Goal: Information Seeking & Learning: Compare options

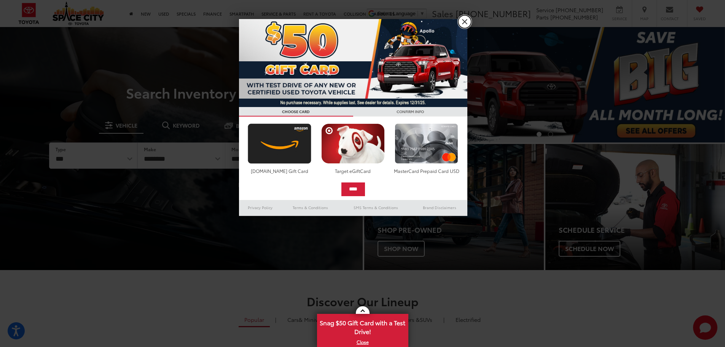
click at [460, 21] on link "X" at bounding box center [464, 21] width 13 height 13
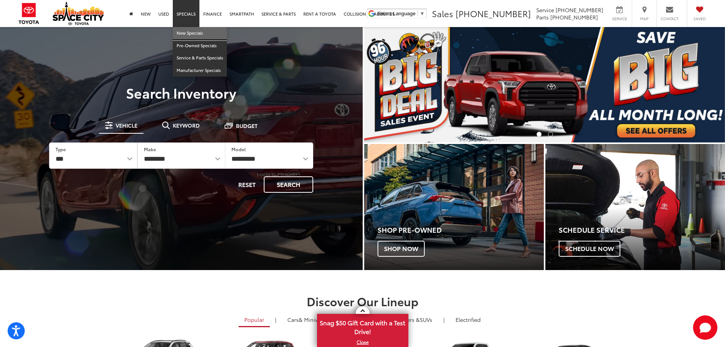
click at [189, 35] on link "New Specials" at bounding box center [200, 33] width 54 height 13
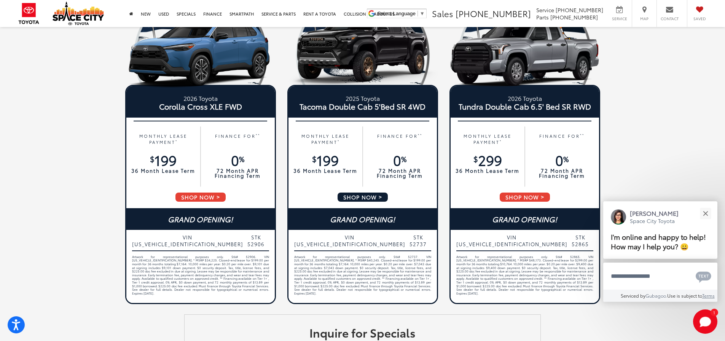
scroll to position [342, 0]
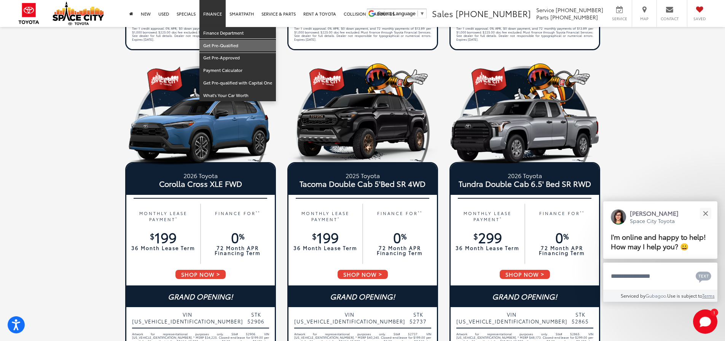
click at [214, 48] on link "Get Pre-Qualified" at bounding box center [237, 46] width 76 height 13
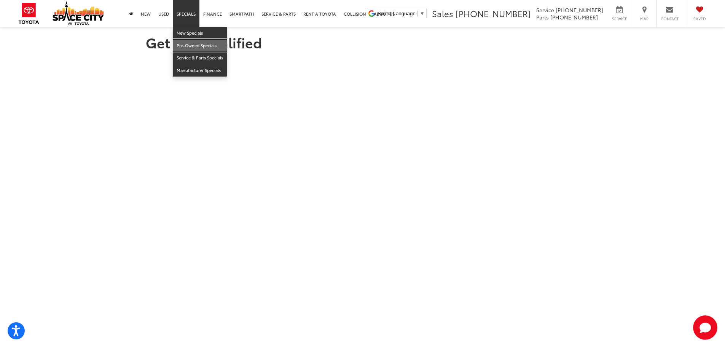
click at [186, 41] on link "Pre-Owned Specials" at bounding box center [200, 46] width 54 height 13
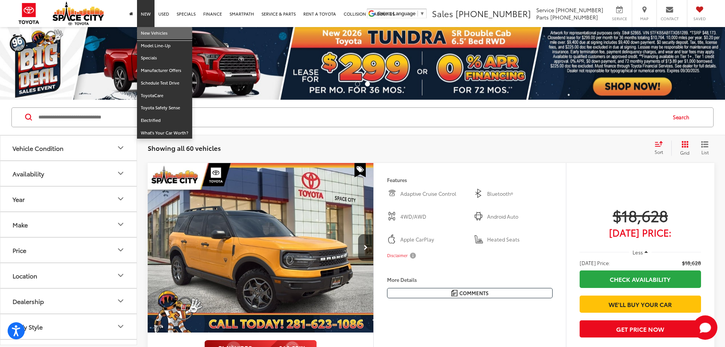
click at [156, 38] on link "New Vehicles" at bounding box center [164, 33] width 55 height 13
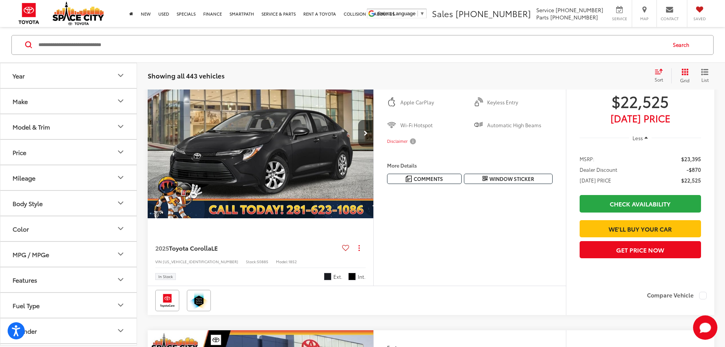
click at [61, 80] on button "Year" at bounding box center [68, 75] width 137 height 25
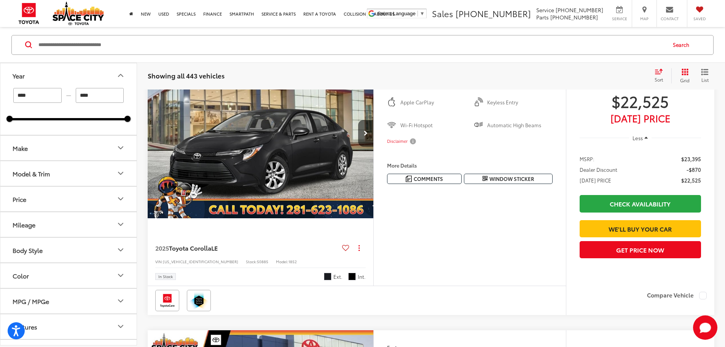
scroll to position [114, 0]
click at [46, 148] on button "Make" at bounding box center [68, 147] width 137 height 25
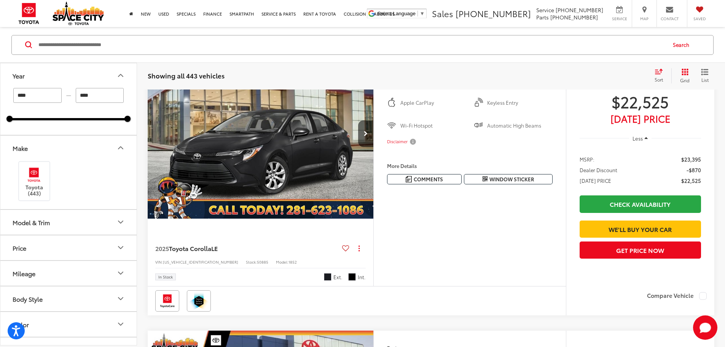
click at [43, 220] on div "Model & Trim" at bounding box center [31, 221] width 37 height 7
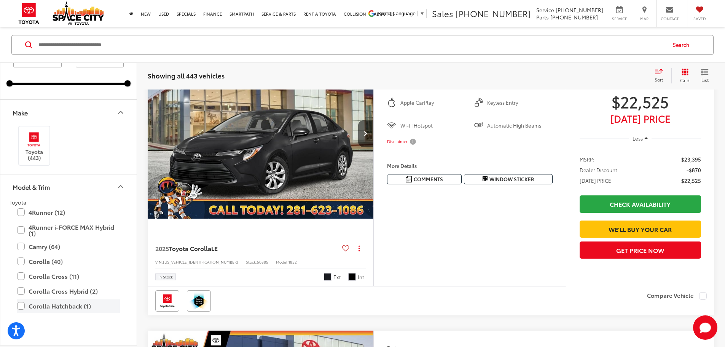
scroll to position [152, 0]
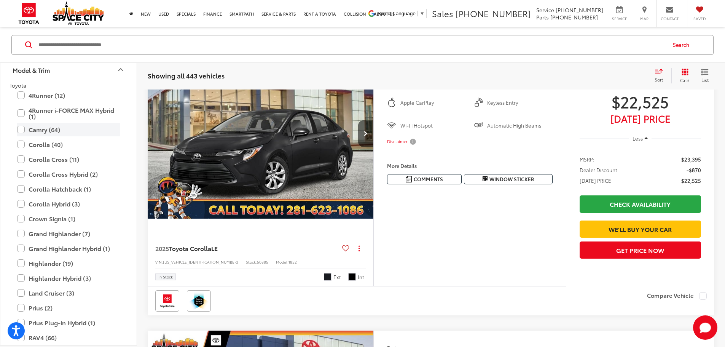
click at [25, 128] on label "Camry (64)" at bounding box center [68, 128] width 103 height 13
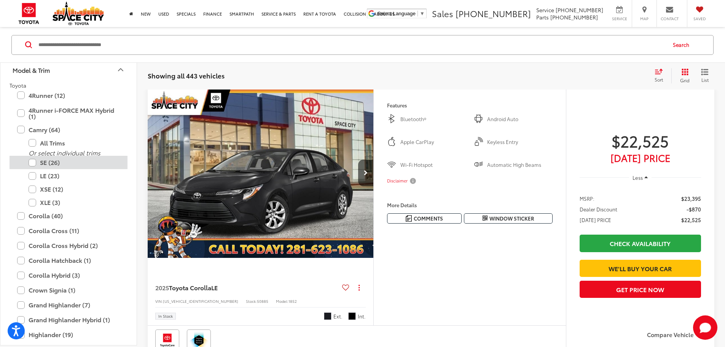
scroll to position [73, 0]
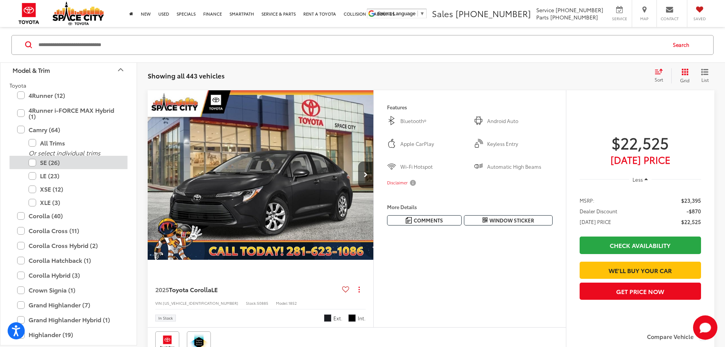
type input "****"
click at [49, 165] on label "SE (23)" at bounding box center [74, 162] width 91 height 13
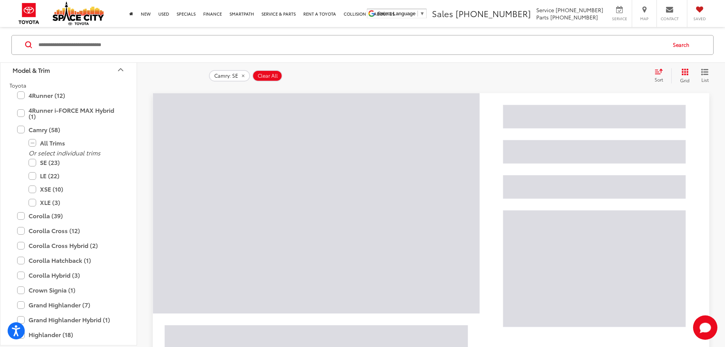
click at [98, 70] on button "Model & Trim" at bounding box center [68, 69] width 137 height 25
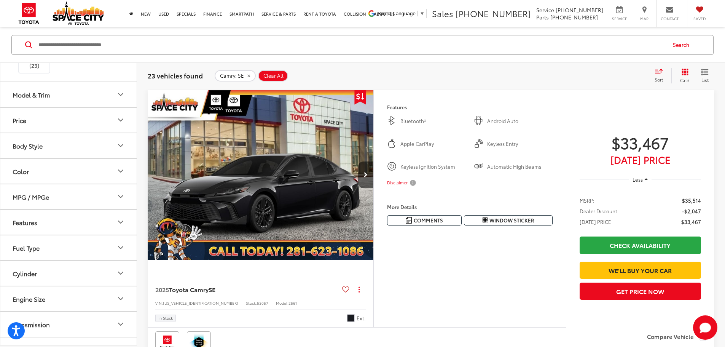
scroll to position [114, 0]
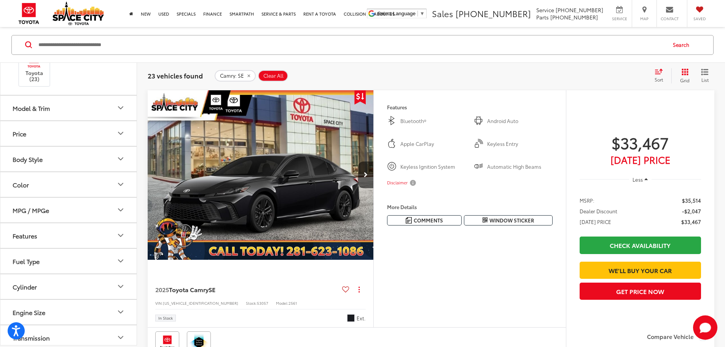
click at [107, 102] on button "Model & Trim" at bounding box center [68, 107] width 137 height 25
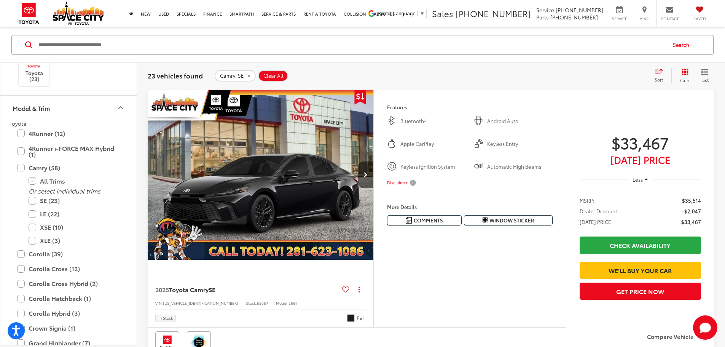
click at [112, 113] on button "Model & Trim" at bounding box center [68, 107] width 137 height 25
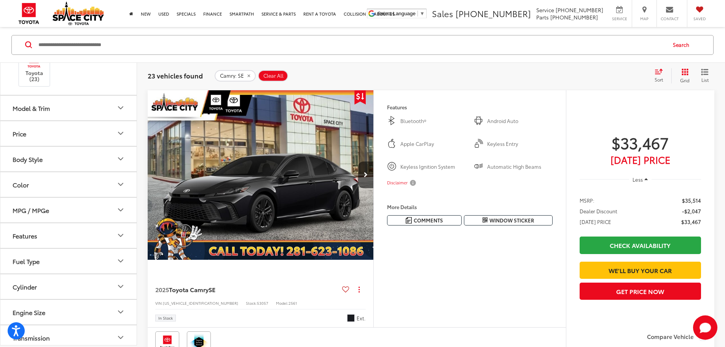
click at [99, 138] on button "Price" at bounding box center [68, 133] width 137 height 25
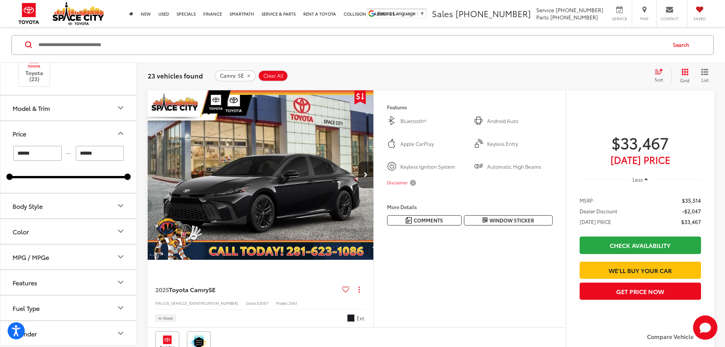
click at [100, 138] on button "Price" at bounding box center [68, 133] width 137 height 25
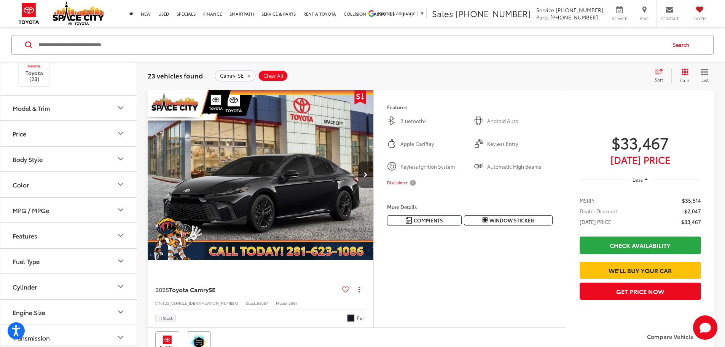
click at [98, 159] on button "Body Style" at bounding box center [68, 158] width 137 height 25
click at [655, 75] on div "Sort" at bounding box center [660, 75] width 21 height 15
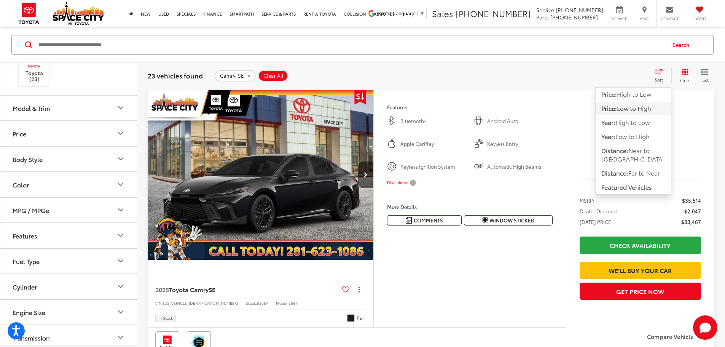
click at [637, 108] on span "Low to High" at bounding box center [634, 107] width 34 height 9
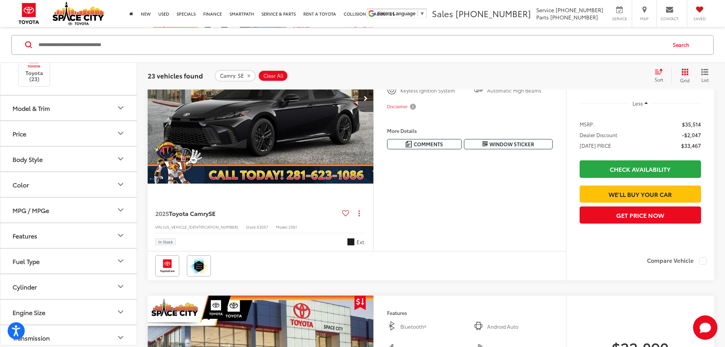
scroll to position [228, 0]
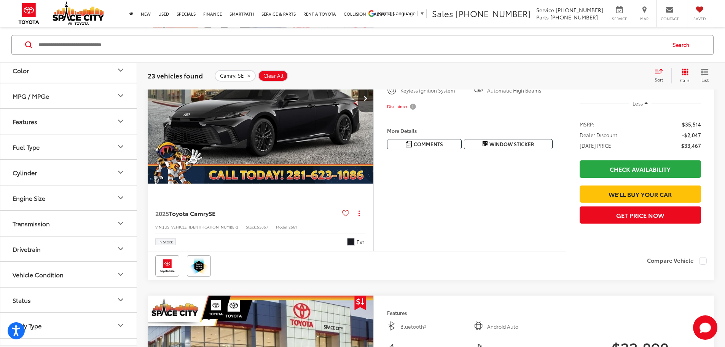
click at [82, 129] on button "Features" at bounding box center [68, 120] width 137 height 25
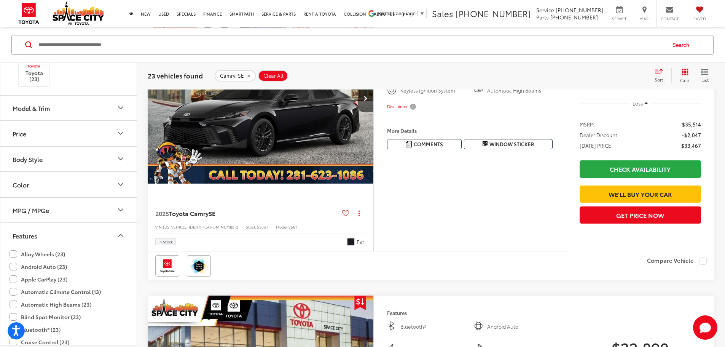
click at [81, 208] on button "MPG / MPGe" at bounding box center [68, 209] width 137 height 25
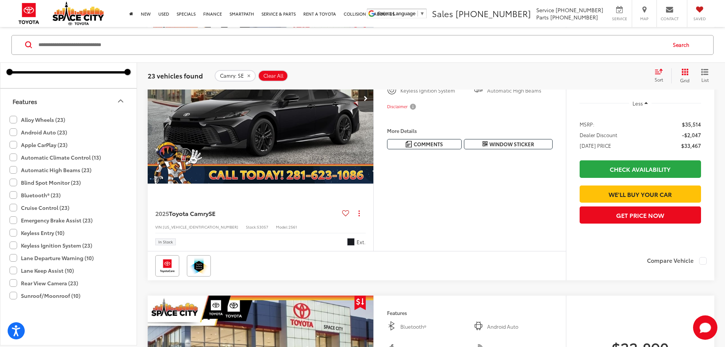
scroll to position [266, 0]
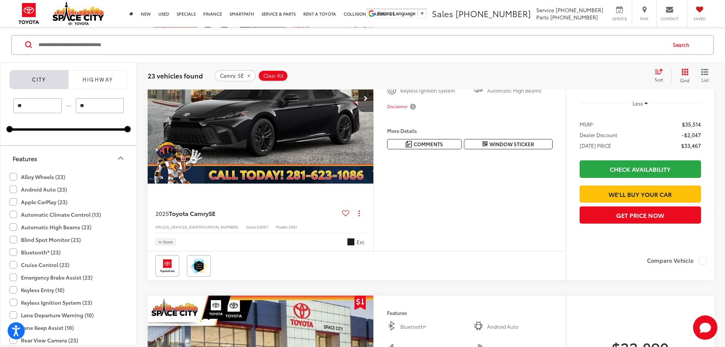
click at [103, 155] on button "Features" at bounding box center [68, 157] width 137 height 25
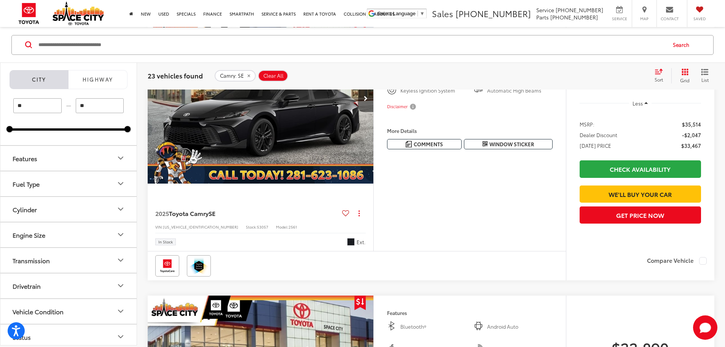
click at [373, 112] on button "Next image" at bounding box center [365, 98] width 15 height 27
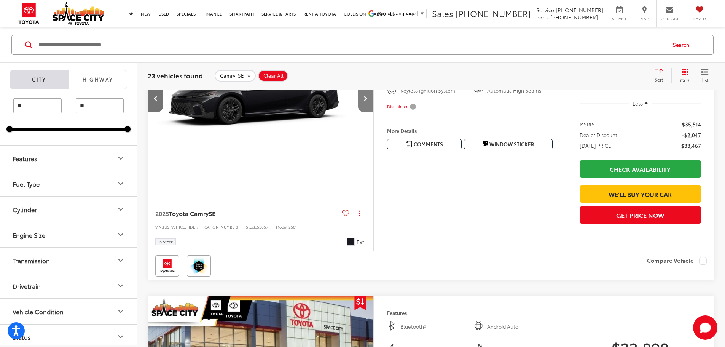
click at [373, 112] on button "Next image" at bounding box center [365, 98] width 15 height 27
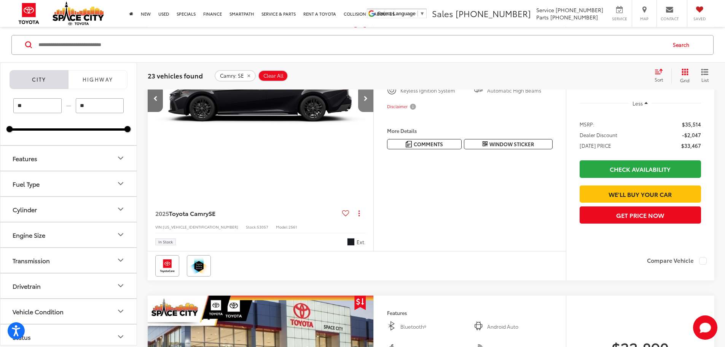
click at [373, 112] on button "Next image" at bounding box center [365, 98] width 15 height 27
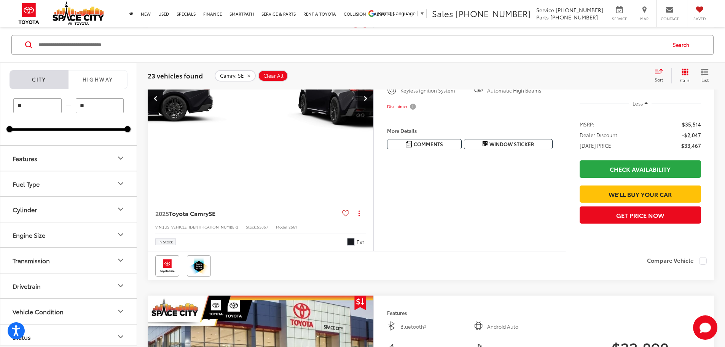
click at [373, 112] on button "Next image" at bounding box center [365, 98] width 15 height 27
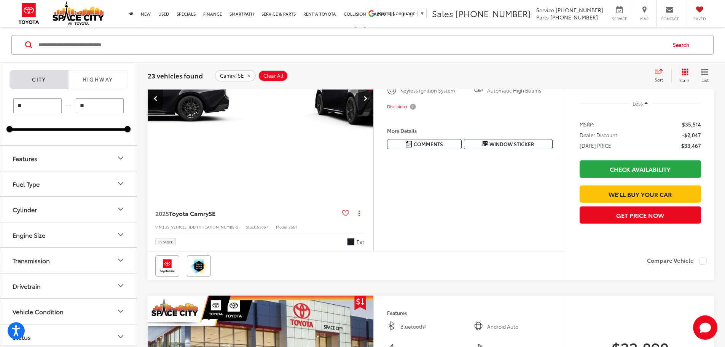
click at [373, 112] on button "Next image" at bounding box center [365, 98] width 15 height 27
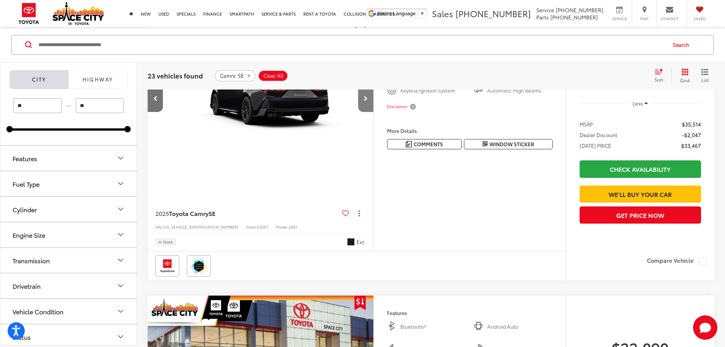
click at [373, 112] on button "Next image" at bounding box center [365, 98] width 15 height 27
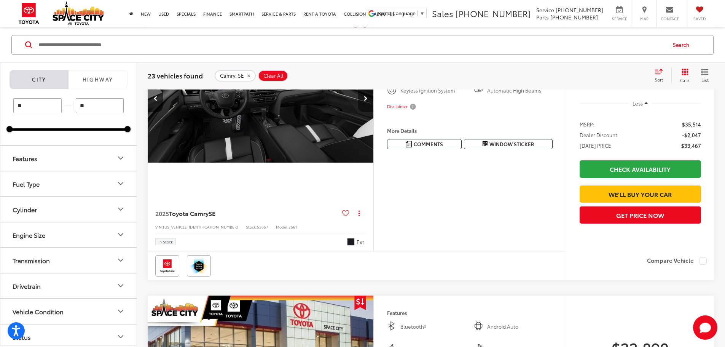
click at [373, 112] on button "Next image" at bounding box center [365, 98] width 15 height 27
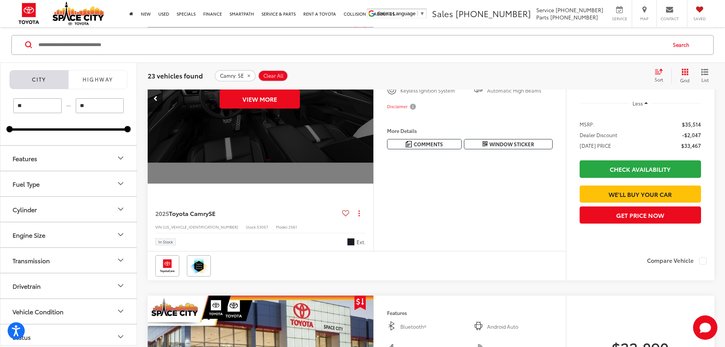
scroll to position [0, 1442]
click at [373, 128] on div "View More" at bounding box center [259, 99] width 227 height 170
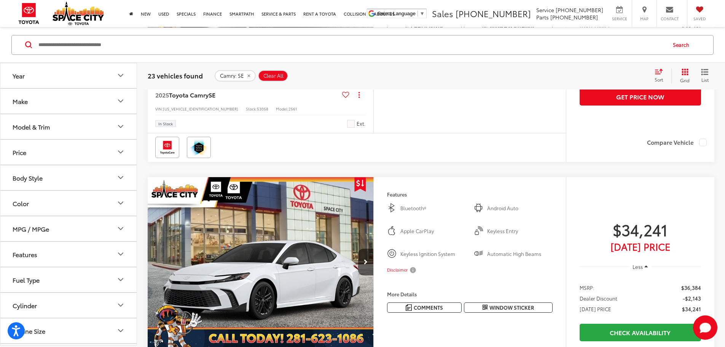
scroll to position [723, 0]
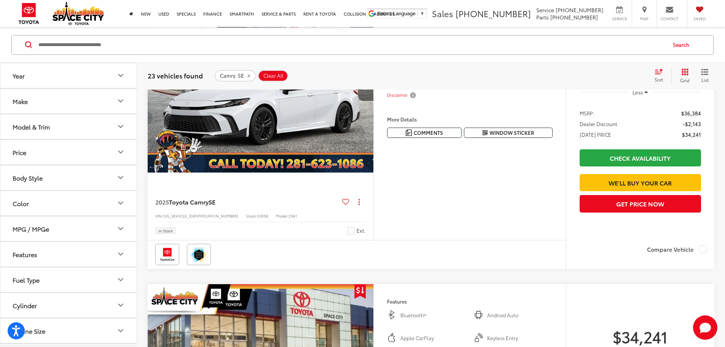
click at [373, 101] on button "Next image" at bounding box center [365, 87] width 15 height 27
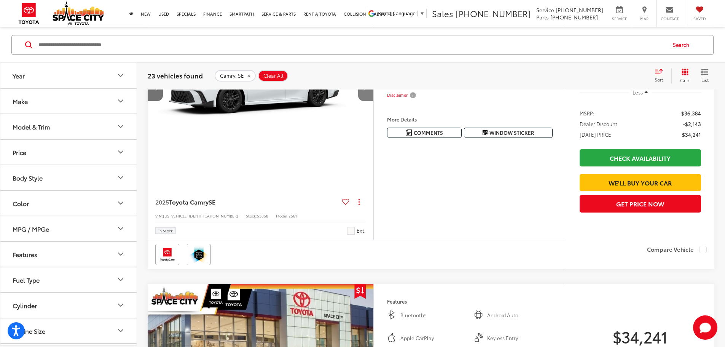
click at [373, 101] on button "Next image" at bounding box center [365, 87] width 15 height 27
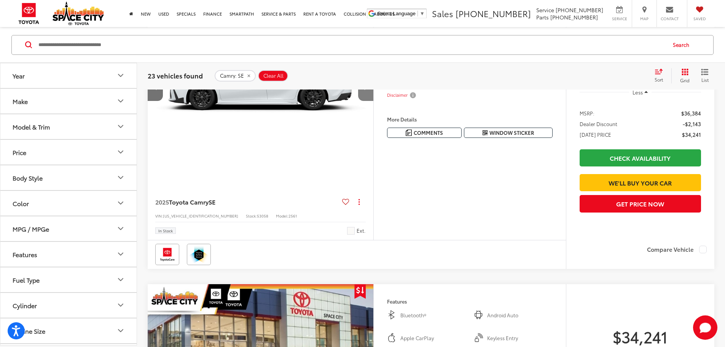
click at [373, 101] on button "Next image" at bounding box center [365, 87] width 15 height 27
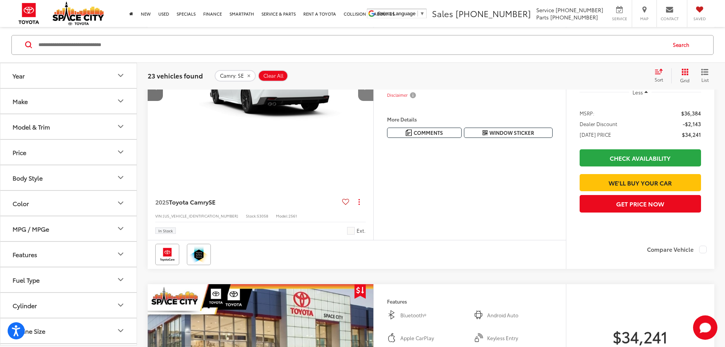
click at [373, 101] on button "Next image" at bounding box center [365, 87] width 15 height 27
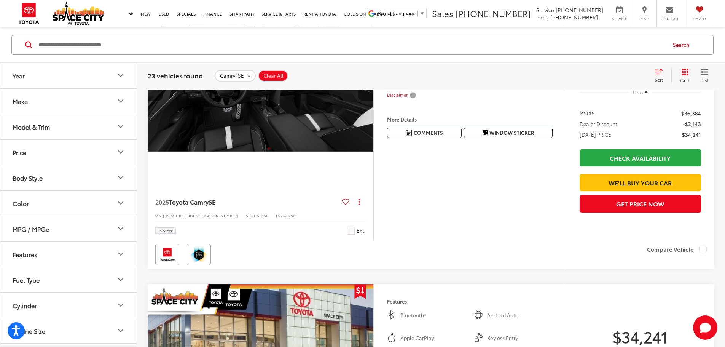
click at [373, 101] on button "Next image" at bounding box center [365, 87] width 15 height 27
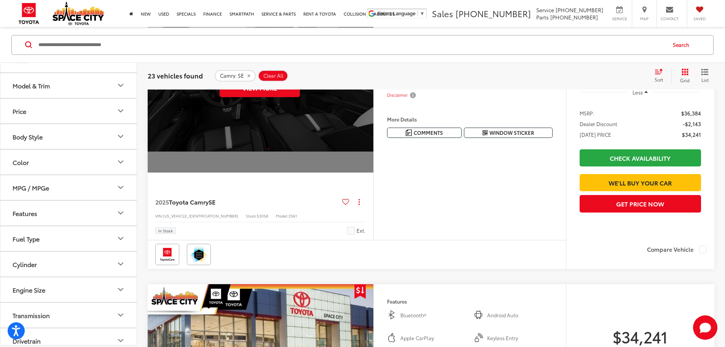
scroll to position [76, 0]
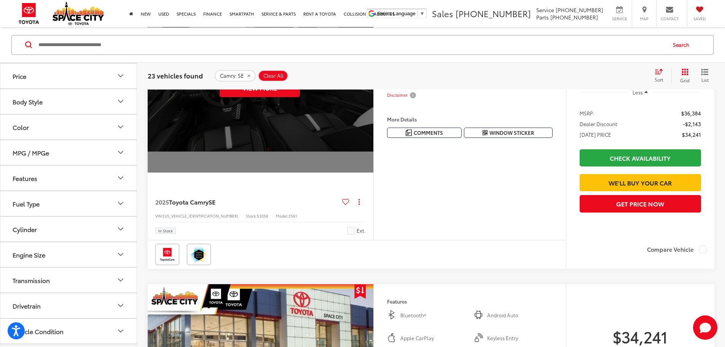
click at [57, 188] on button "Features" at bounding box center [68, 177] width 137 height 25
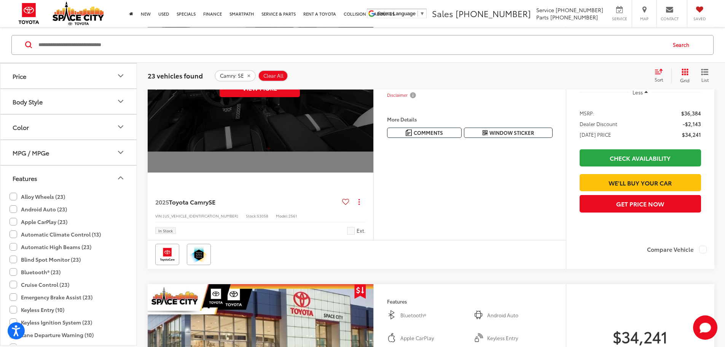
click at [62, 164] on button "MPG / MPGe" at bounding box center [68, 152] width 137 height 25
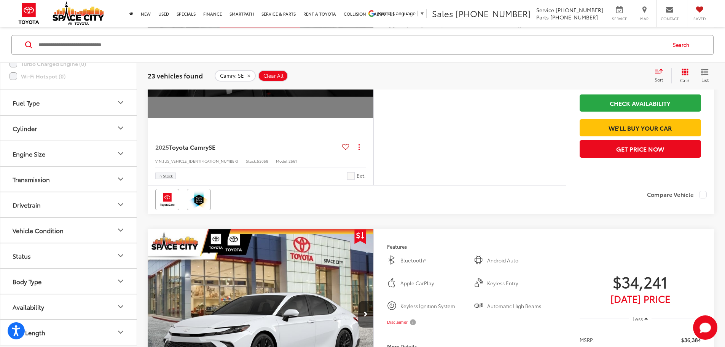
scroll to position [837, 0]
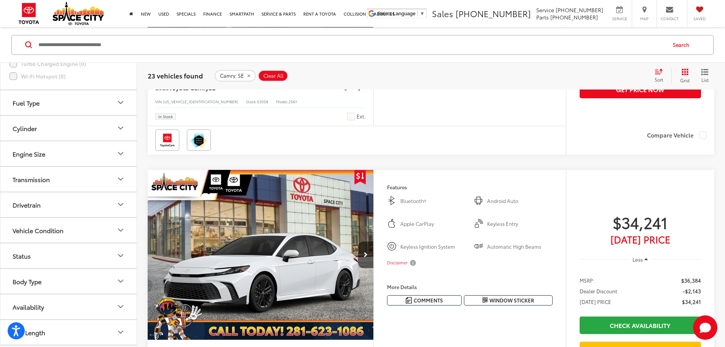
click at [52, 260] on button "Status" at bounding box center [68, 255] width 137 height 25
click at [52, 258] on button "Status" at bounding box center [68, 255] width 137 height 25
click at [43, 282] on label "In Stock (10)" at bounding box center [31, 286] width 42 height 13
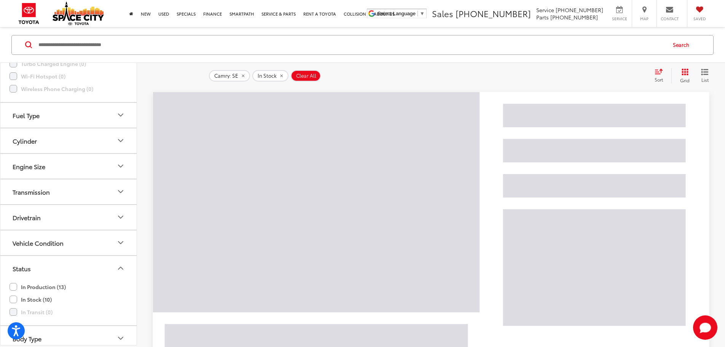
scroll to position [73, 0]
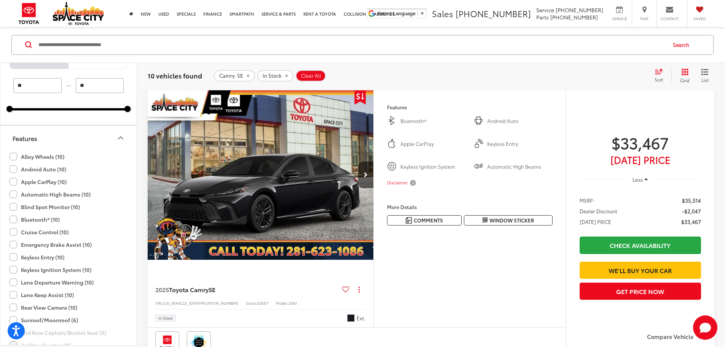
click at [80, 137] on button "Features" at bounding box center [68, 137] width 137 height 25
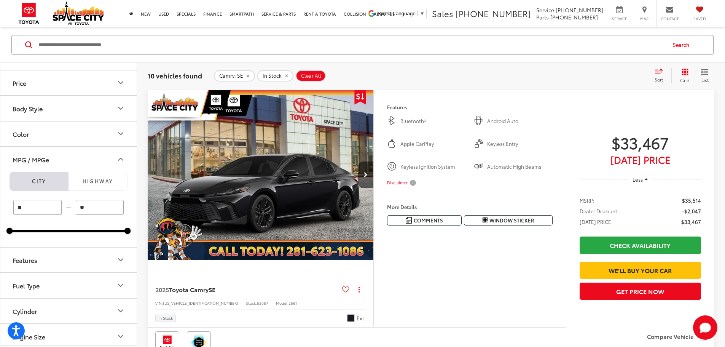
scroll to position [39, 0]
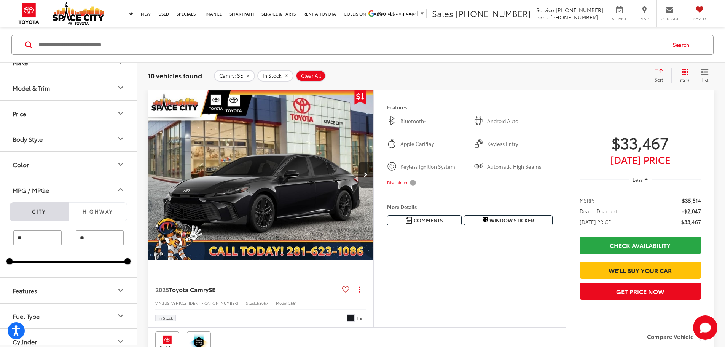
click at [84, 123] on button "Price" at bounding box center [68, 112] width 137 height 25
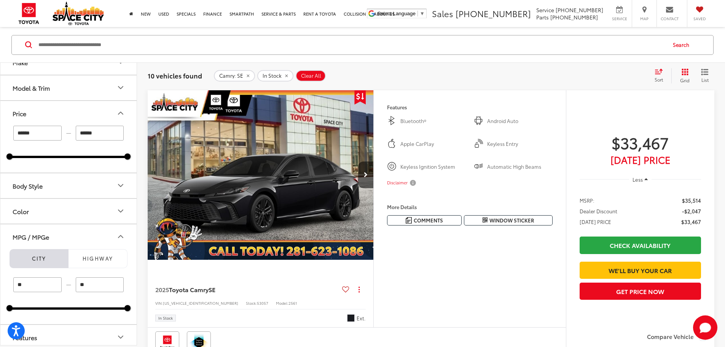
click at [88, 111] on button "Price" at bounding box center [68, 112] width 137 height 25
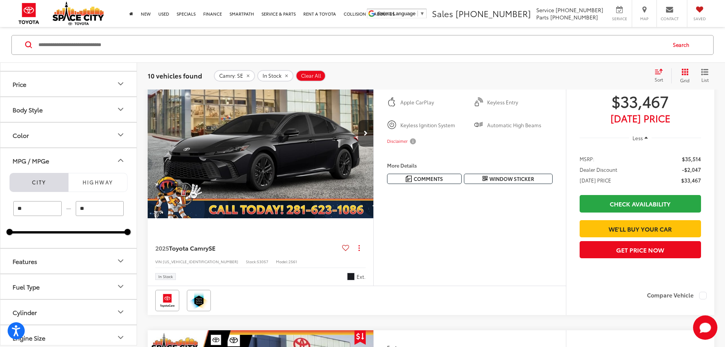
scroll to position [0, 0]
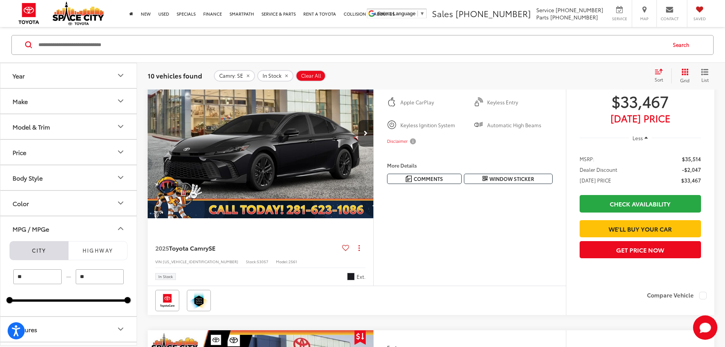
click at [57, 197] on button "Color" at bounding box center [68, 202] width 137 height 25
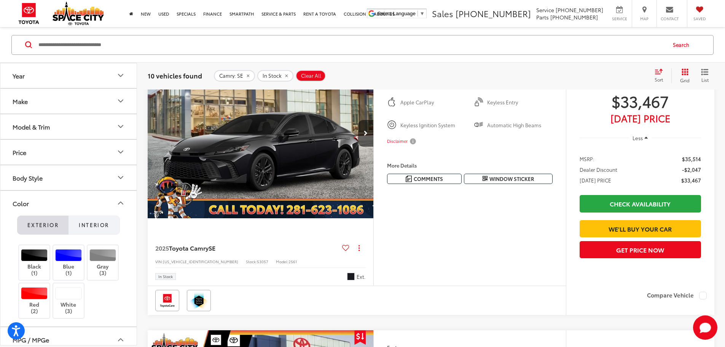
click at [103, 224] on span "Interior" at bounding box center [94, 224] width 30 height 7
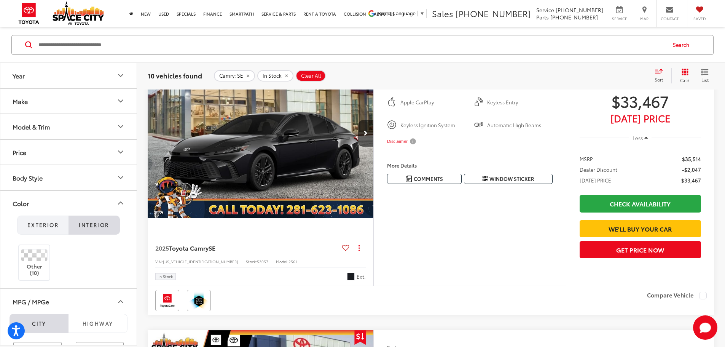
click at [53, 220] on button "Exterior" at bounding box center [42, 224] width 51 height 19
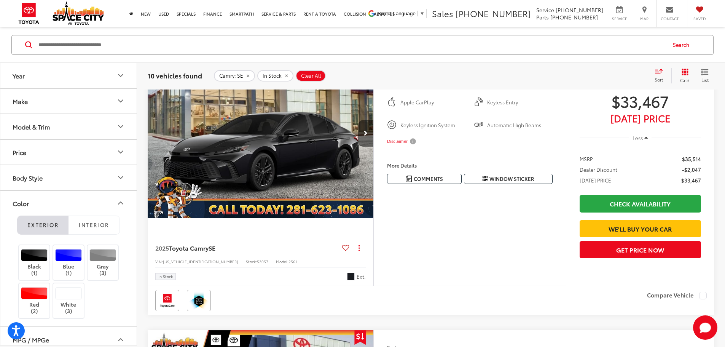
click at [373, 146] on button "Next image" at bounding box center [365, 133] width 15 height 27
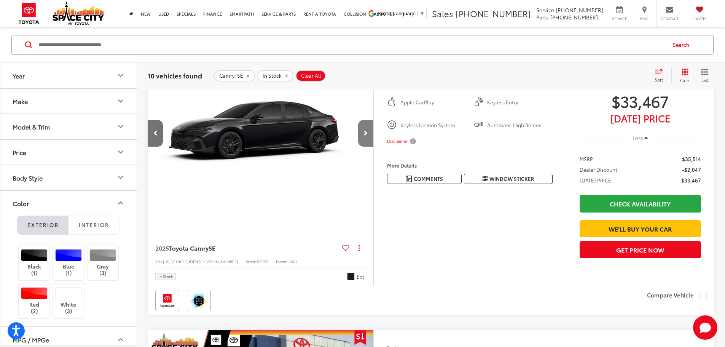
click at [373, 146] on button "Next image" at bounding box center [365, 133] width 15 height 27
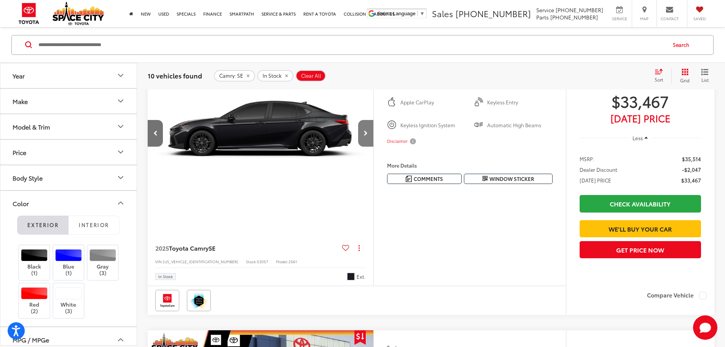
click at [373, 146] on button "Next image" at bounding box center [365, 133] width 15 height 27
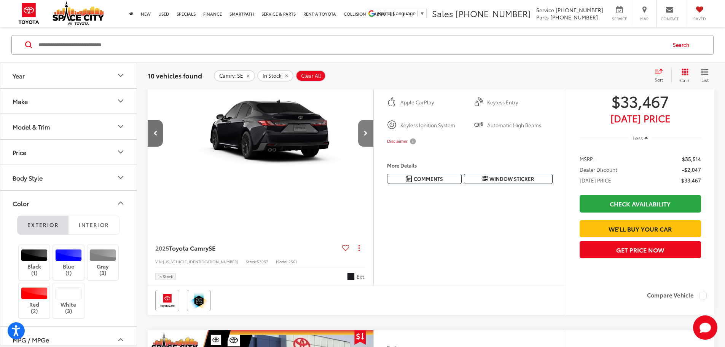
click at [373, 146] on button "Next image" at bounding box center [365, 133] width 15 height 27
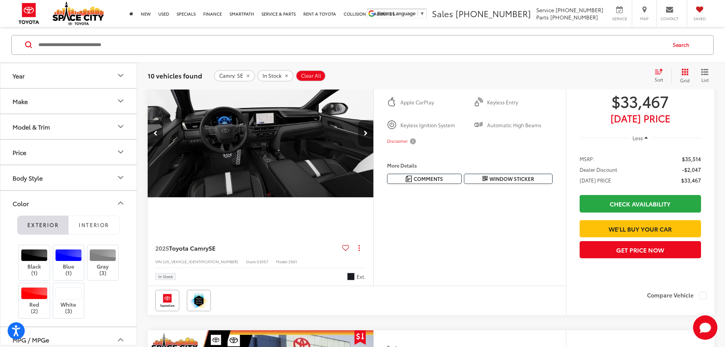
click at [373, 146] on button "Next image" at bounding box center [365, 133] width 15 height 27
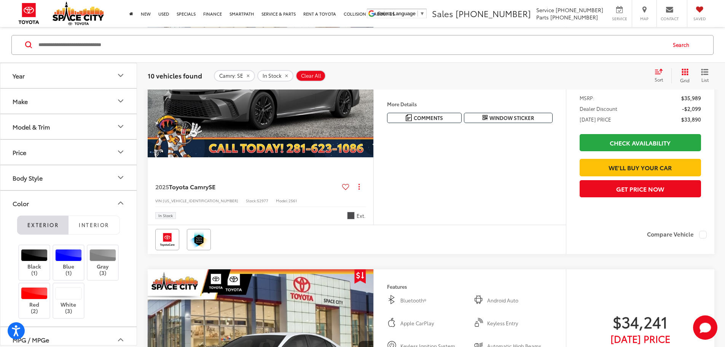
click at [373, 86] on button "Next image" at bounding box center [365, 72] width 15 height 27
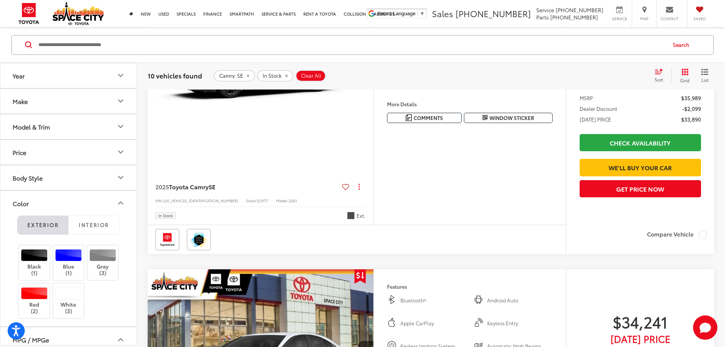
click at [373, 86] on button "Next image" at bounding box center [365, 72] width 15 height 27
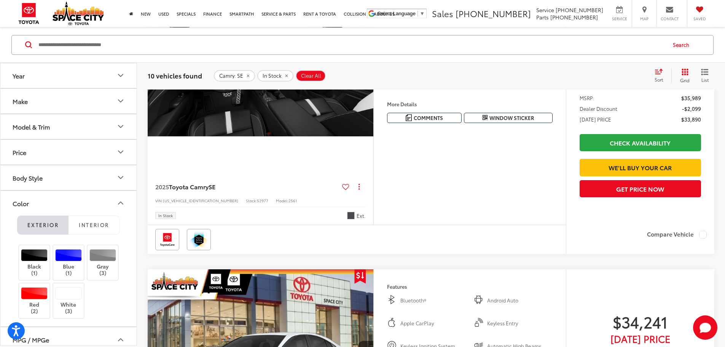
click at [373, 86] on button "Next image" at bounding box center [365, 72] width 15 height 27
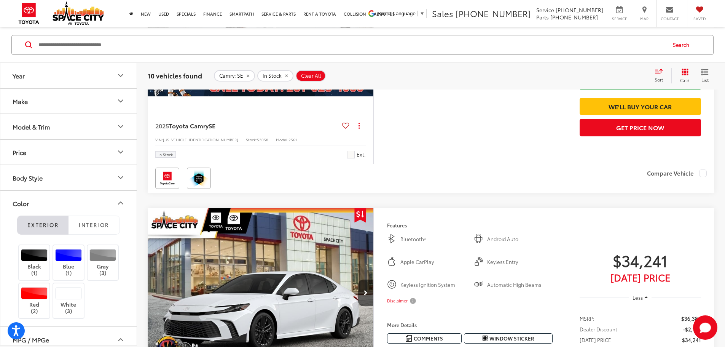
click at [373, 25] on button "Next image" at bounding box center [365, 11] width 15 height 27
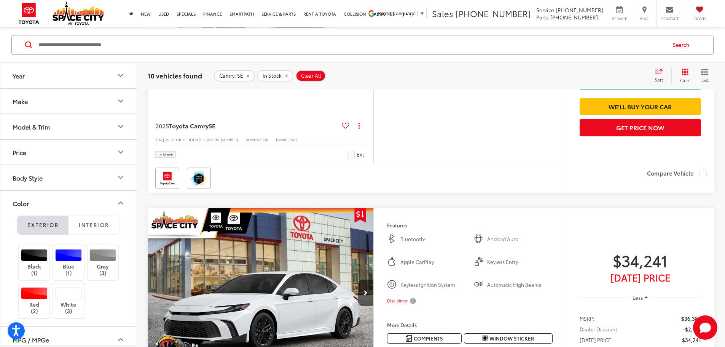
click at [373, 25] on button "Next image" at bounding box center [365, 11] width 15 height 27
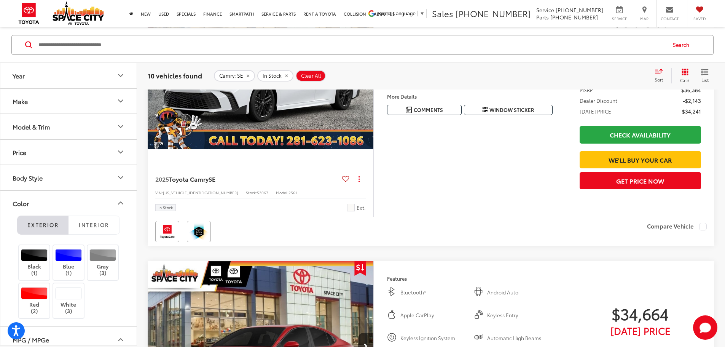
click at [367, 67] on icon "Next image" at bounding box center [366, 64] width 4 height 5
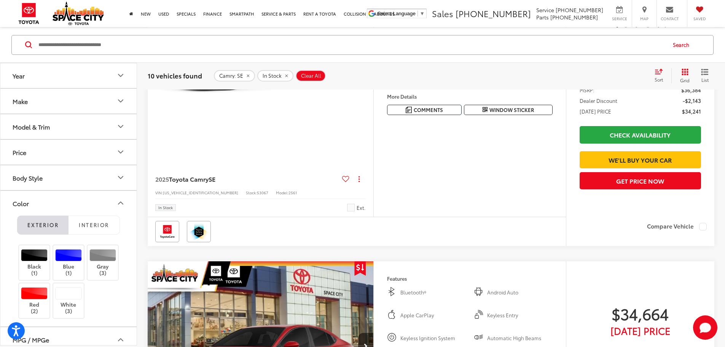
click at [367, 67] on icon "Next image" at bounding box center [366, 64] width 4 height 5
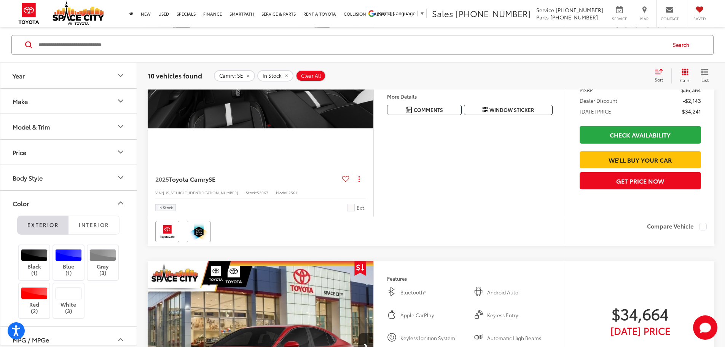
click at [367, 67] on icon "Next image" at bounding box center [366, 64] width 4 height 5
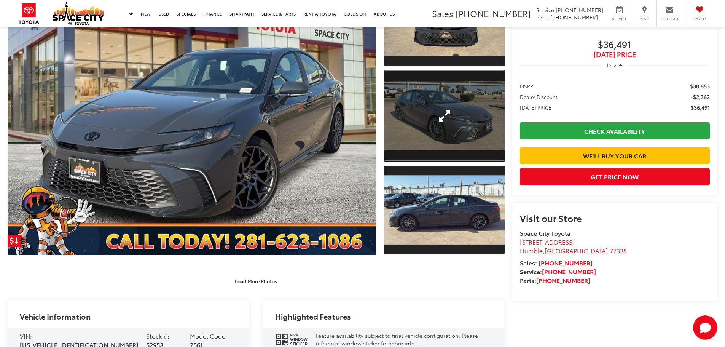
click at [444, 161] on link "Expand Photo 2" at bounding box center [444, 115] width 120 height 90
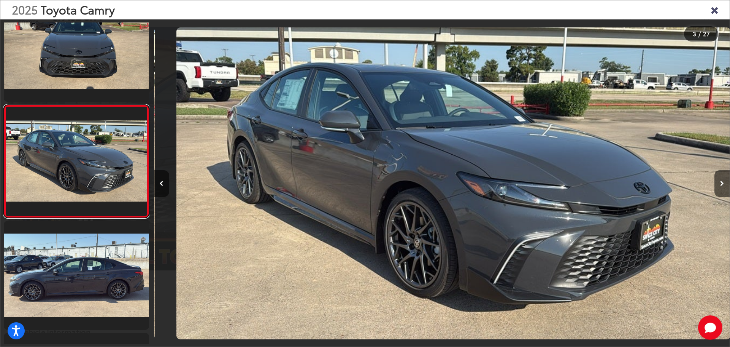
scroll to position [0, 1152]
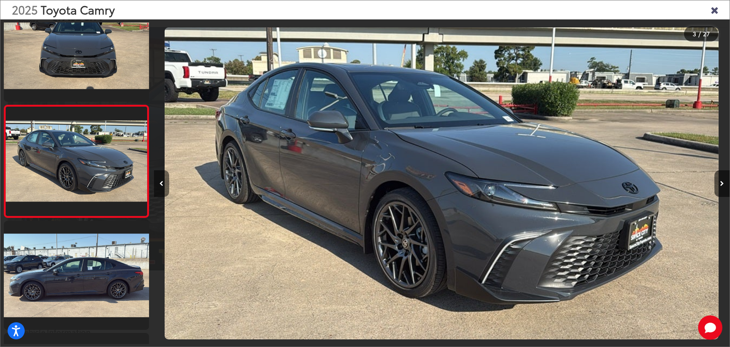
click at [164, 186] on button "Previous image" at bounding box center [161, 183] width 15 height 27
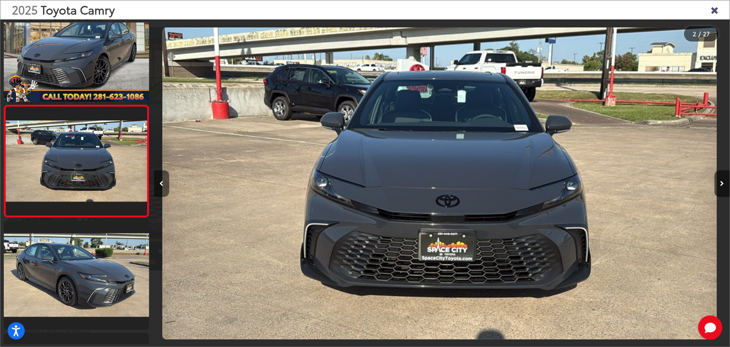
scroll to position [0, 576]
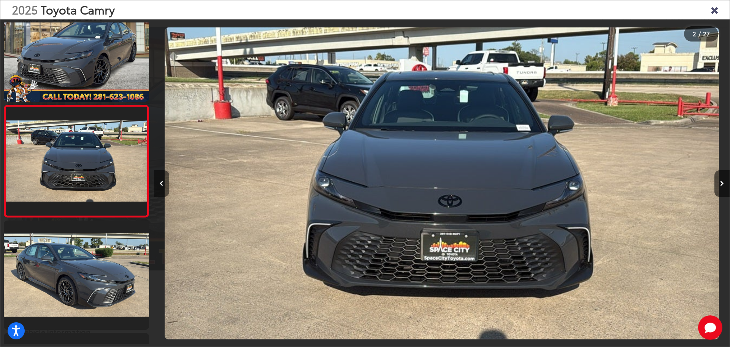
click at [164, 186] on button "Previous image" at bounding box center [161, 183] width 15 height 27
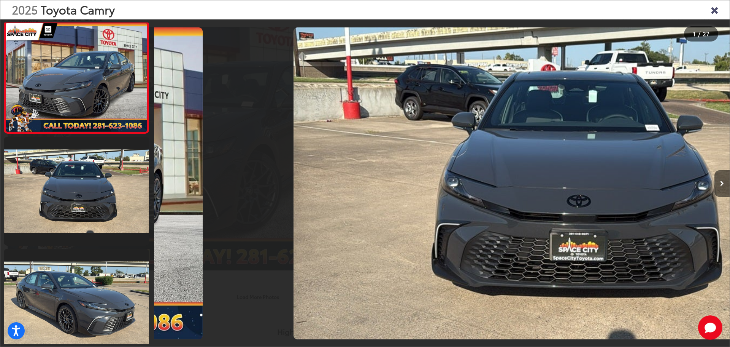
scroll to position [0, 0]
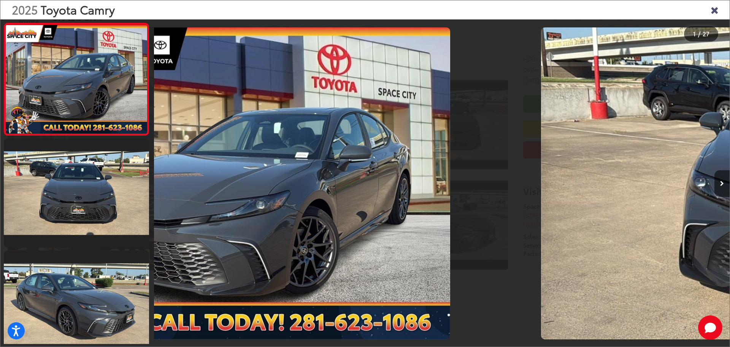
click at [164, 186] on div at bounding box center [226, 182] width 144 height 327
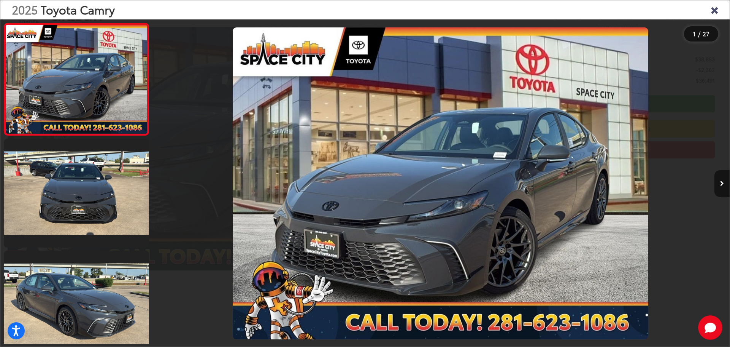
click at [164, 186] on div at bounding box center [226, 182] width 144 height 327
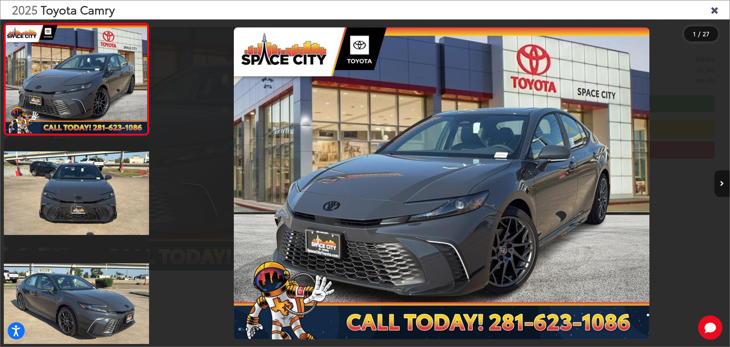
click at [164, 186] on div at bounding box center [226, 182] width 144 height 327
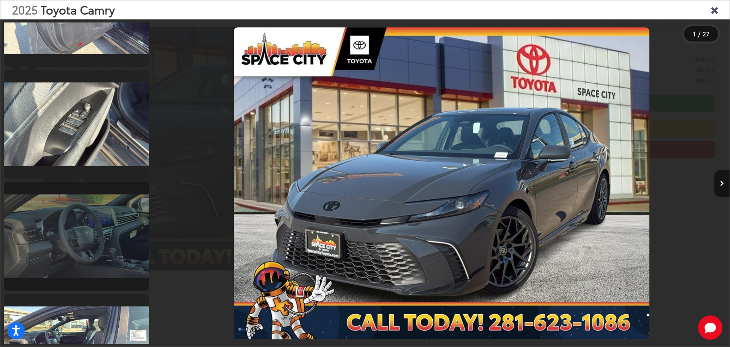
scroll to position [1027, 0]
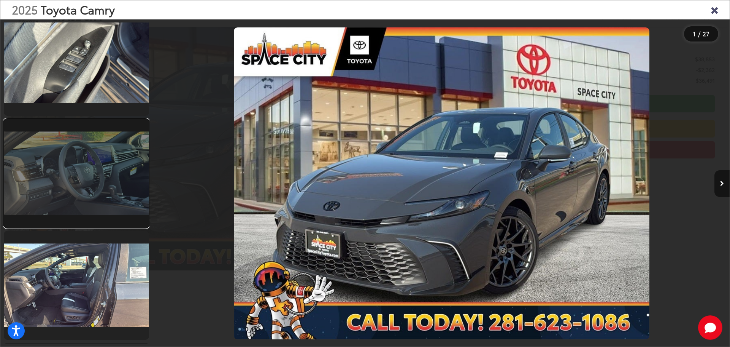
click at [114, 191] on link at bounding box center [76, 173] width 145 height 109
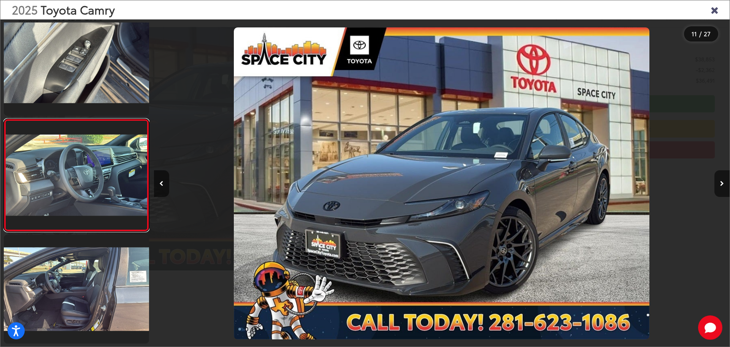
scroll to position [1037, 0]
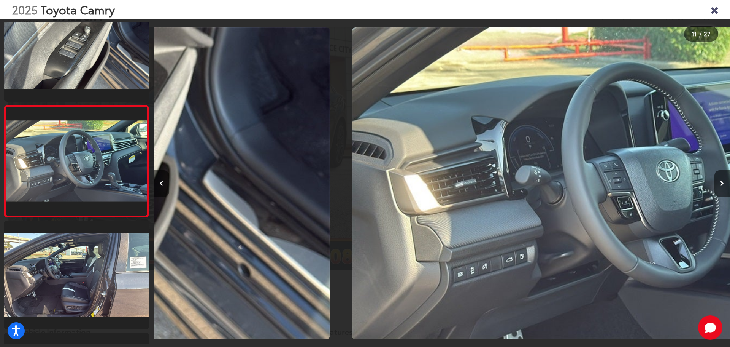
click at [720, 11] on div "2025 Toyota Camry" at bounding box center [365, 9] width 730 height 19
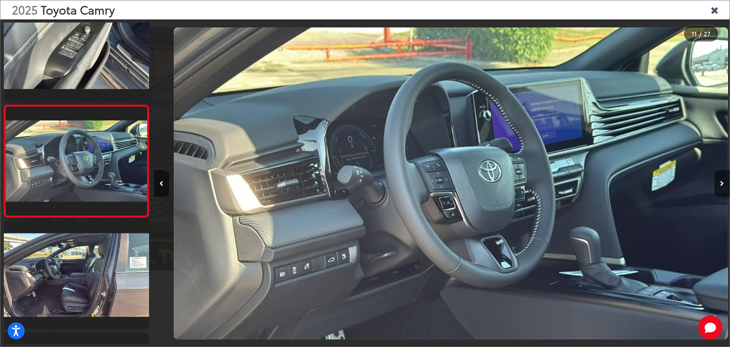
scroll to position [0, 5760]
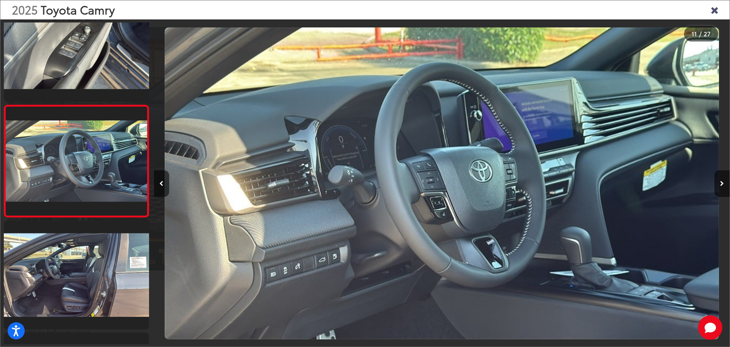
click at [719, 11] on div "2025 Toyota Camry" at bounding box center [365, 9] width 730 height 19
click at [717, 10] on icon "Close gallery" at bounding box center [715, 10] width 8 height 10
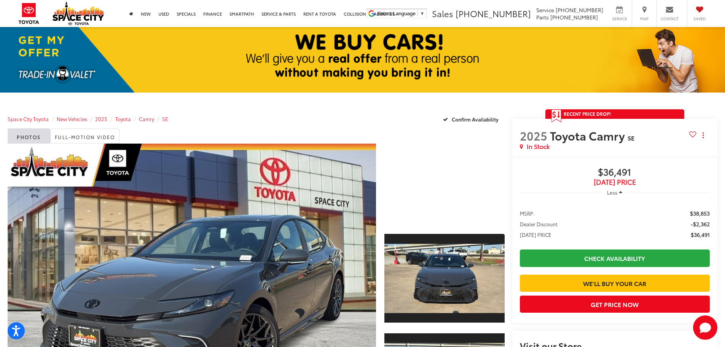
scroll to position [129, 0]
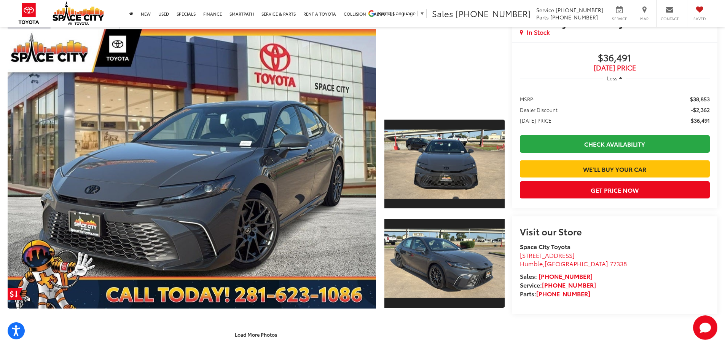
click at [520, 156] on capital-one-entry-button at bounding box center [520, 156] width 0 height 0
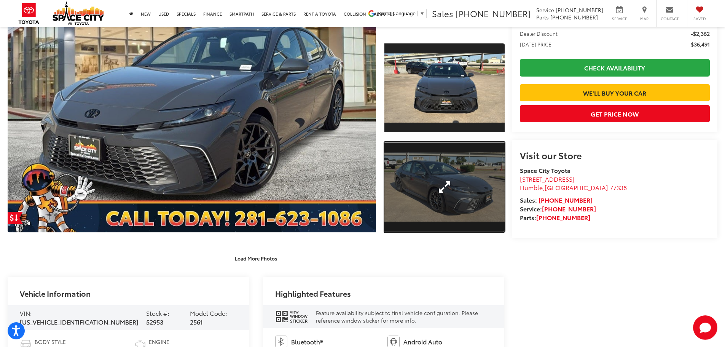
click at [434, 183] on link "Expand Photo 2" at bounding box center [444, 187] width 120 height 90
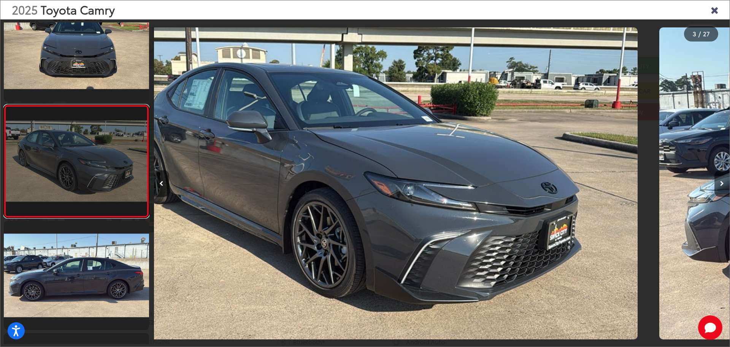
scroll to position [0, 0]
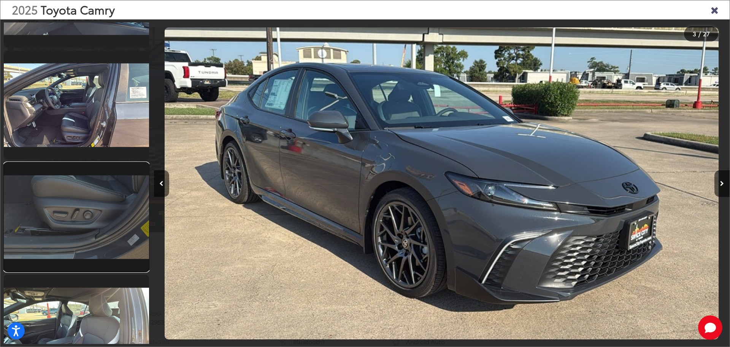
click at [97, 189] on link at bounding box center [76, 216] width 145 height 109
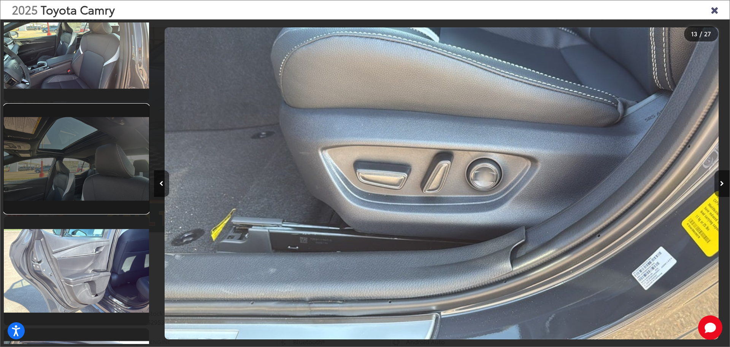
click at [110, 179] on link at bounding box center [76, 158] width 145 height 109
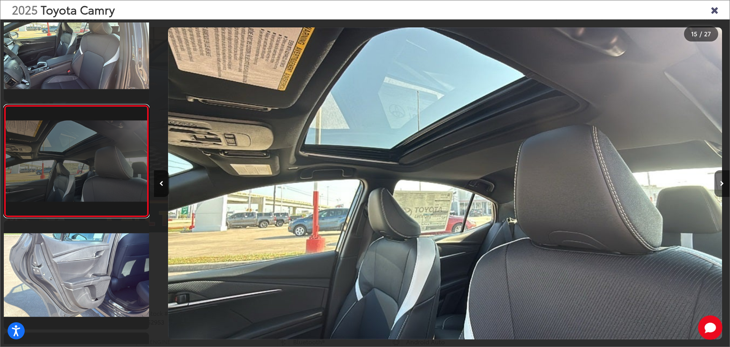
scroll to position [0, 8065]
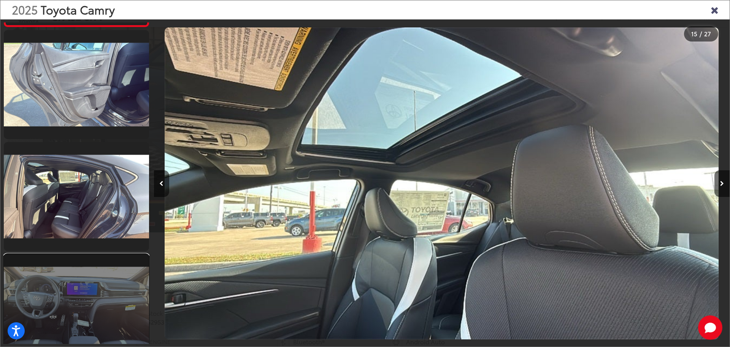
click at [106, 275] on link at bounding box center [76, 308] width 145 height 109
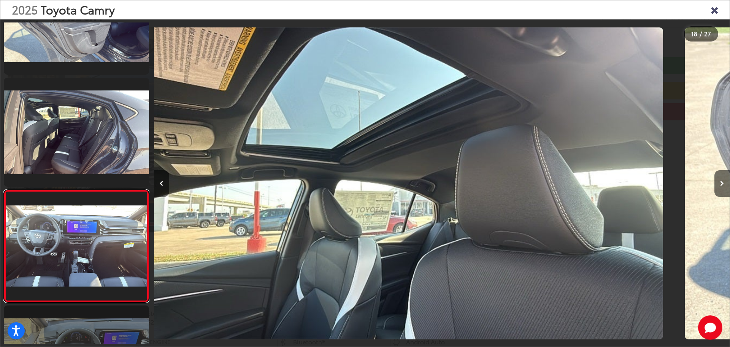
scroll to position [0, 8465]
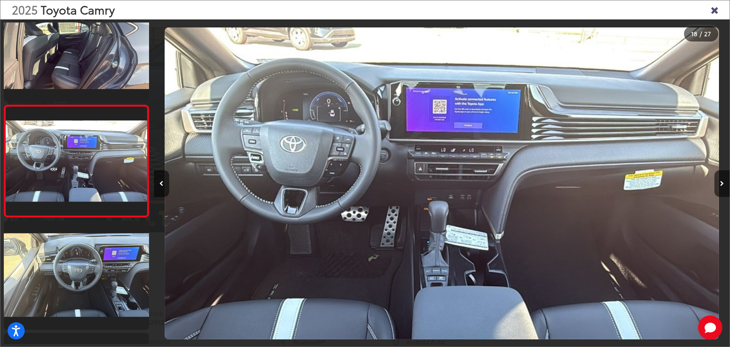
click at [718, 11] on icon "Close gallery" at bounding box center [715, 10] width 8 height 10
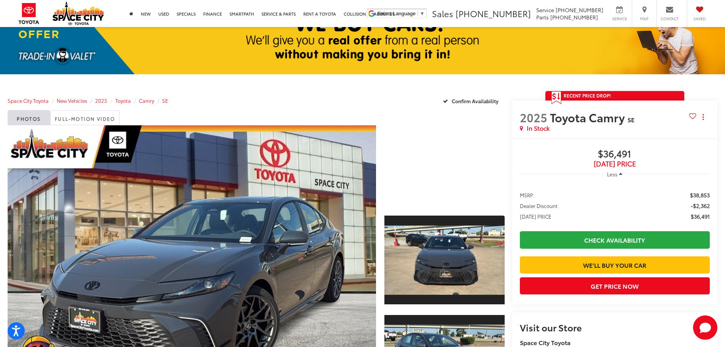
scroll to position [76, 0]
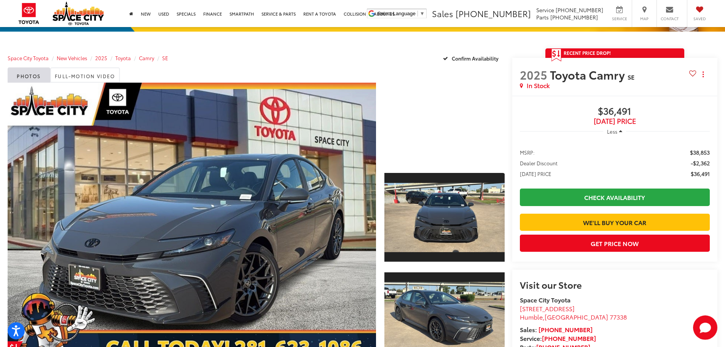
click at [520, 210] on capital-one-entry-button at bounding box center [520, 210] width 0 height 0
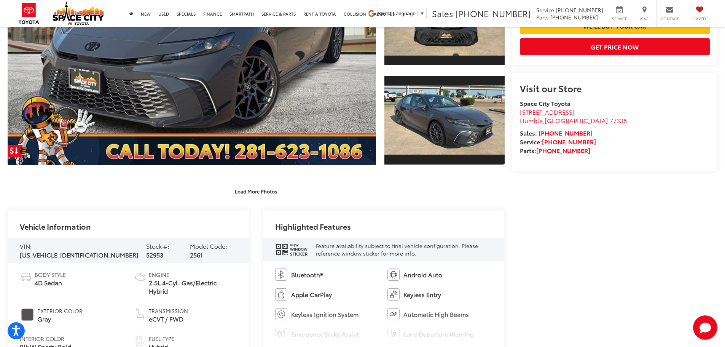
scroll to position [380, 0]
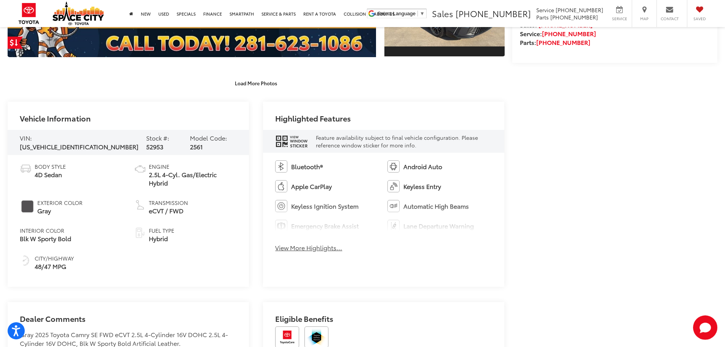
click at [332, 248] on button "View More Highlights..." at bounding box center [308, 247] width 67 height 9
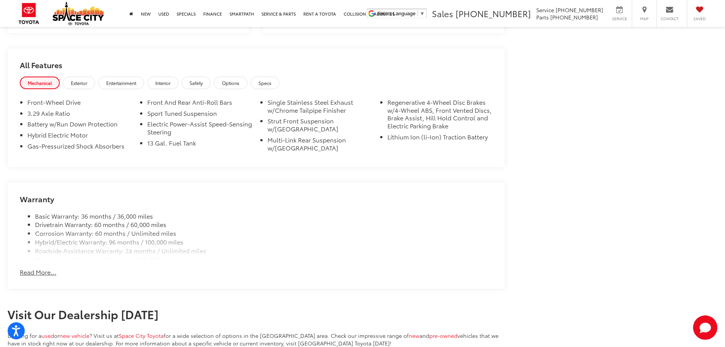
scroll to position [875, 0]
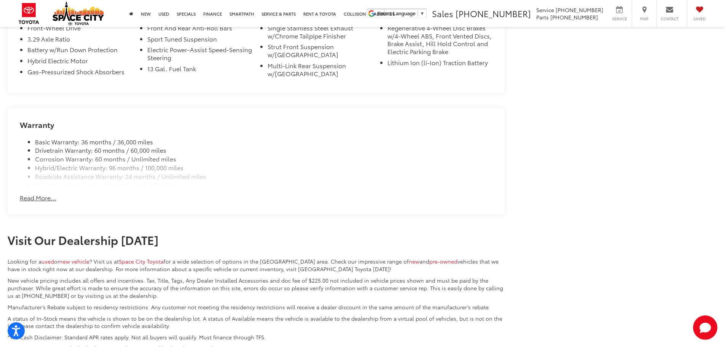
drag, startPoint x: 26, startPoint y: 210, endPoint x: 29, endPoint y: 207, distance: 4.6
click at [27, 210] on div "Warranty Basic Warranty: 36 months / 36,000 miles Drivetrain Warranty: 60 month…" at bounding box center [256, 161] width 497 height 106
click at [30, 205] on div "Warranty Basic Warranty: 36 months / 36,000 miles Drivetrain Warranty: 60 month…" at bounding box center [256, 161] width 497 height 106
click at [31, 203] on div "Warranty Basic Warranty: 36 months / 36,000 miles Drivetrain Warranty: 60 month…" at bounding box center [256, 161] width 497 height 106
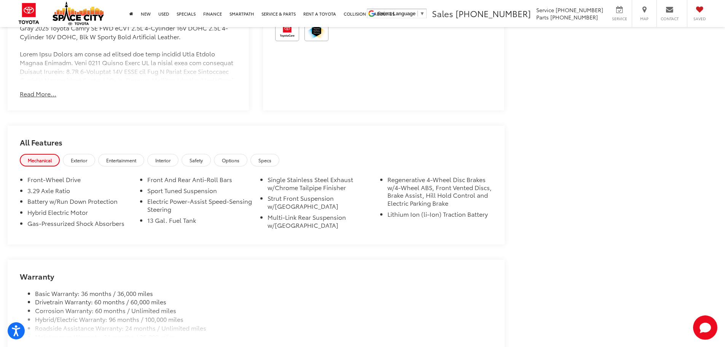
scroll to position [723, 0]
click at [102, 158] on link "Entertainment" at bounding box center [121, 160] width 46 height 13
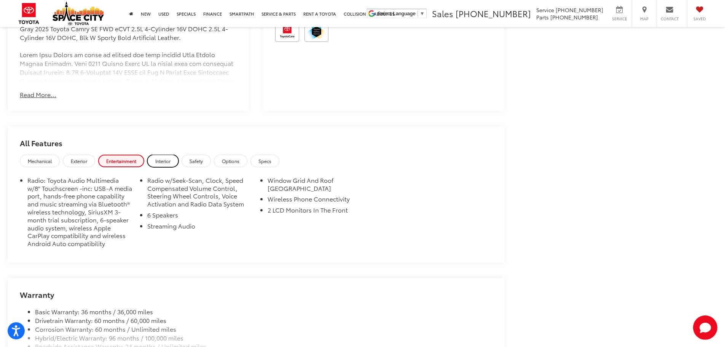
click at [163, 166] on link "Interior" at bounding box center [162, 160] width 31 height 13
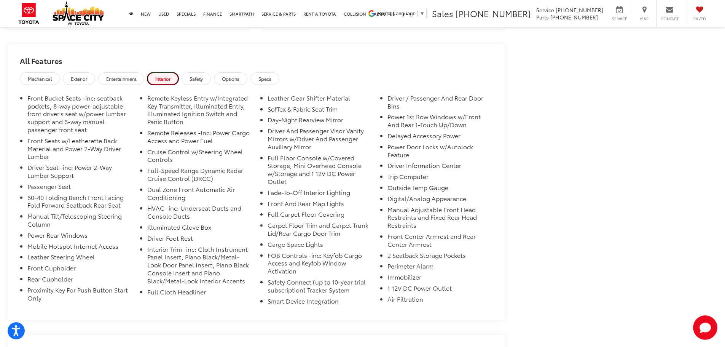
scroll to position [761, 0]
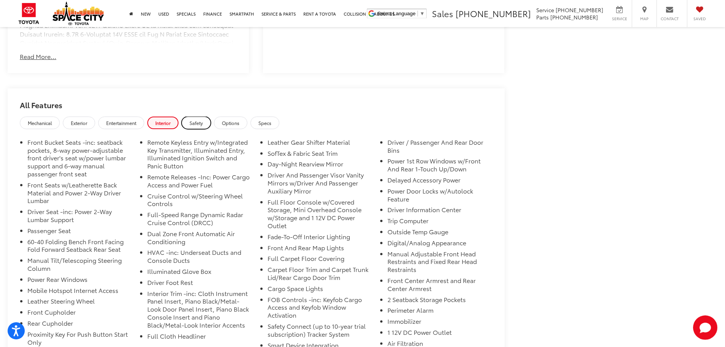
click at [206, 120] on link "Safety" at bounding box center [195, 122] width 29 height 13
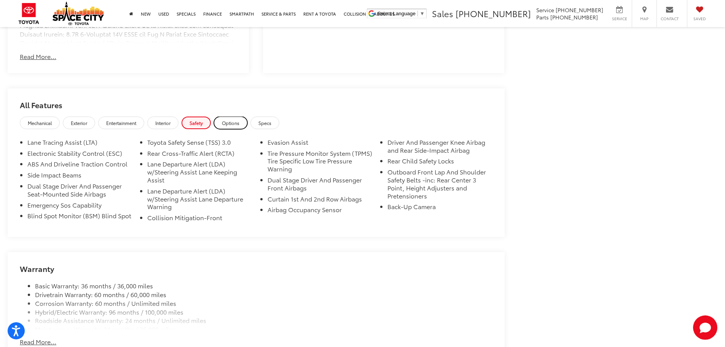
click at [225, 118] on link "Options" at bounding box center [230, 122] width 33 height 13
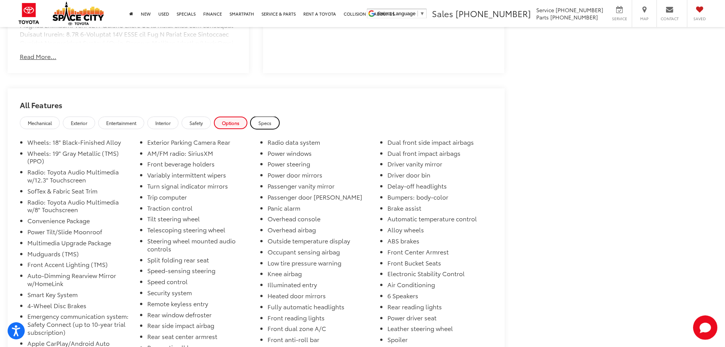
click at [256, 118] on link "Specs" at bounding box center [264, 122] width 29 height 13
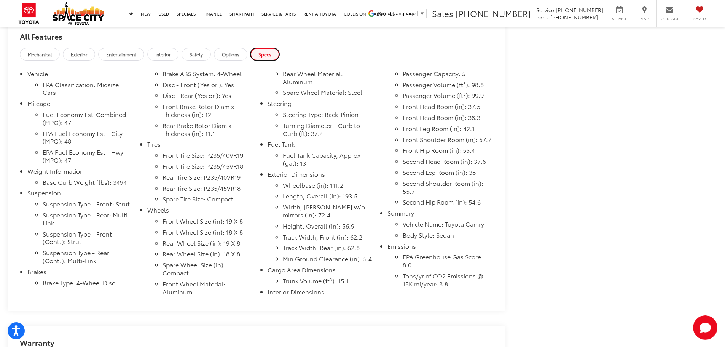
scroll to position [837, 0]
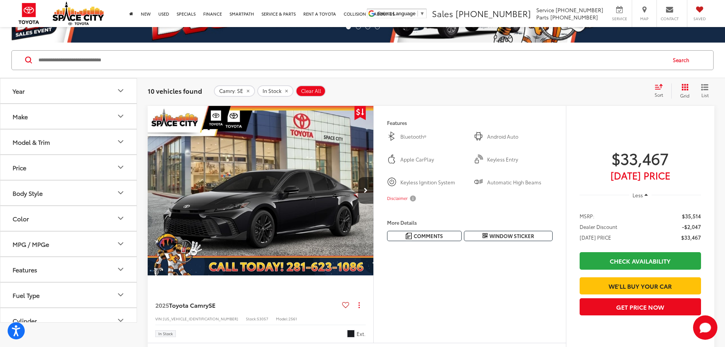
scroll to position [35, 0]
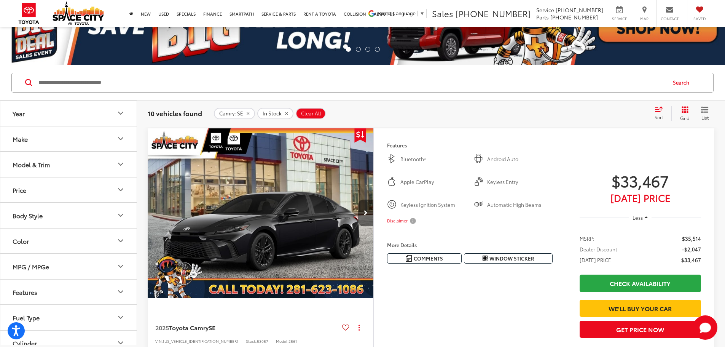
click at [373, 226] on button "Next image" at bounding box center [365, 212] width 15 height 27
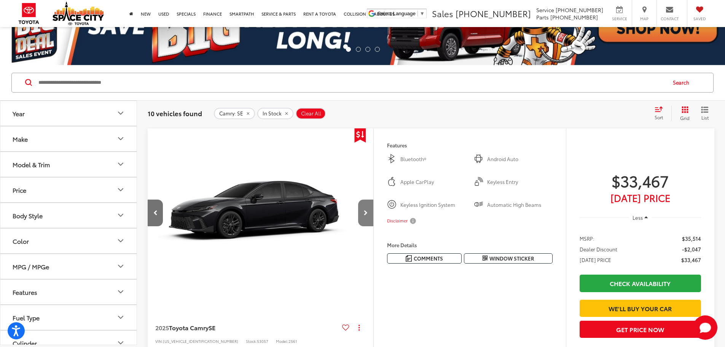
click at [373, 226] on button "Next image" at bounding box center [365, 212] width 15 height 27
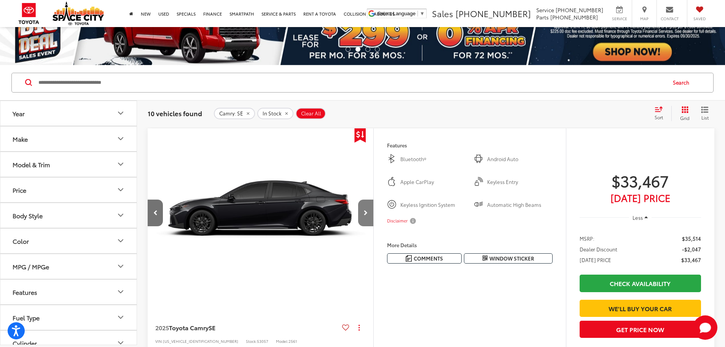
click at [373, 226] on button "Next image" at bounding box center [365, 212] width 15 height 27
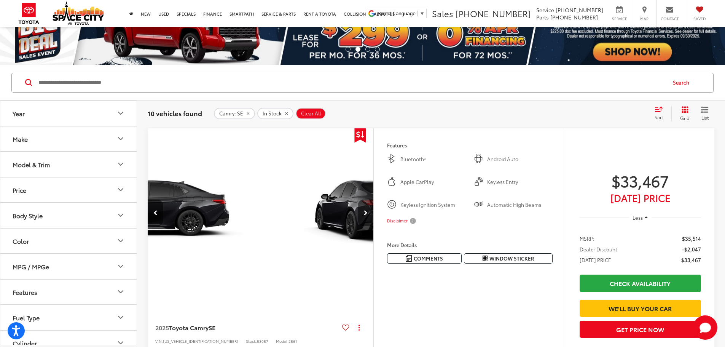
click at [373, 226] on button "Next image" at bounding box center [365, 212] width 15 height 27
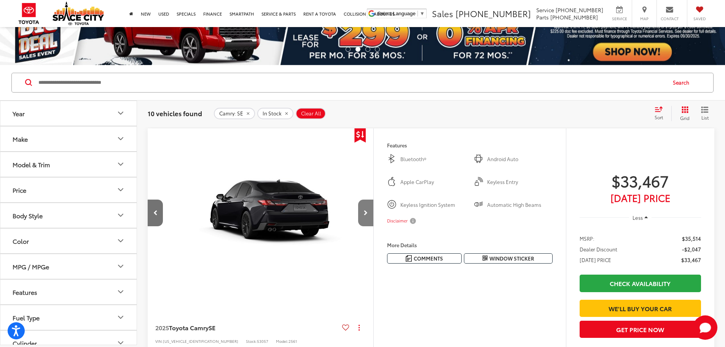
click at [373, 226] on button "Next image" at bounding box center [365, 212] width 15 height 27
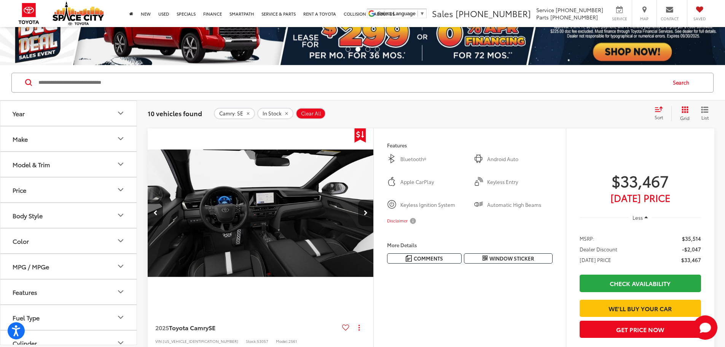
click at [373, 226] on button "Next image" at bounding box center [365, 212] width 15 height 27
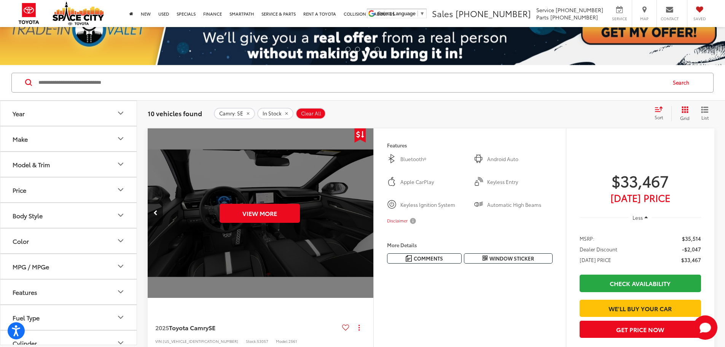
scroll to position [0, 1442]
click at [369, 235] on div "View More" at bounding box center [259, 213] width 227 height 170
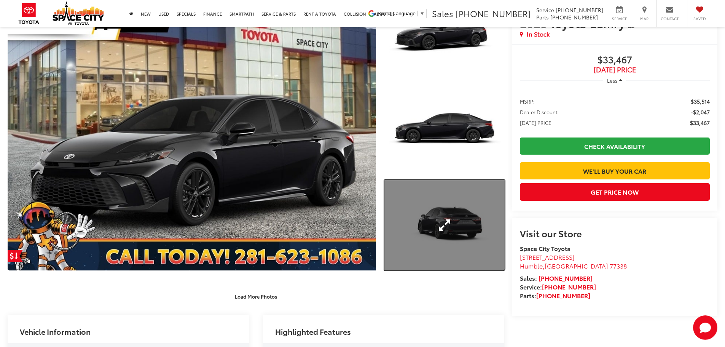
click at [482, 221] on link "Expand Photo 3" at bounding box center [444, 225] width 120 height 90
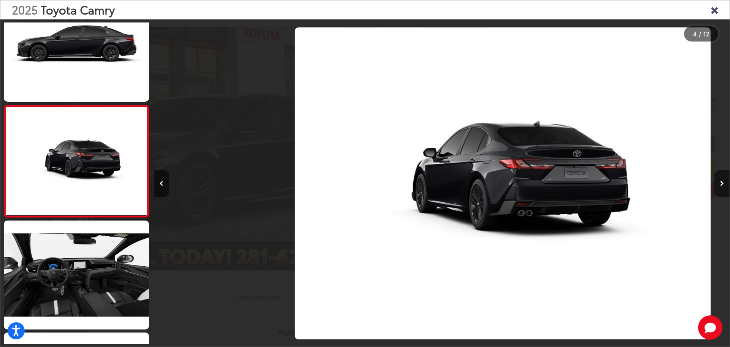
scroll to position [0, 1706]
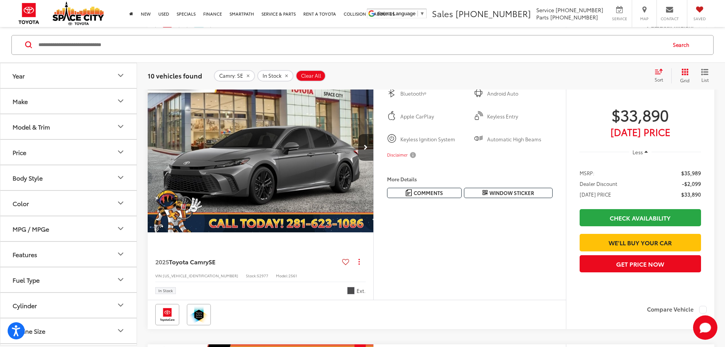
scroll to position [453, 0]
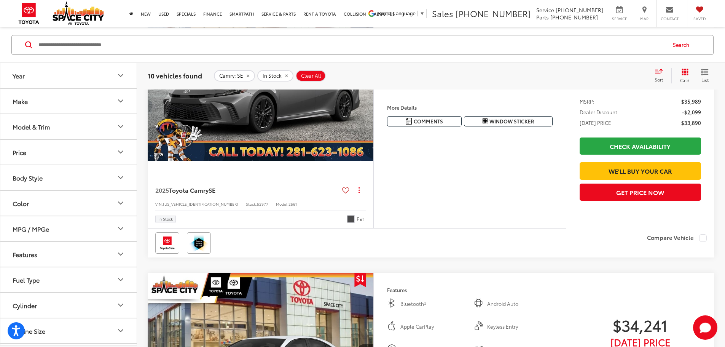
click at [374, 161] on img "2025 Toyota Camry SE 0" at bounding box center [260, 76] width 227 height 170
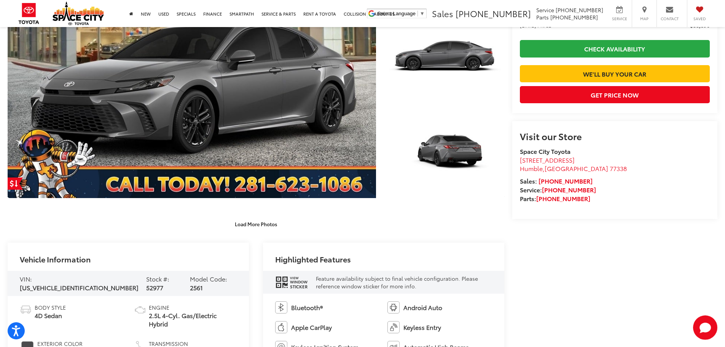
scroll to position [280, 0]
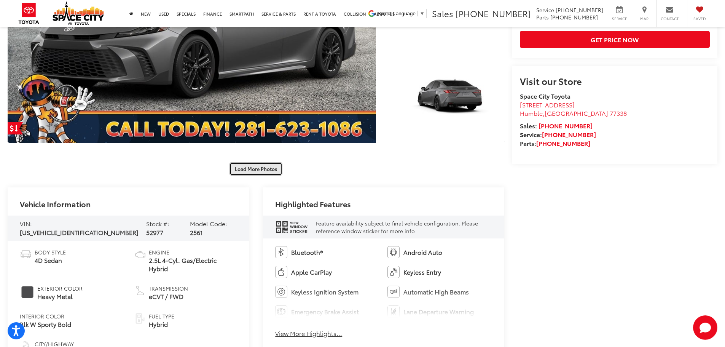
click at [243, 170] on button "Load More Photos" at bounding box center [255, 168] width 53 height 13
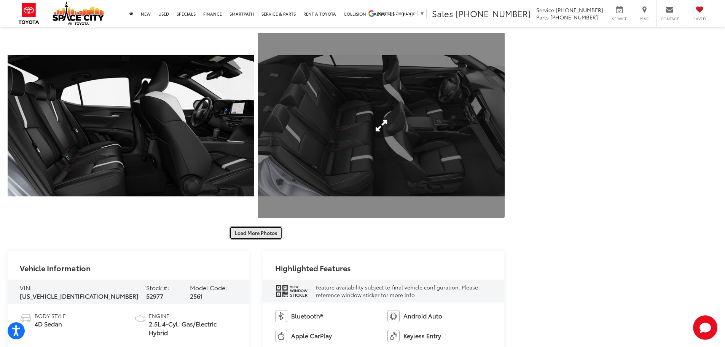
scroll to position [508, 0]
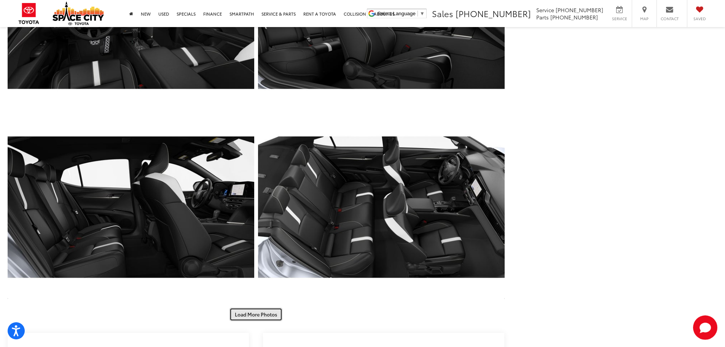
click at [271, 315] on button "Load More Photos" at bounding box center [255, 313] width 53 height 13
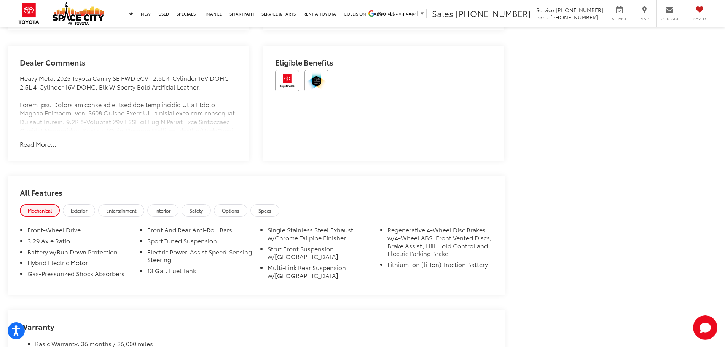
scroll to position [1459, 0]
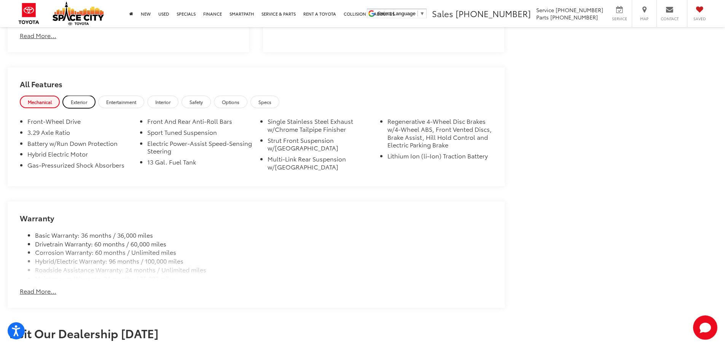
click at [79, 104] on link "Exterior" at bounding box center [79, 101] width 32 height 13
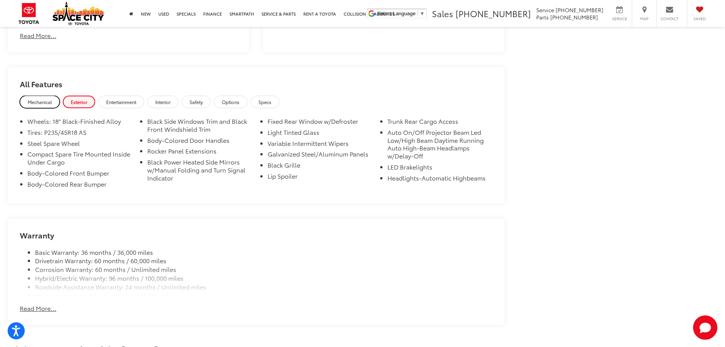
click at [33, 101] on span "Mechanical" at bounding box center [40, 102] width 24 height 6
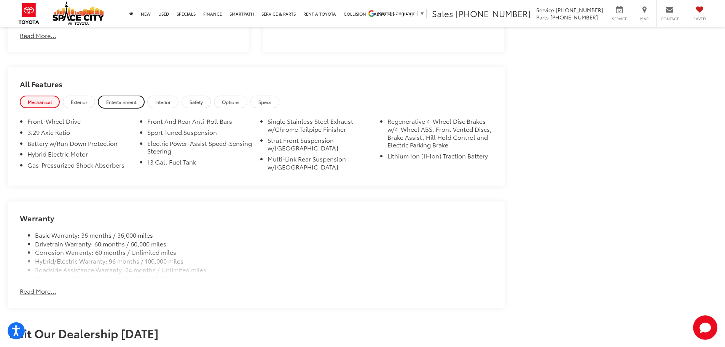
click at [105, 100] on link "Entertainment" at bounding box center [121, 101] width 46 height 13
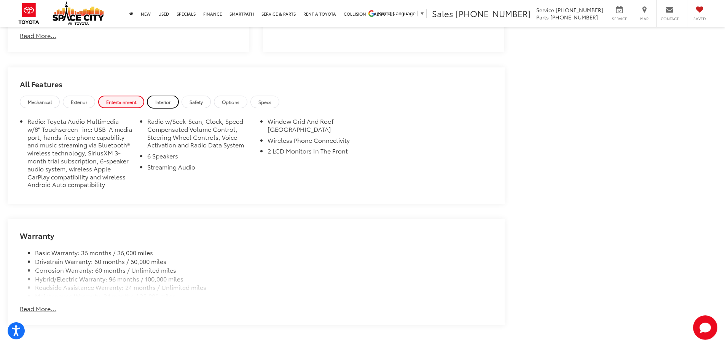
click at [167, 100] on span "Interior" at bounding box center [162, 102] width 15 height 6
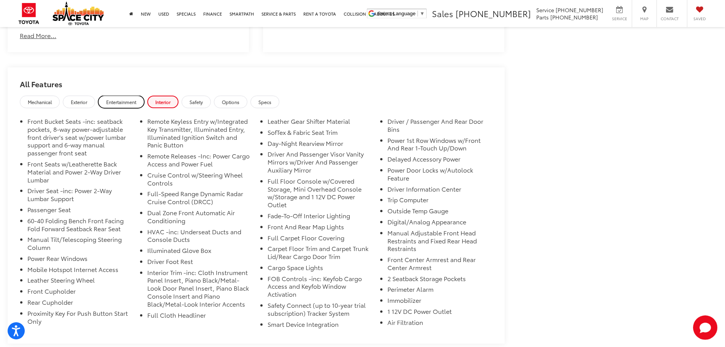
click at [121, 99] on span "Entertainment" at bounding box center [121, 102] width 30 height 6
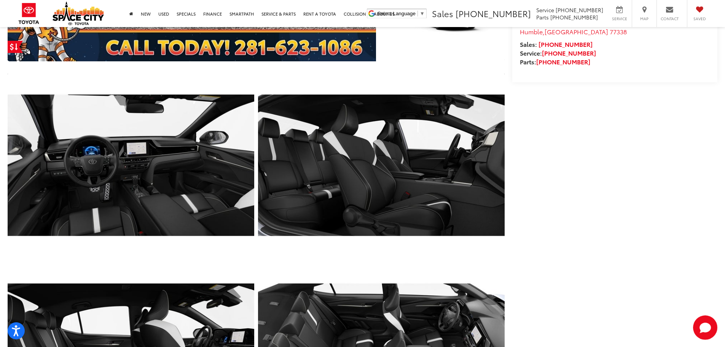
scroll to position [206, 0]
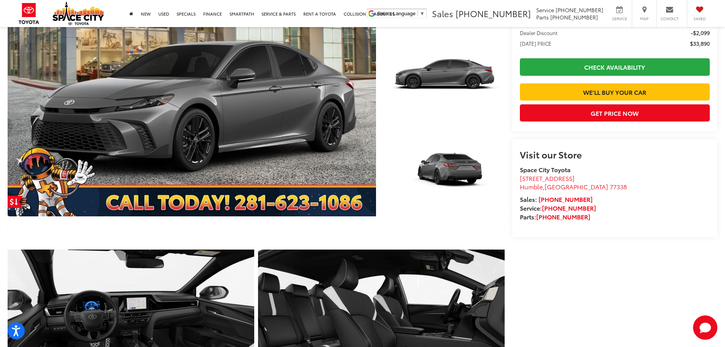
click at [520, 79] on capital-one-entry-button at bounding box center [520, 79] width 0 height 0
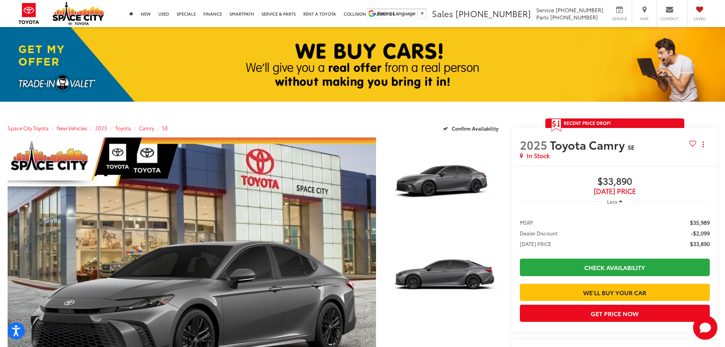
scroll to position [0, 0]
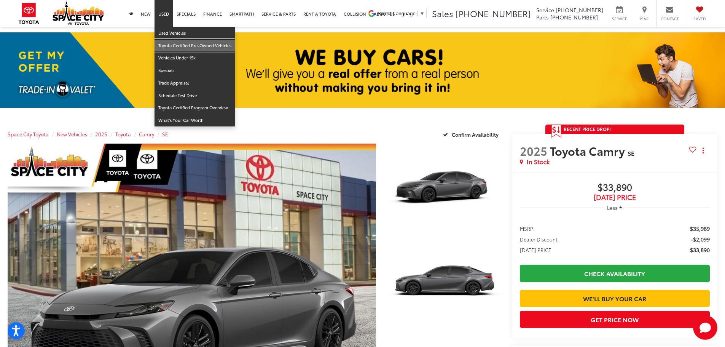
click at [181, 42] on link "Toyota Certified Pre-Owned Vehicles" at bounding box center [194, 46] width 81 height 13
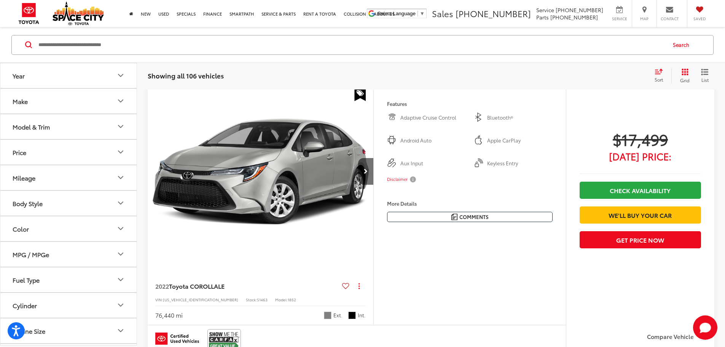
click at [94, 99] on button "Make" at bounding box center [68, 100] width 137 height 25
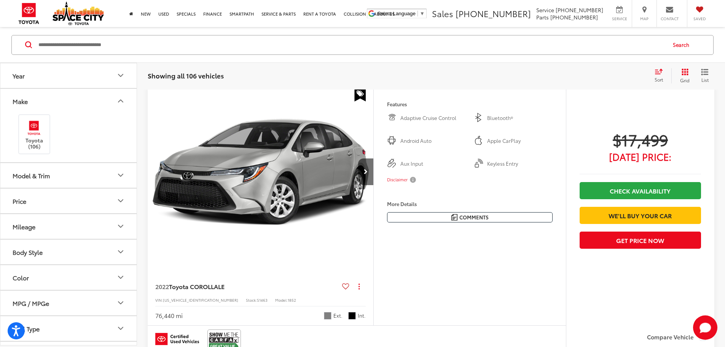
click at [96, 165] on button "Model & Trim" at bounding box center [68, 174] width 137 height 25
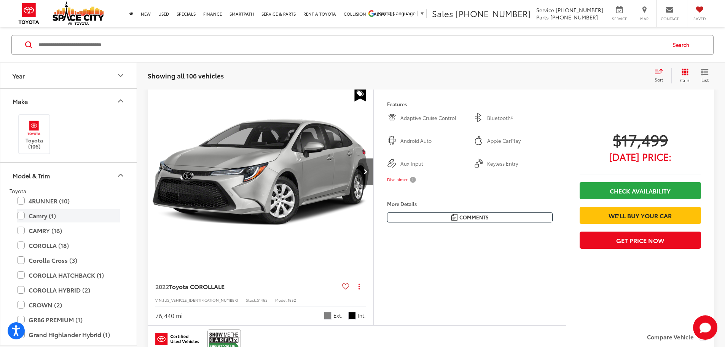
click at [54, 214] on label "Camry (1)" at bounding box center [68, 214] width 103 height 13
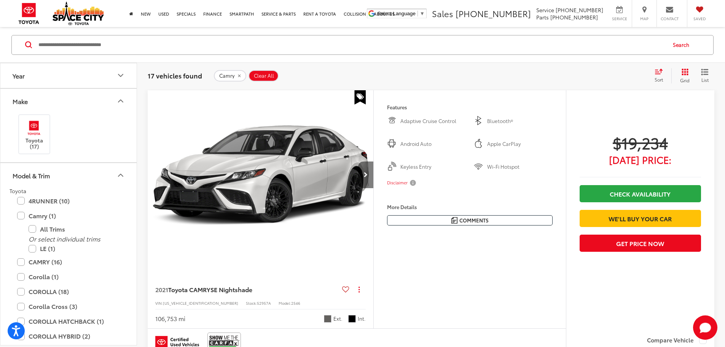
click at [373, 188] on button "Next image" at bounding box center [365, 174] width 15 height 27
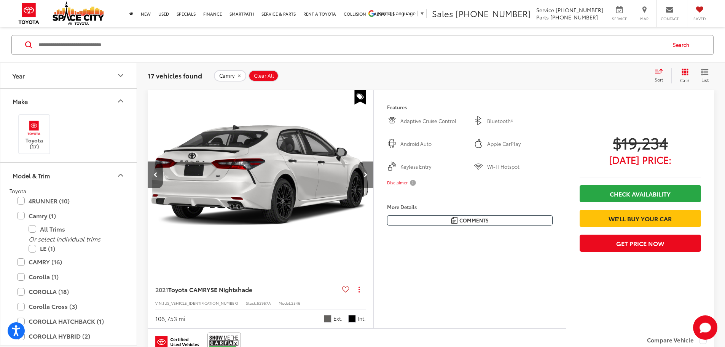
click at [373, 188] on button "Next image" at bounding box center [365, 174] width 15 height 27
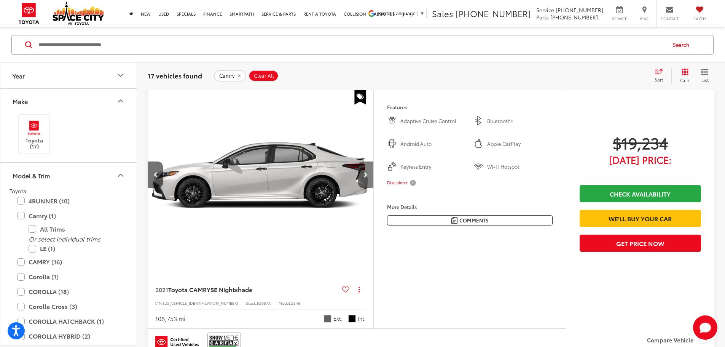
click at [373, 188] on button "Next image" at bounding box center [365, 174] width 15 height 27
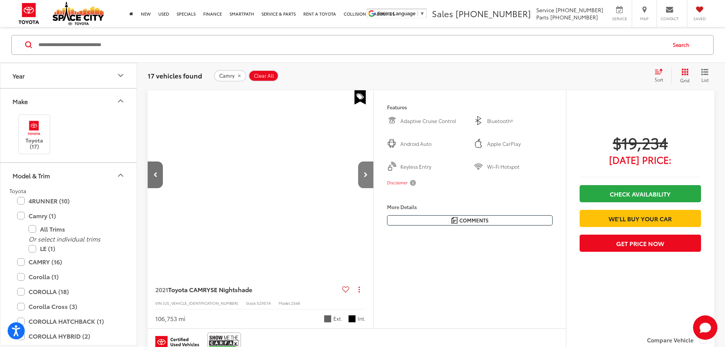
click at [373, 188] on button "Next image" at bounding box center [365, 174] width 15 height 27
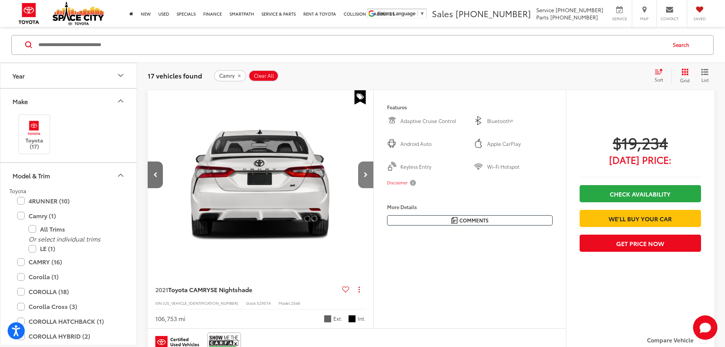
click at [373, 188] on button "Next image" at bounding box center [365, 174] width 15 height 27
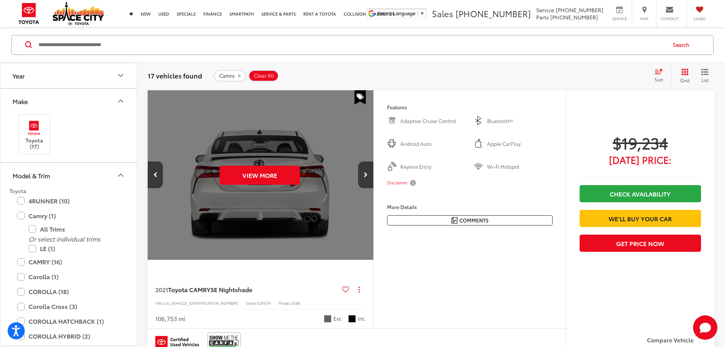
click at [373, 188] on button "Next image" at bounding box center [365, 174] width 15 height 27
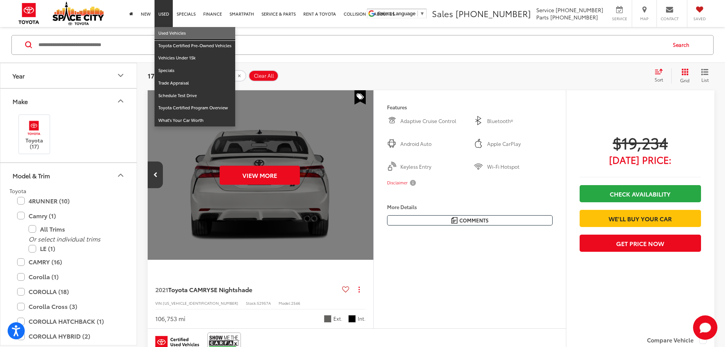
click at [166, 33] on link "Used Vehicles" at bounding box center [194, 33] width 81 height 13
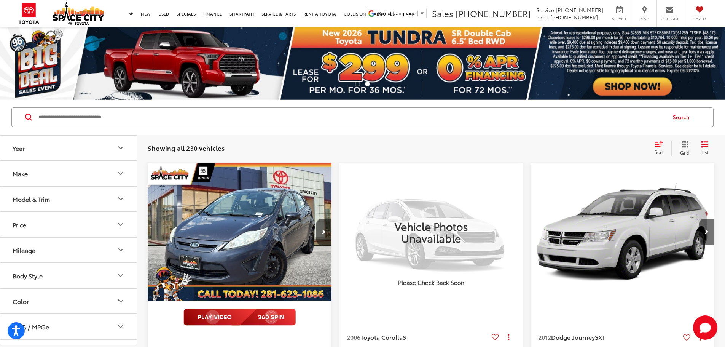
click at [115, 168] on button "Make" at bounding box center [68, 173] width 137 height 25
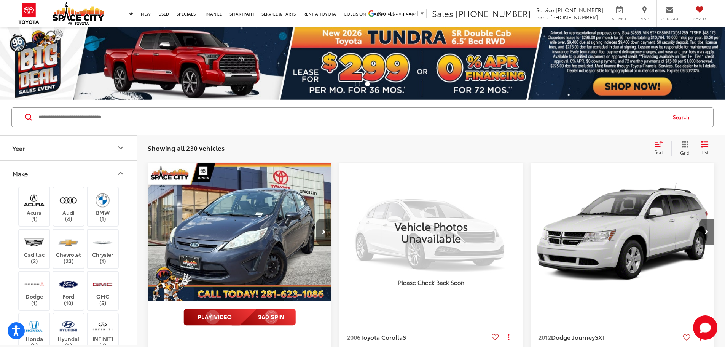
click at [115, 170] on button "Make" at bounding box center [68, 173] width 137 height 25
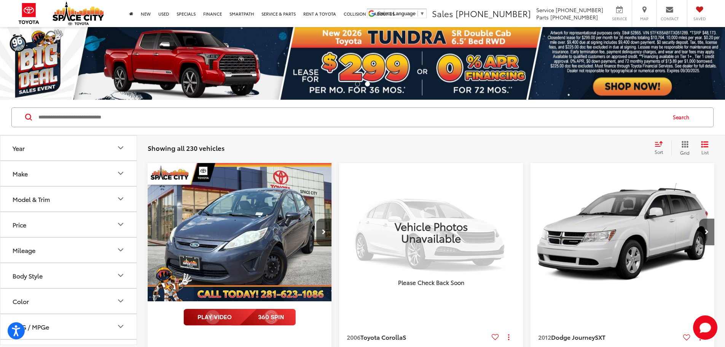
click at [112, 192] on button "Model & Trim" at bounding box center [68, 198] width 137 height 25
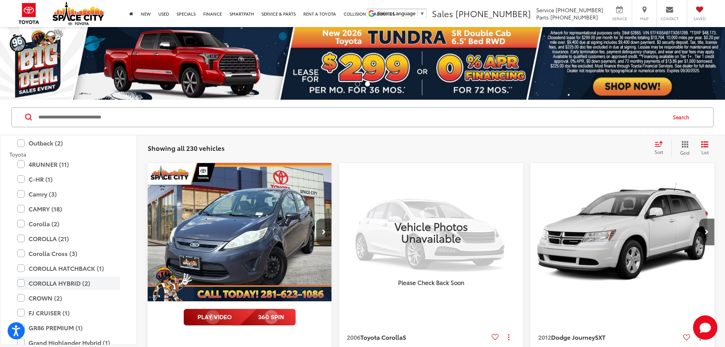
scroll to position [1179, 0]
click at [65, 196] on label "Camry (3)" at bounding box center [68, 194] width 103 height 13
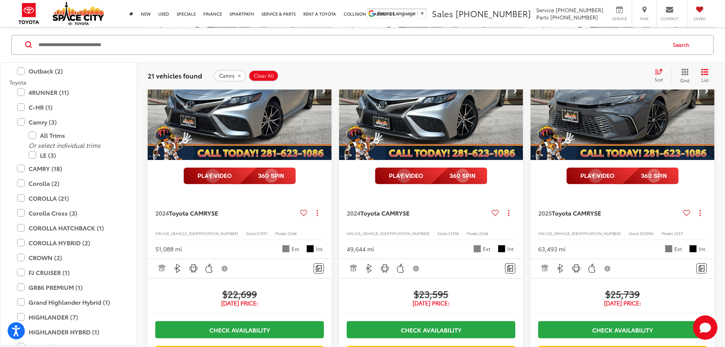
scroll to position [1120, 0]
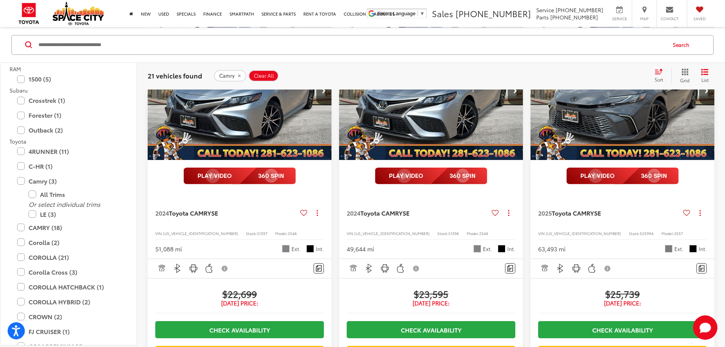
drag, startPoint x: 115, startPoint y: 139, endPoint x: 98, endPoint y: 141, distance: 17.2
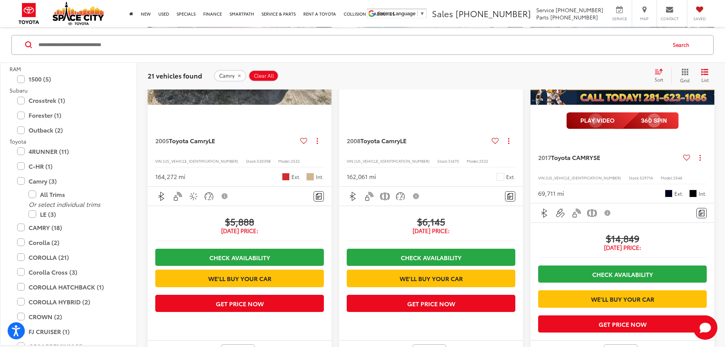
scroll to position [0, 0]
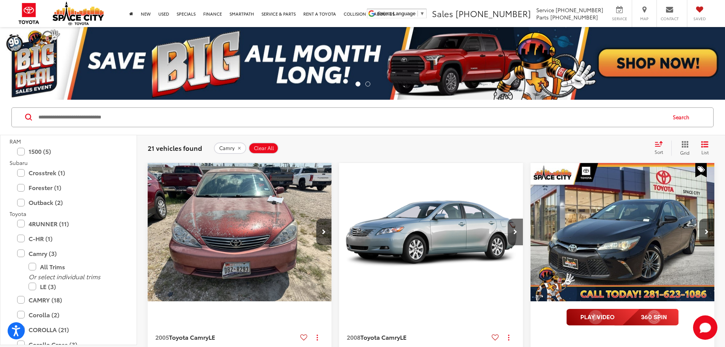
drag, startPoint x: 218, startPoint y: 152, endPoint x: 170, endPoint y: 87, distance: 81.3
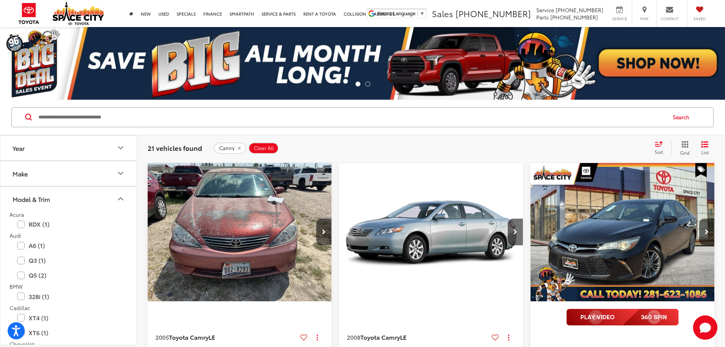
click at [110, 199] on button "Model & Trim" at bounding box center [68, 198] width 137 height 25
click at [103, 196] on button "Model & Trim" at bounding box center [68, 198] width 137 height 25
click at [106, 196] on button "Model & Trim" at bounding box center [68, 198] width 137 height 25
click at [110, 178] on button "Make" at bounding box center [68, 173] width 137 height 25
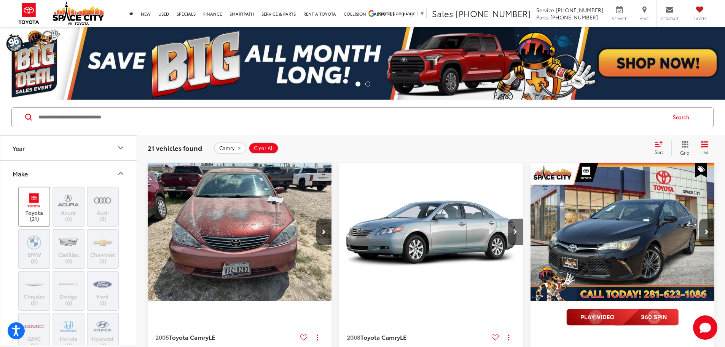
click at [35, 203] on img at bounding box center [34, 200] width 21 height 18
click at [84, 142] on button "Year" at bounding box center [68, 147] width 137 height 25
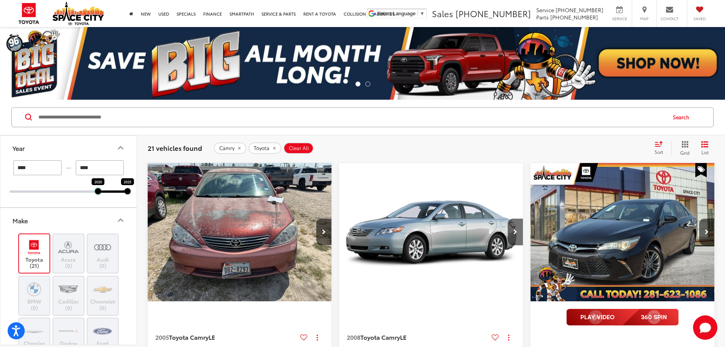
drag, startPoint x: 10, startPoint y: 190, endPoint x: 96, endPoint y: 189, distance: 86.3
click at [96, 189] on div at bounding box center [98, 191] width 6 height 6
type input "****"
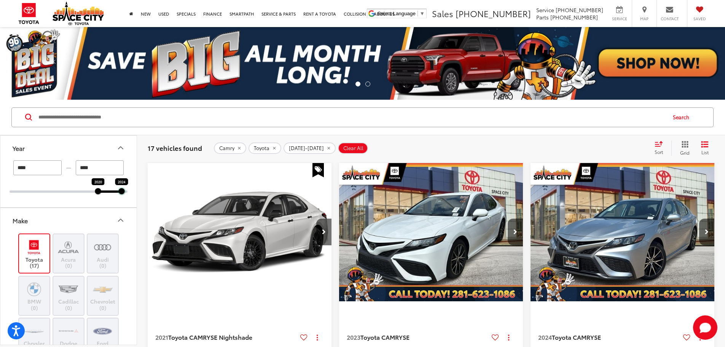
drag, startPoint x: 127, startPoint y: 189, endPoint x: 121, endPoint y: 189, distance: 5.7
click at [121, 189] on div at bounding box center [122, 191] width 6 height 6
type input "****"
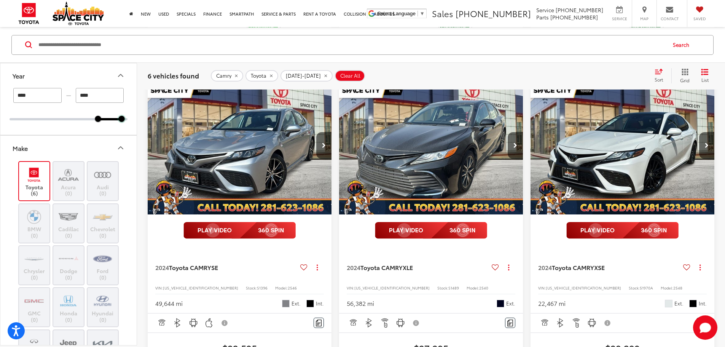
scroll to position [494, 0]
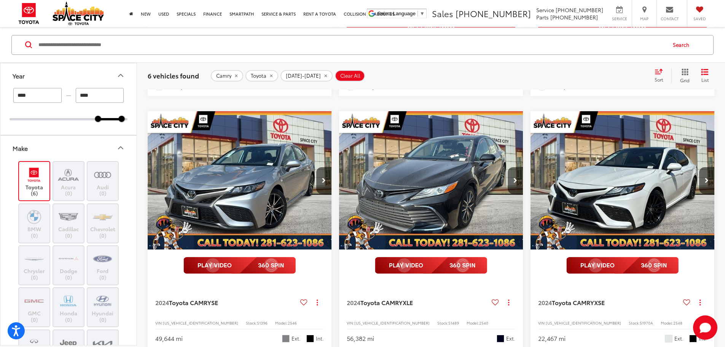
click at [530, 172] on img "2024 Toyota CAMRY XSE 0" at bounding box center [622, 180] width 185 height 139
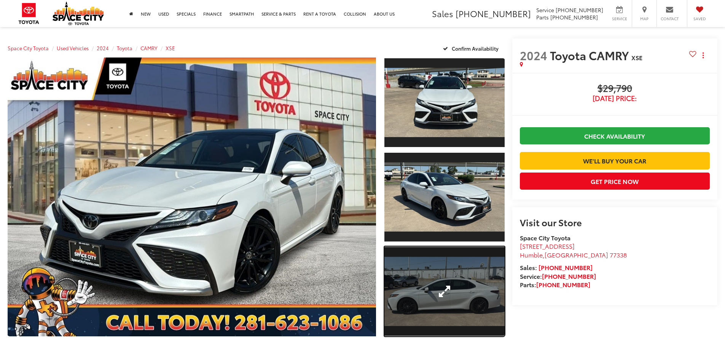
click at [436, 277] on link "Expand Photo 3" at bounding box center [444, 291] width 120 height 90
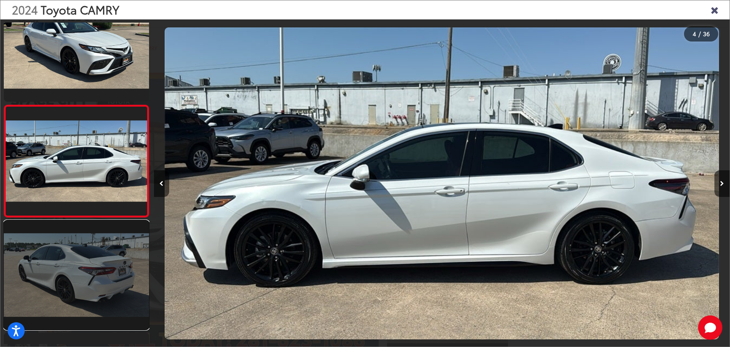
click at [99, 279] on link at bounding box center [76, 274] width 145 height 109
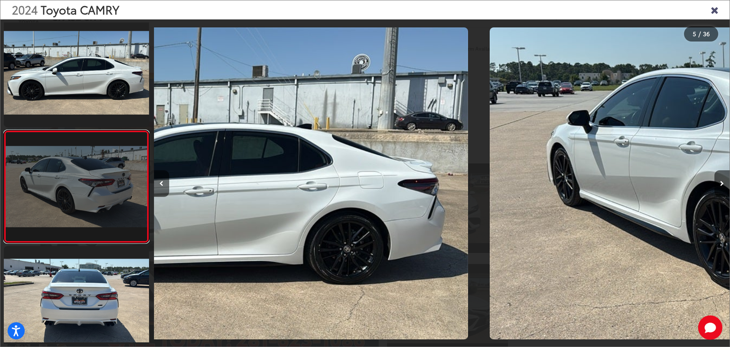
scroll to position [366, 0]
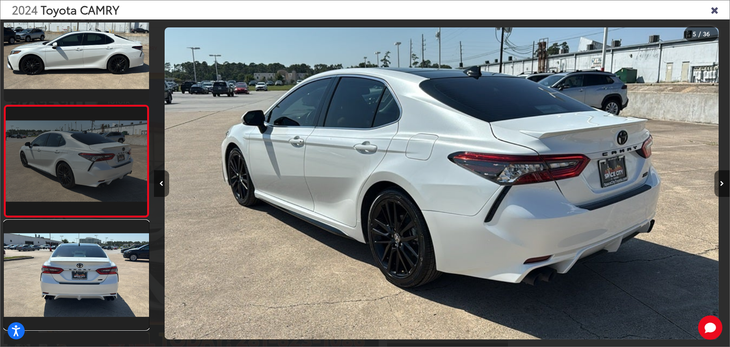
click at [99, 279] on link at bounding box center [76, 274] width 145 height 109
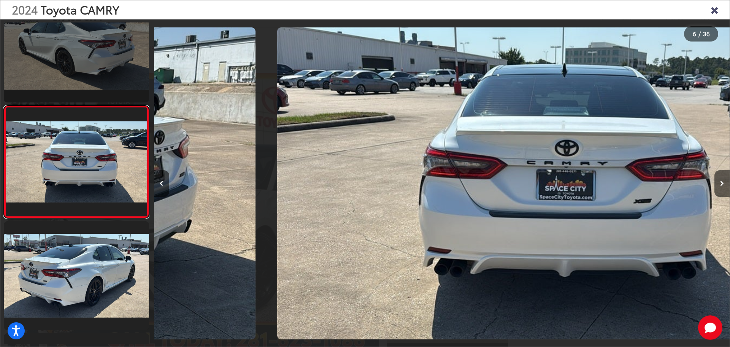
scroll to position [478, 0]
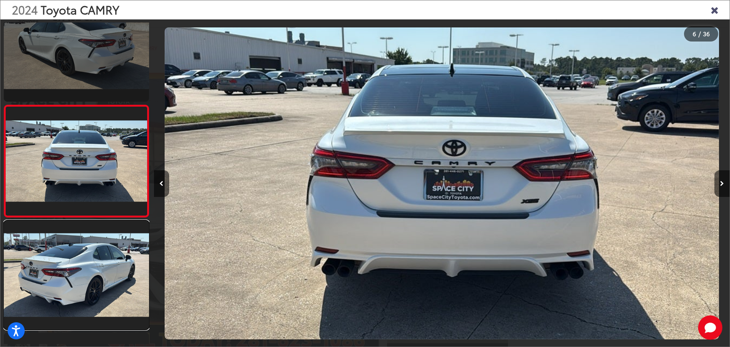
click at [99, 279] on link at bounding box center [76, 274] width 145 height 109
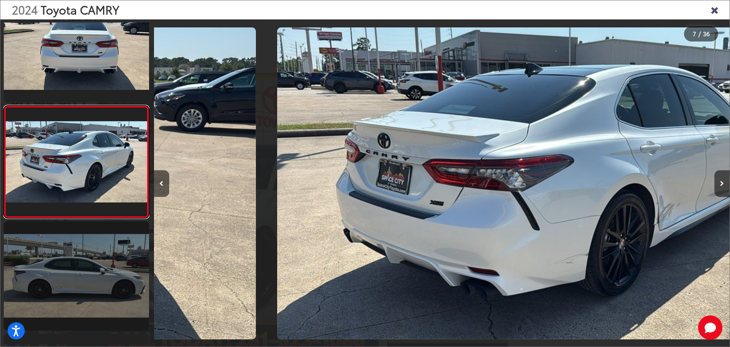
scroll to position [590, 0]
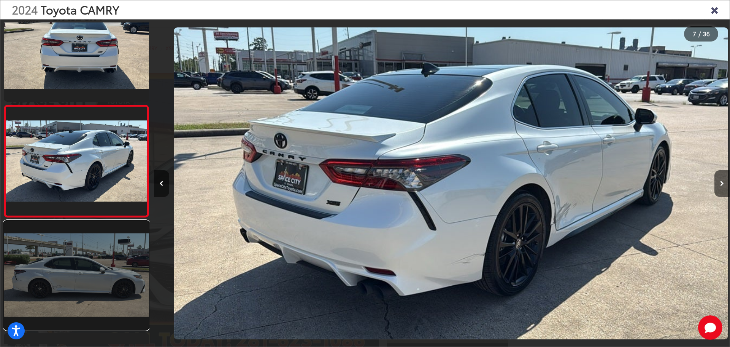
click at [99, 278] on link at bounding box center [76, 274] width 145 height 109
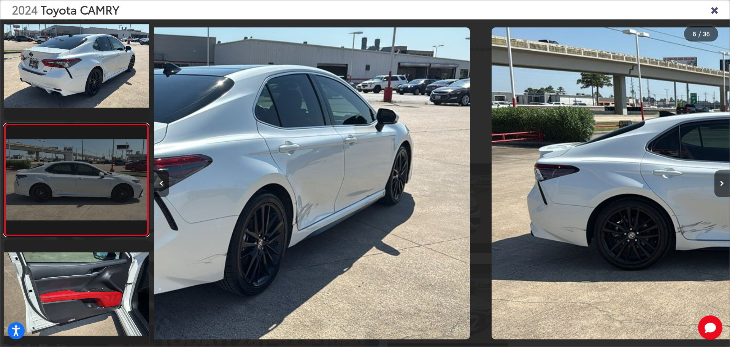
scroll to position [701, 0]
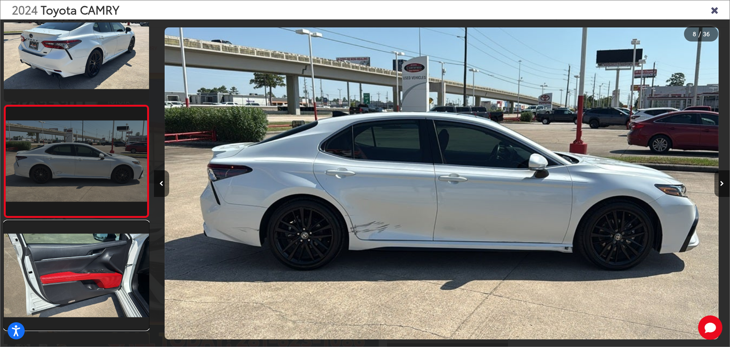
click at [99, 278] on link at bounding box center [76, 275] width 145 height 109
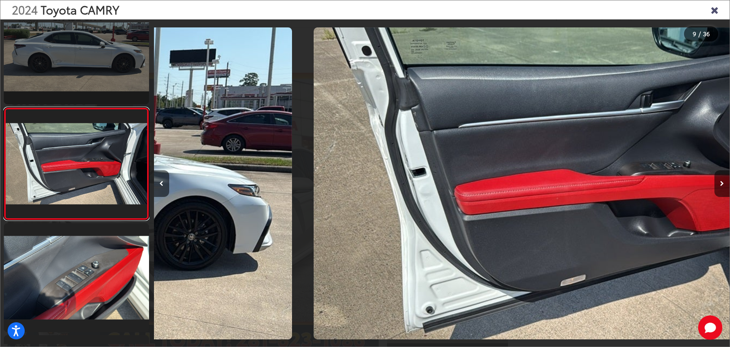
scroll to position [814, 0]
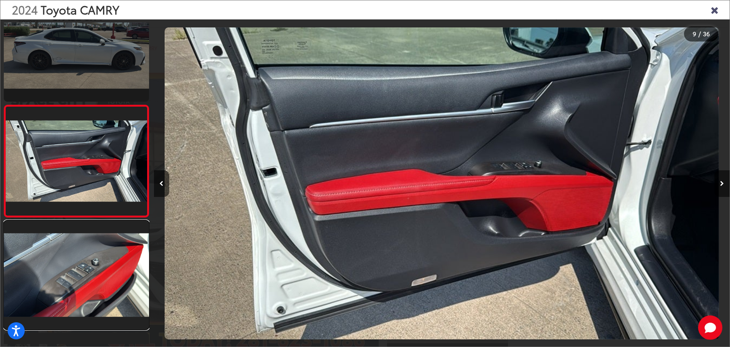
click at [99, 278] on link at bounding box center [76, 274] width 145 height 109
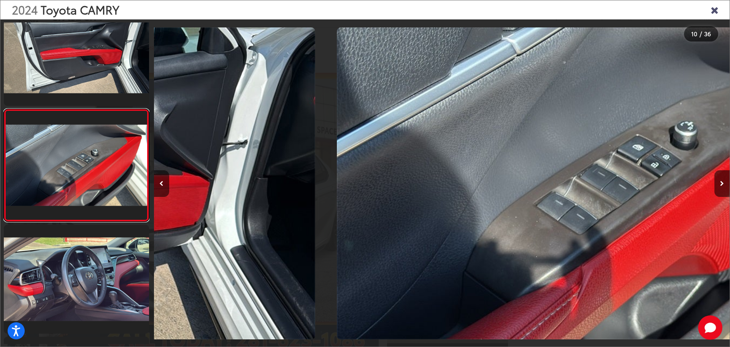
scroll to position [925, 0]
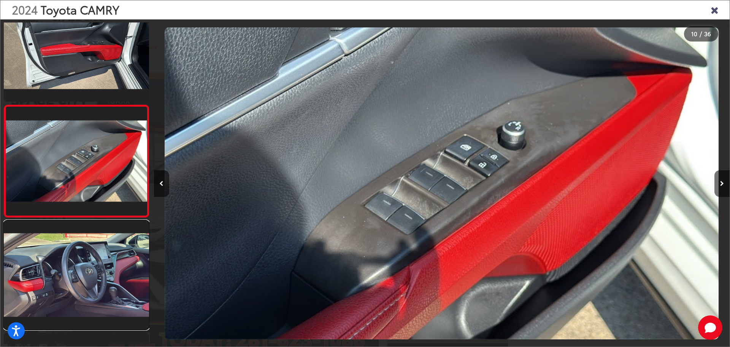
click at [99, 278] on link at bounding box center [76, 274] width 145 height 109
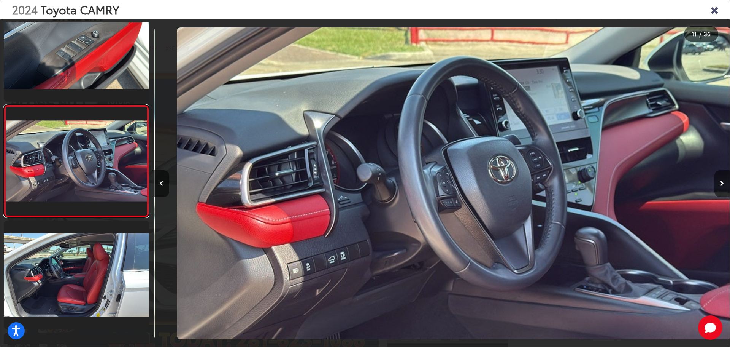
scroll to position [0, 5760]
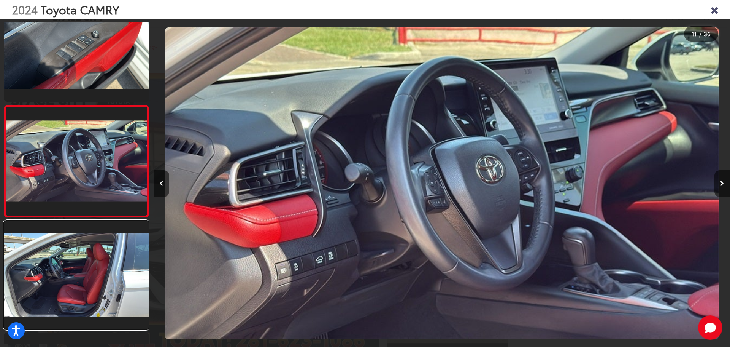
click at [99, 278] on link at bounding box center [76, 274] width 145 height 109
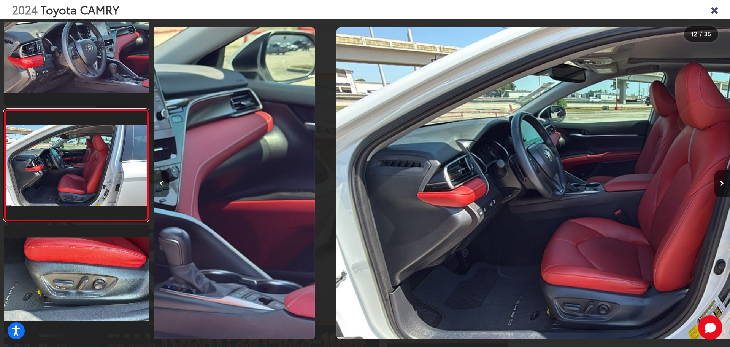
scroll to position [1149, 0]
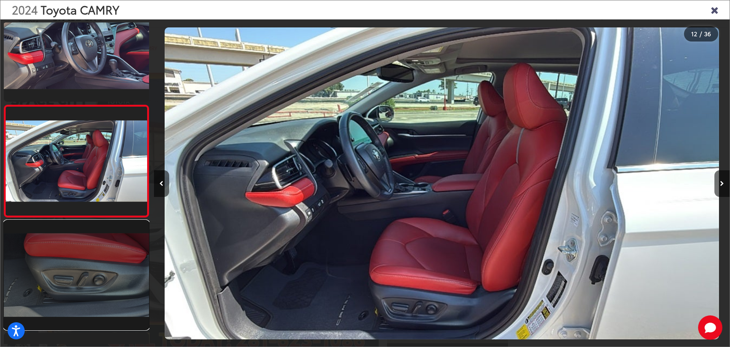
click at [97, 287] on link at bounding box center [76, 274] width 145 height 109
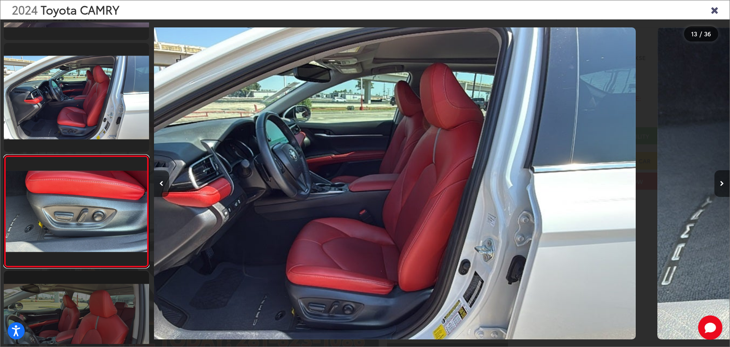
scroll to position [0, 0]
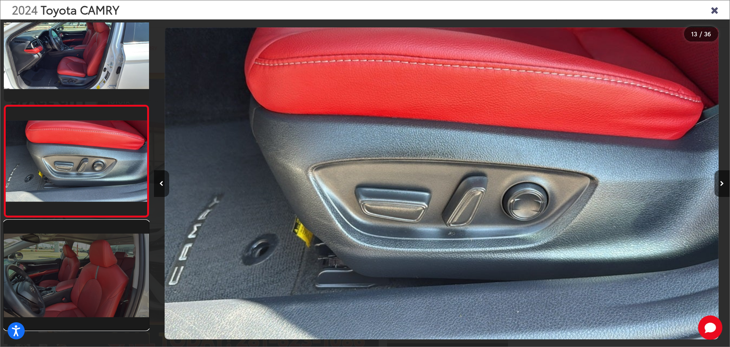
click at [97, 271] on link at bounding box center [76, 274] width 145 height 109
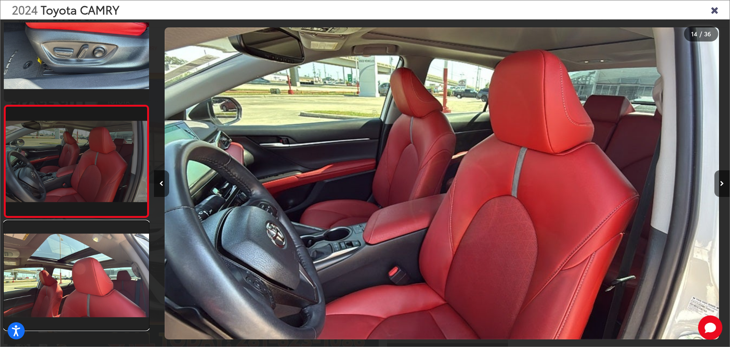
click at [97, 271] on link at bounding box center [76, 275] width 145 height 109
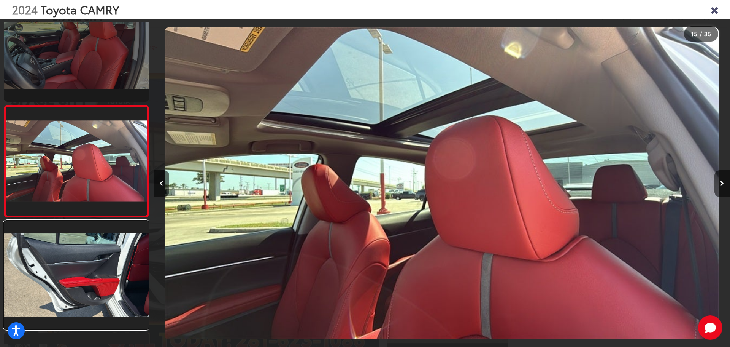
click at [97, 271] on link at bounding box center [76, 274] width 145 height 109
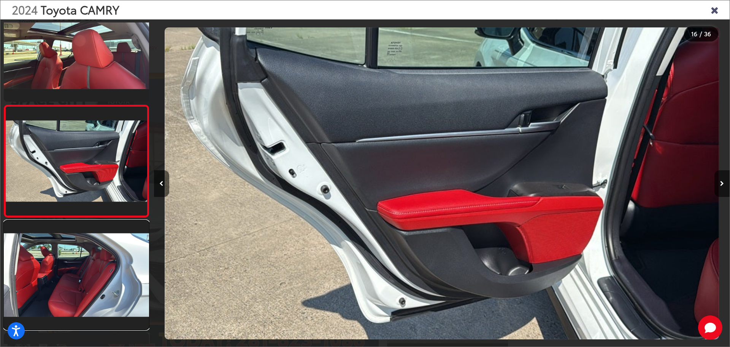
click at [97, 271] on link at bounding box center [76, 274] width 145 height 109
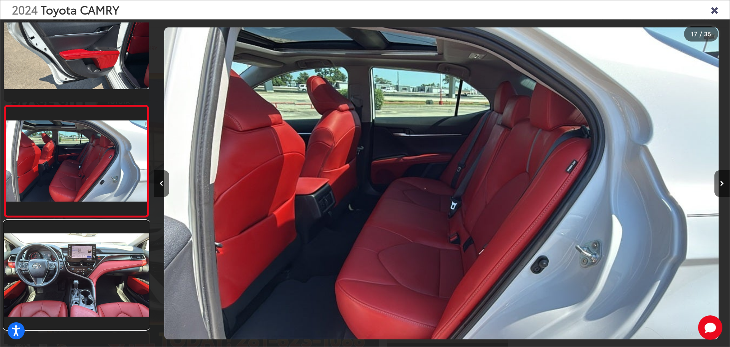
click at [97, 271] on link at bounding box center [76, 274] width 145 height 109
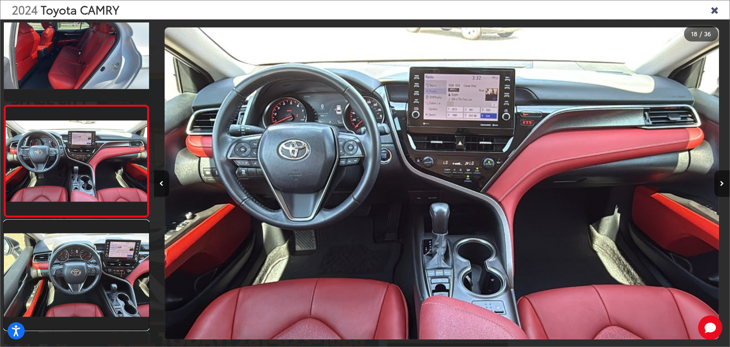
click at [97, 271] on link at bounding box center [76, 274] width 145 height 109
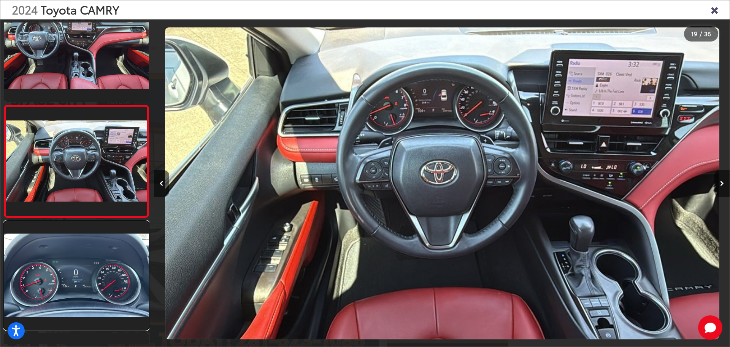
click at [97, 271] on link at bounding box center [76, 275] width 145 height 109
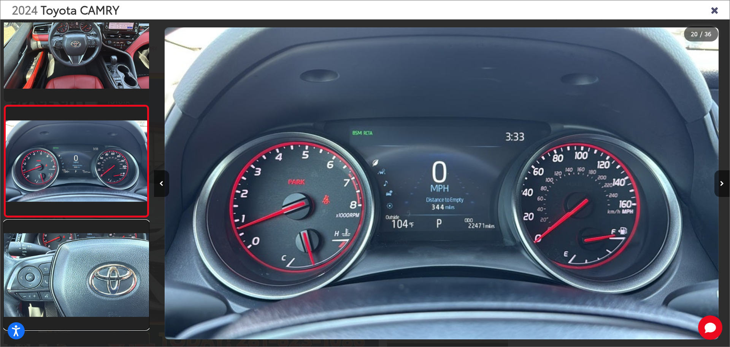
click at [97, 271] on link at bounding box center [76, 274] width 145 height 109
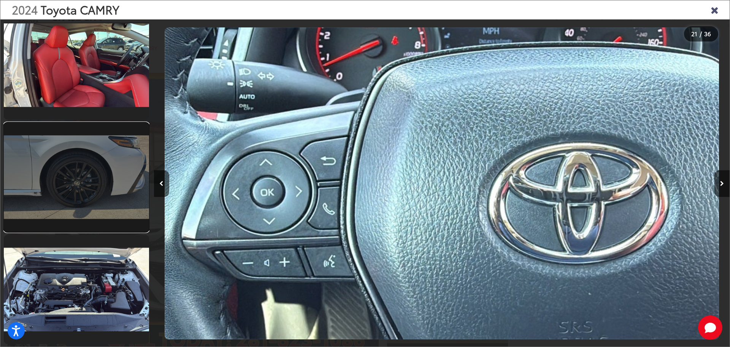
click at [92, 158] on link at bounding box center [76, 176] width 145 height 109
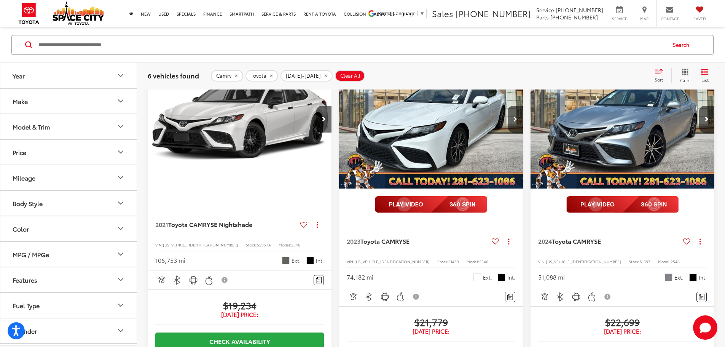
scroll to position [73, 0]
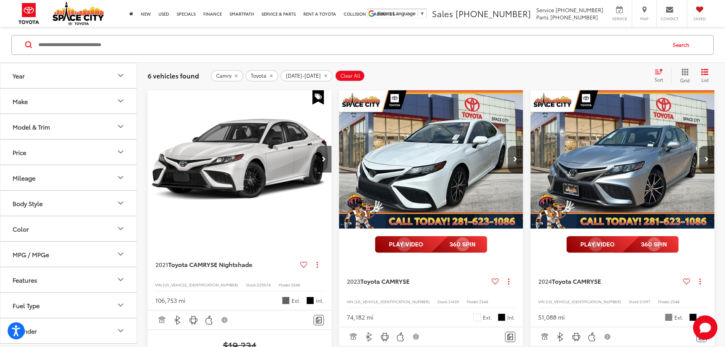
scroll to position [0, 685]
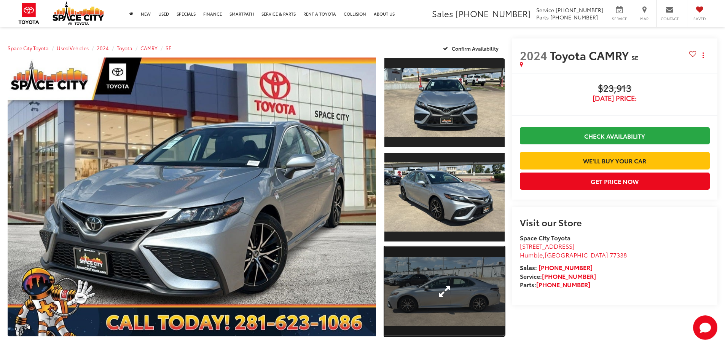
click at [444, 313] on link "Expand Photo 3" at bounding box center [444, 291] width 120 height 90
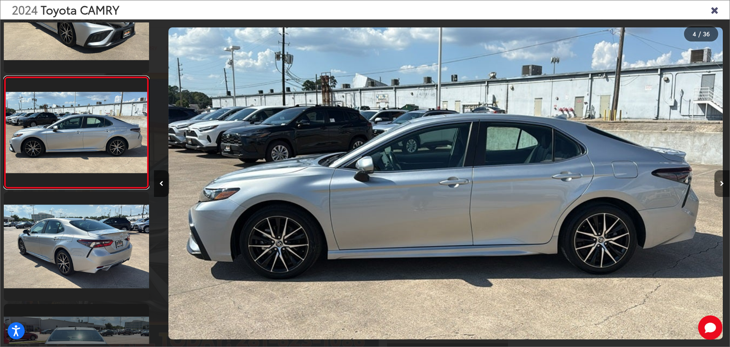
scroll to position [0, 1728]
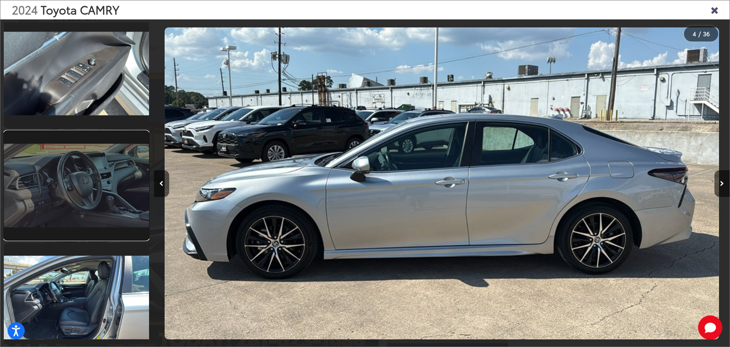
click at [96, 215] on link at bounding box center [76, 185] width 145 height 109
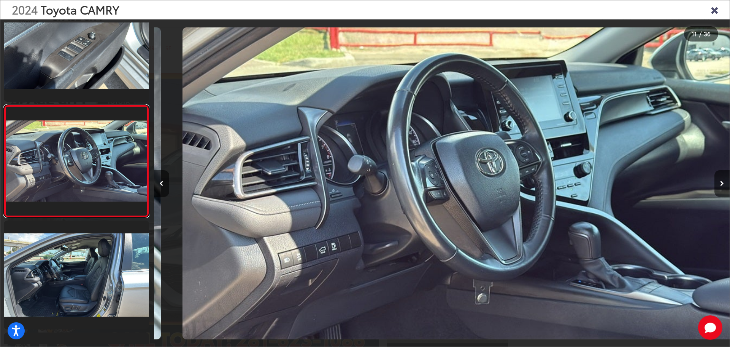
scroll to position [0, 5760]
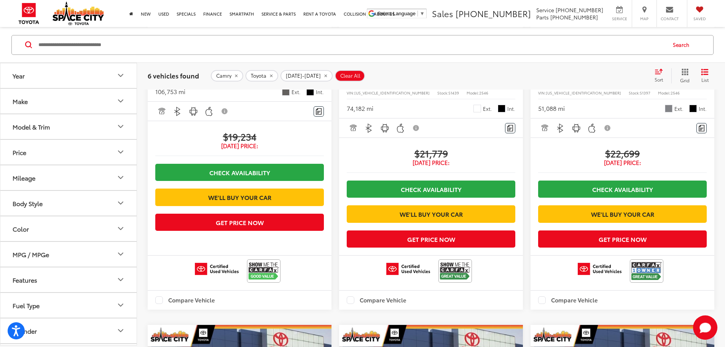
scroll to position [240, 0]
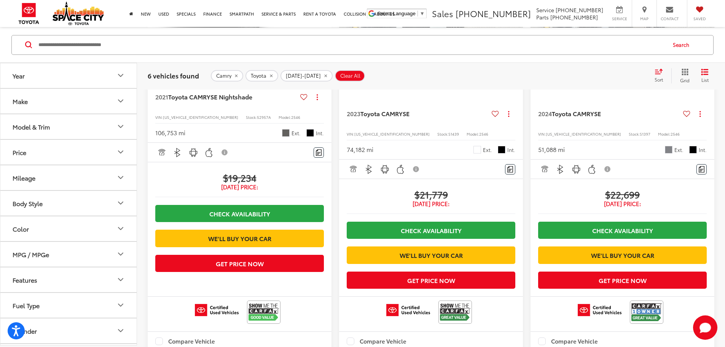
click at [239, 73] on button "Camry" at bounding box center [227, 75] width 32 height 11
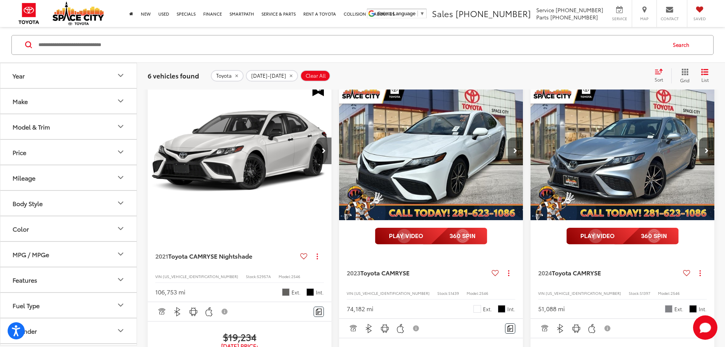
scroll to position [73, 0]
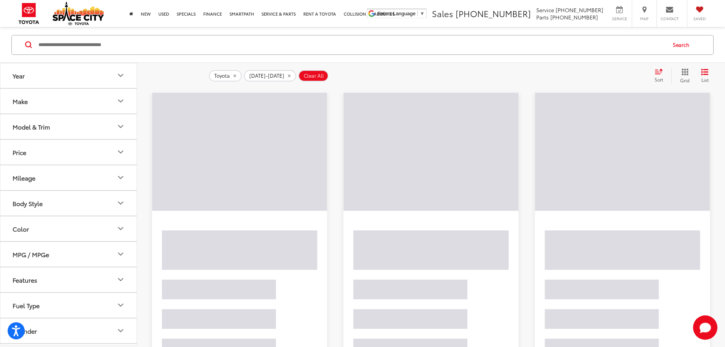
click at [84, 129] on button "Model & Trim" at bounding box center [68, 126] width 137 height 25
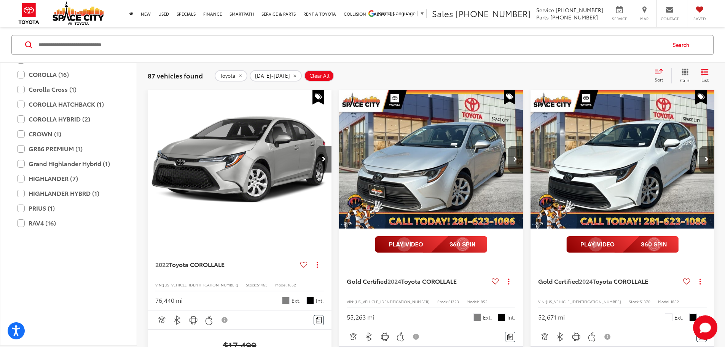
scroll to position [0, 0]
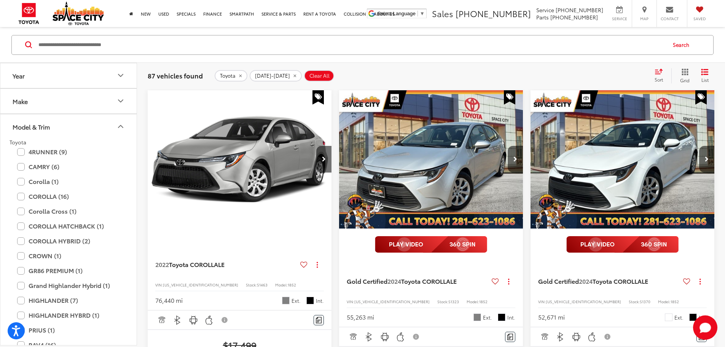
click at [59, 117] on button "Model & Trim" at bounding box center [68, 126] width 137 height 25
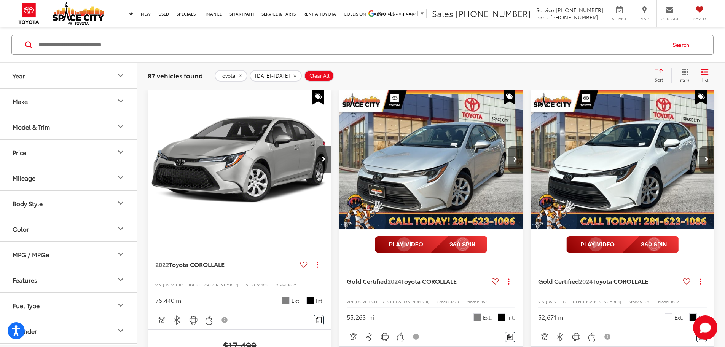
click at [63, 102] on button "Make" at bounding box center [68, 100] width 137 height 25
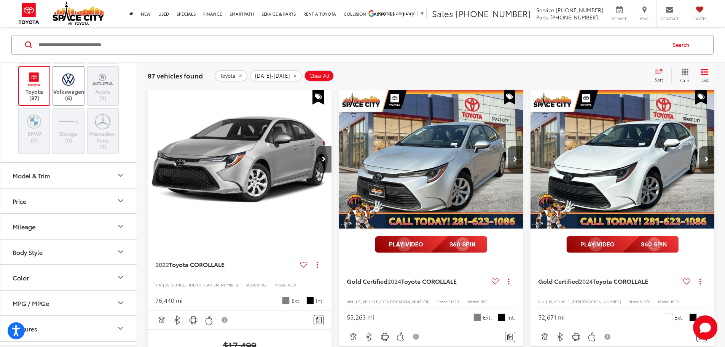
scroll to position [266, 0]
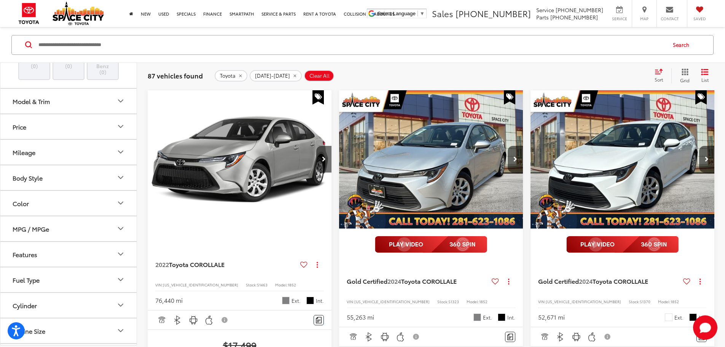
click at [79, 113] on button "Model & Trim" at bounding box center [68, 100] width 137 height 25
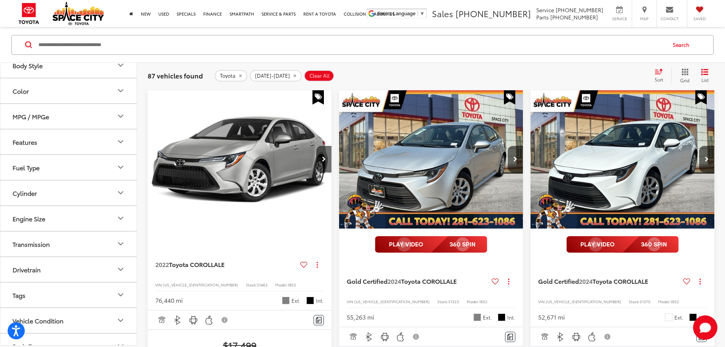
click at [77, 77] on button "Body Style" at bounding box center [68, 64] width 137 height 25
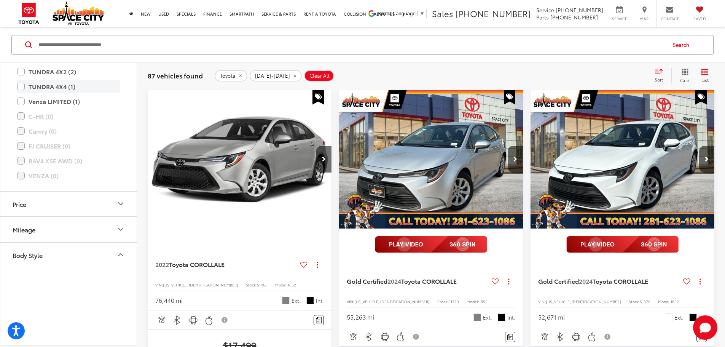
scroll to position [647, 0]
click at [21, 19] on label "TACOMA SR (1)" at bounding box center [68, 12] width 103 height 13
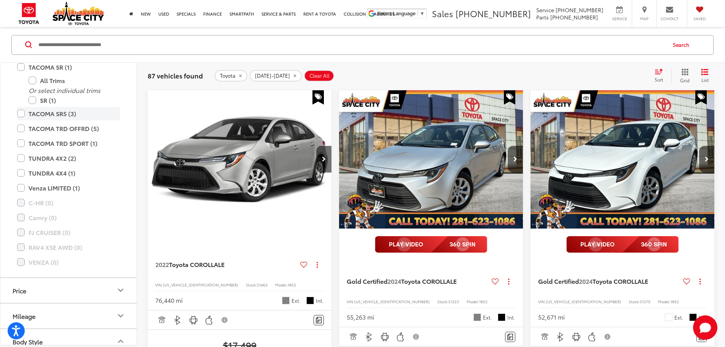
click at [22, 120] on label "TACOMA SR5 (3)" at bounding box center [68, 113] width 103 height 13
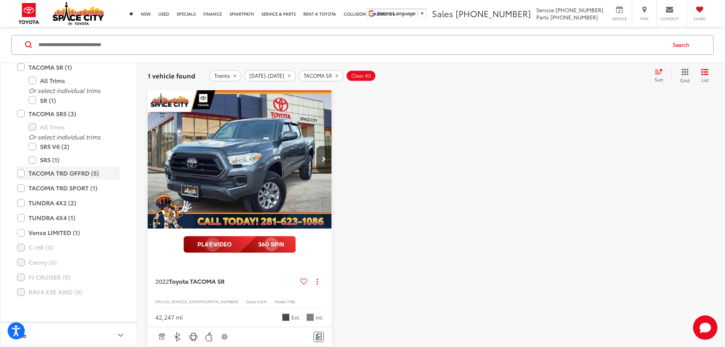
click at [19, 180] on label "TACOMA TRD OFFRD (5)" at bounding box center [68, 172] width 103 height 13
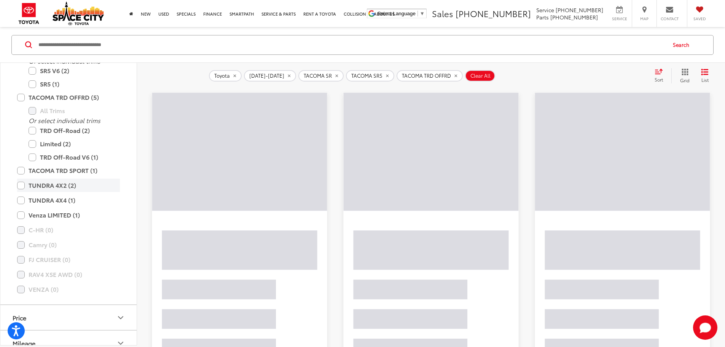
scroll to position [723, 0]
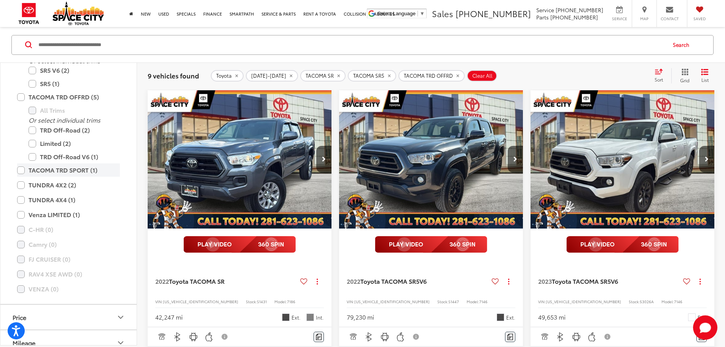
click at [23, 176] on label "TACOMA TRD SPORT (1)" at bounding box center [68, 169] width 103 height 13
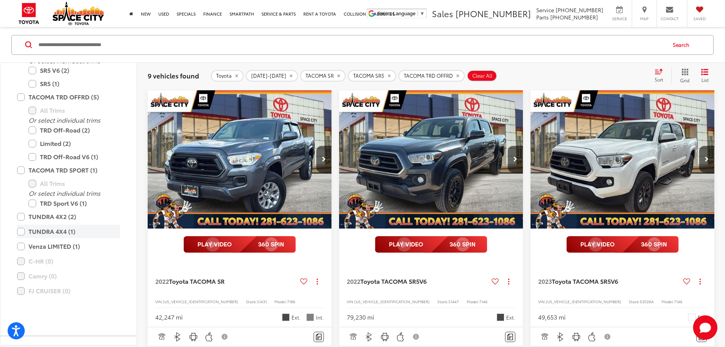
click at [22, 238] on label "TUNDRA 4X4 (1)" at bounding box center [68, 230] width 103 height 13
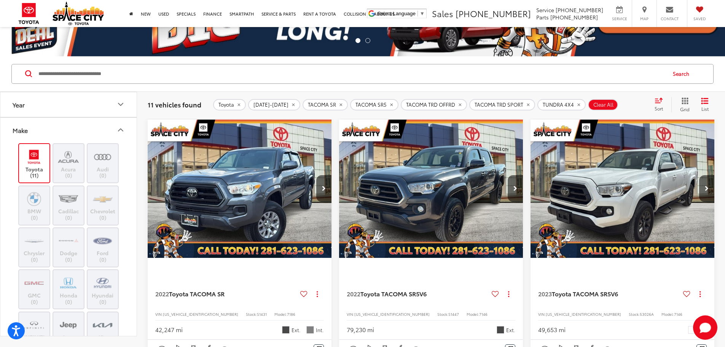
scroll to position [35, 0]
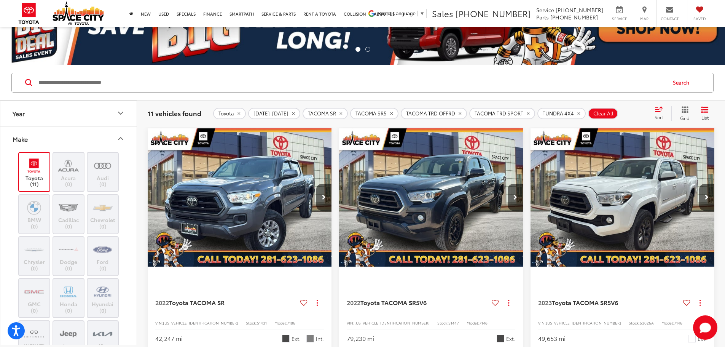
click at [64, 134] on button "Make" at bounding box center [68, 138] width 137 height 25
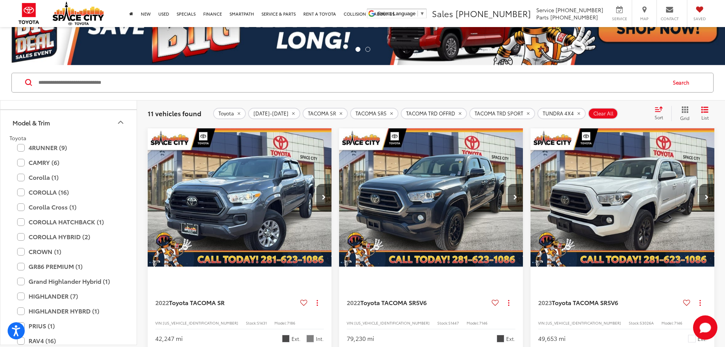
scroll to position [0, 0]
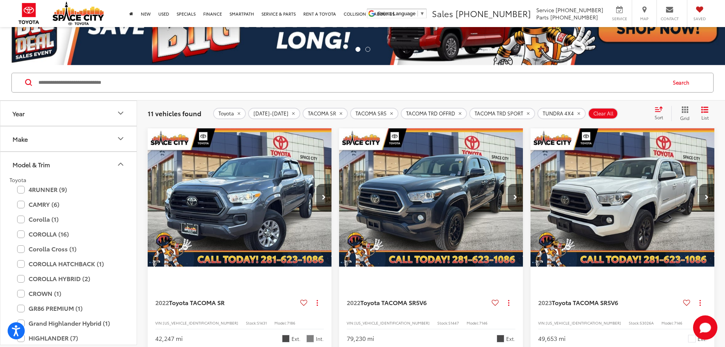
click at [89, 164] on button "Model & Trim" at bounding box center [68, 164] width 137 height 25
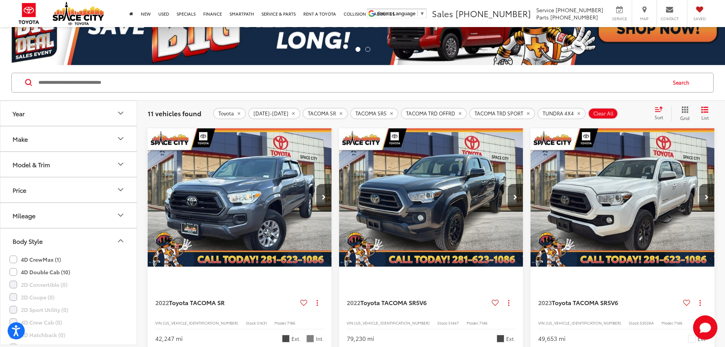
click at [71, 217] on button "Mileage" at bounding box center [68, 215] width 137 height 25
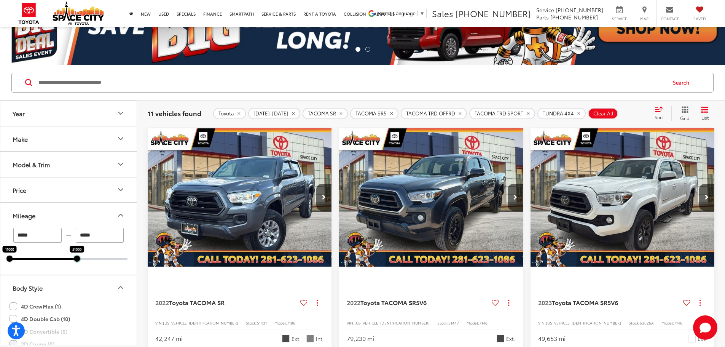
drag, startPoint x: 127, startPoint y: 259, endPoint x: 76, endPoint y: 260, distance: 51.4
click at [76, 260] on div at bounding box center [77, 258] width 6 height 6
type input "*****"
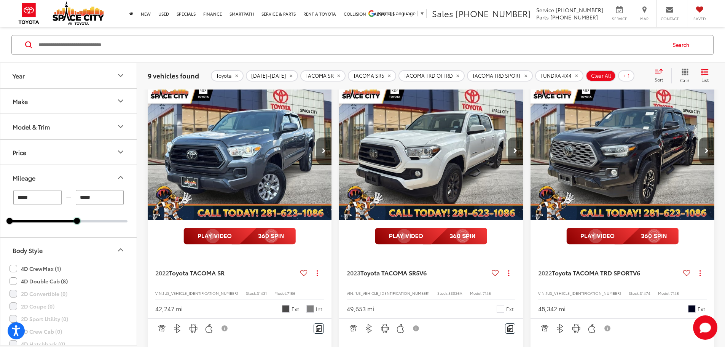
scroll to position [73, 0]
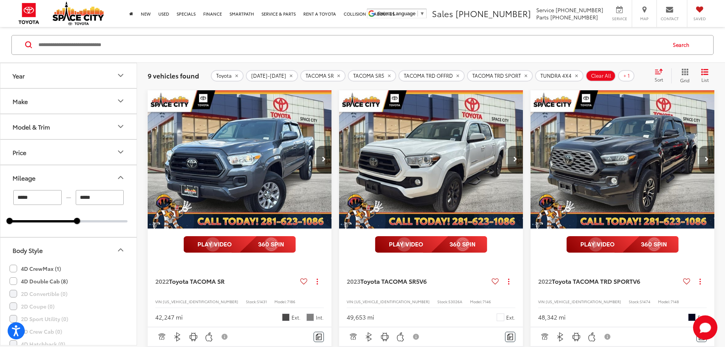
click at [699, 146] on button "Next image" at bounding box center [706, 159] width 15 height 27
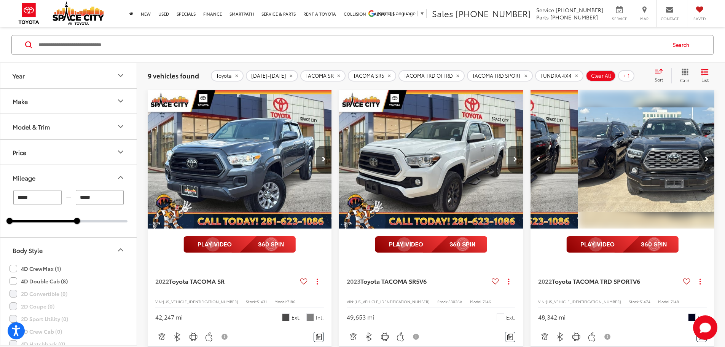
click at [699, 146] on button "Next image" at bounding box center [706, 159] width 15 height 27
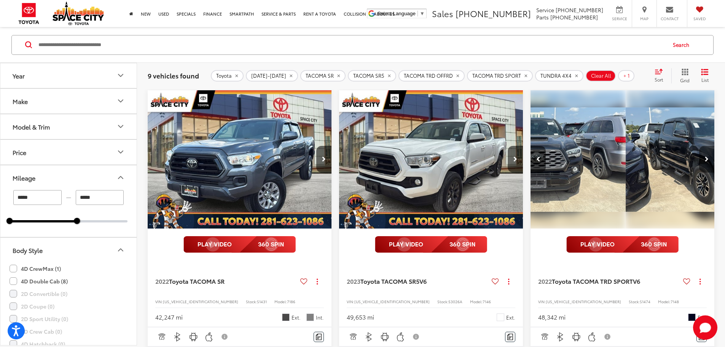
click at [699, 146] on button "Next image" at bounding box center [706, 159] width 15 height 27
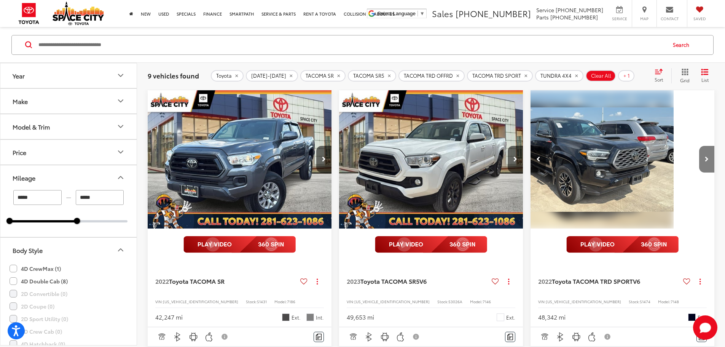
click at [699, 146] on button "Next image" at bounding box center [706, 159] width 15 height 27
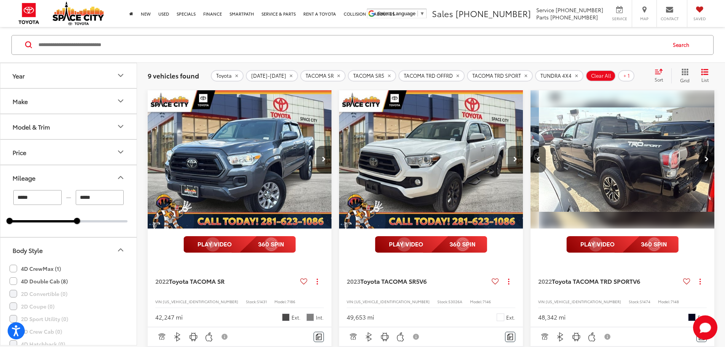
scroll to position [0, 548]
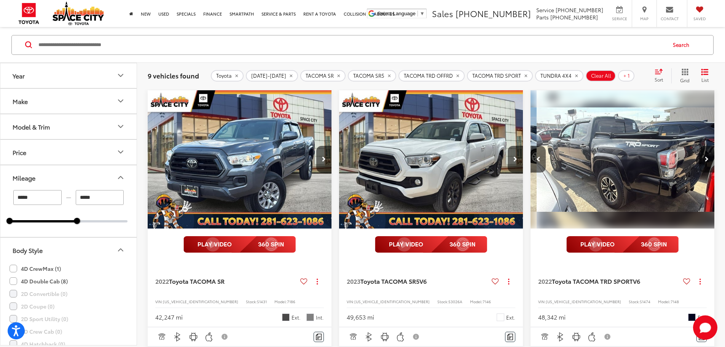
click at [699, 146] on button "Next image" at bounding box center [706, 159] width 15 height 27
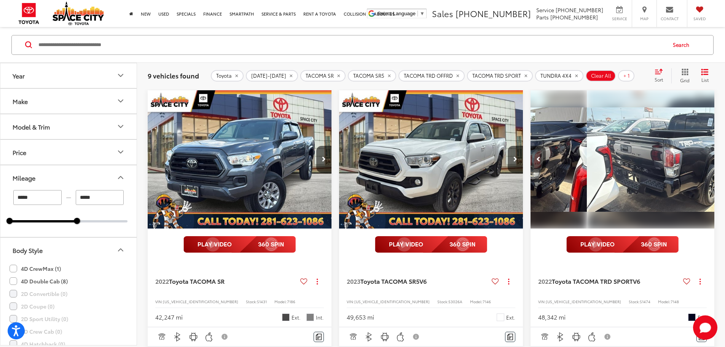
scroll to position [0, 685]
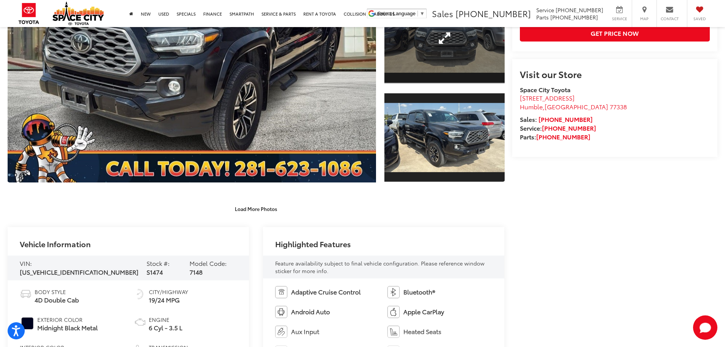
scroll to position [51, 0]
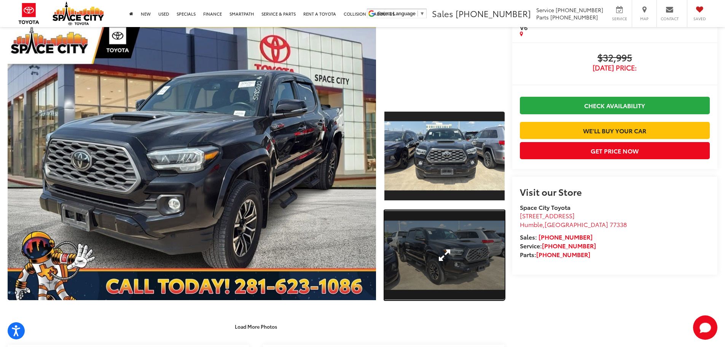
click at [447, 275] on link "Expand Photo 2" at bounding box center [444, 255] width 120 height 90
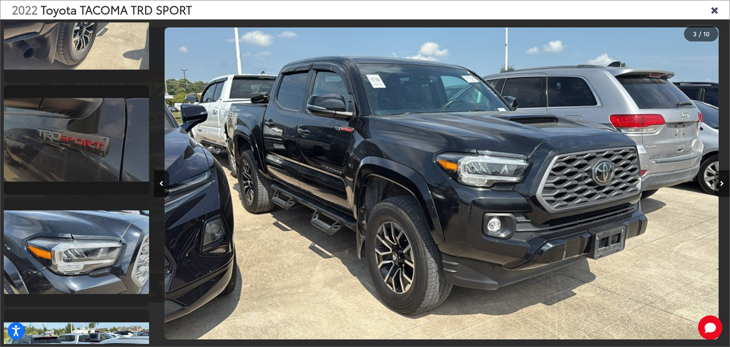
scroll to position [799, 0]
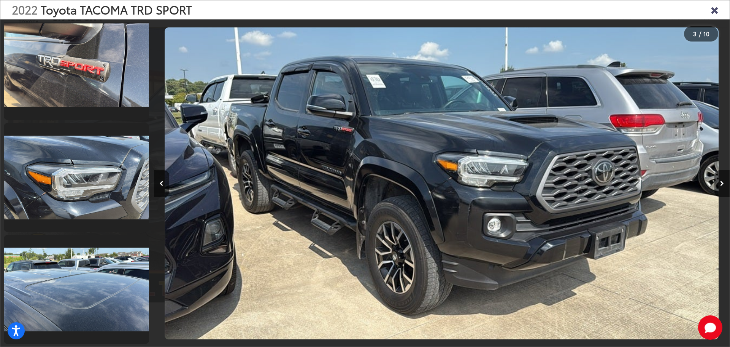
click at [626, 147] on div at bounding box center [658, 182] width 144 height 327
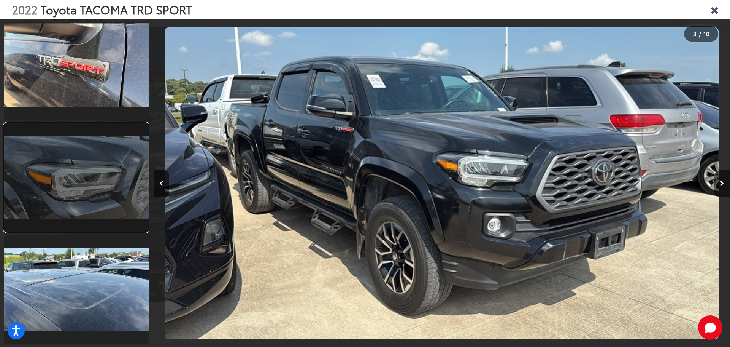
click at [106, 179] on link at bounding box center [76, 177] width 145 height 109
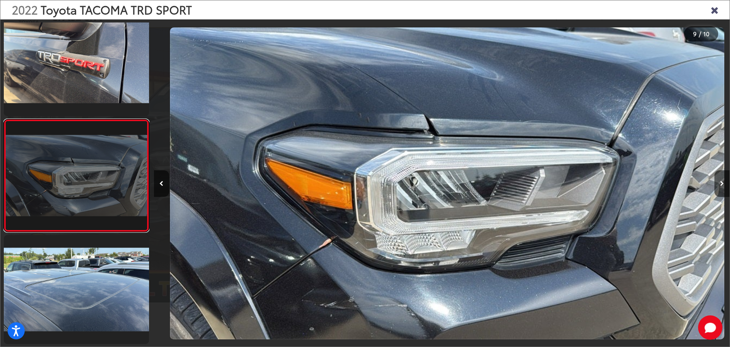
scroll to position [0, 4608]
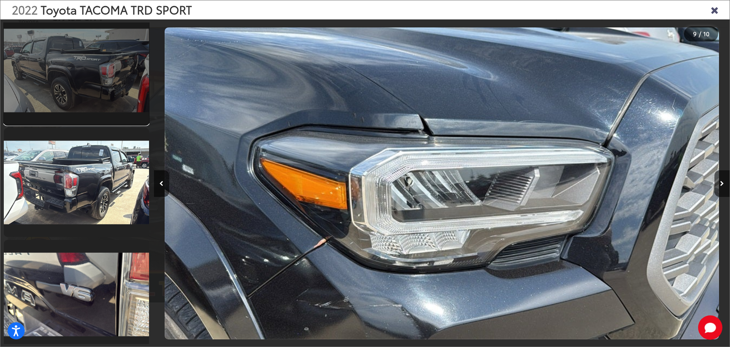
click at [88, 58] on link at bounding box center [76, 70] width 145 height 109
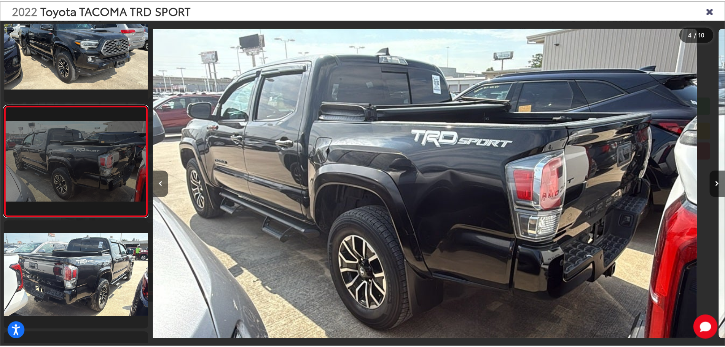
scroll to position [0, 1728]
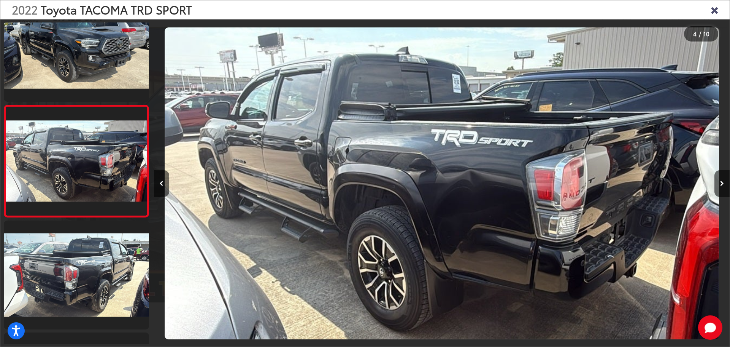
click at [712, 8] on icon "Close gallery" at bounding box center [715, 10] width 8 height 10
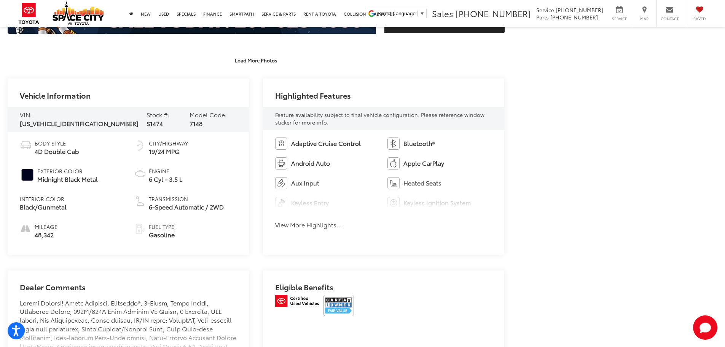
scroll to position [318, 0]
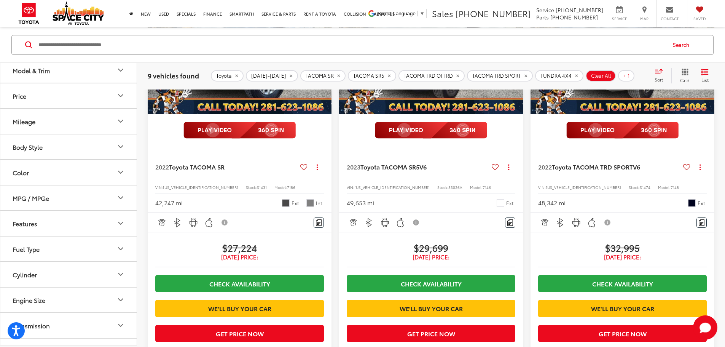
scroll to position [114, 0]
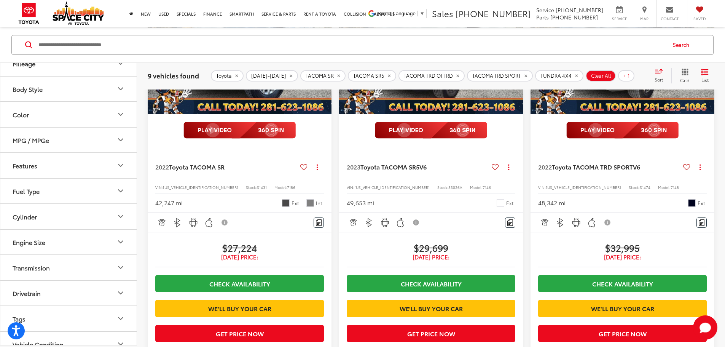
click at [67, 284] on button "Drivetrain" at bounding box center [68, 292] width 137 height 25
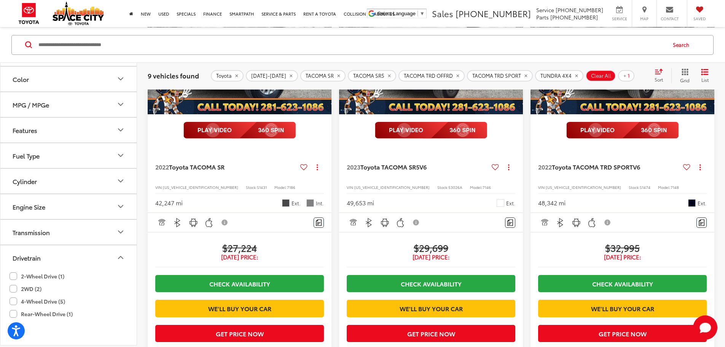
scroll to position [190, 0]
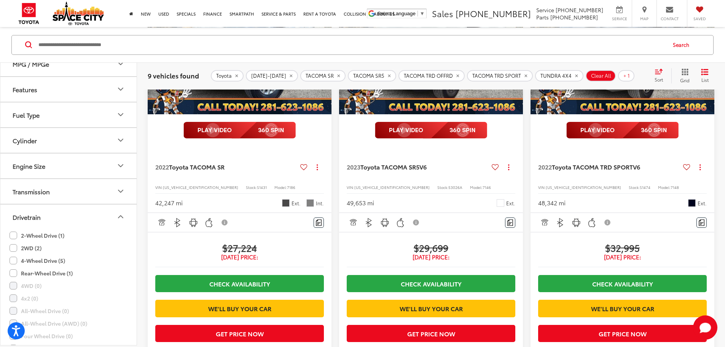
click at [42, 256] on label "4-Wheel Drive (5)" at bounding box center [38, 260] width 56 height 13
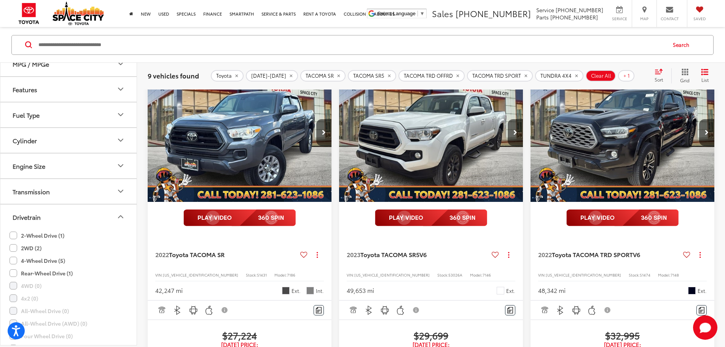
scroll to position [73, 0]
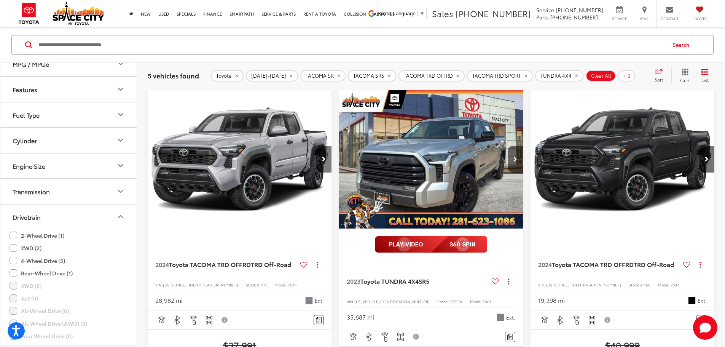
click at [316, 146] on button "Next image" at bounding box center [323, 159] width 15 height 27
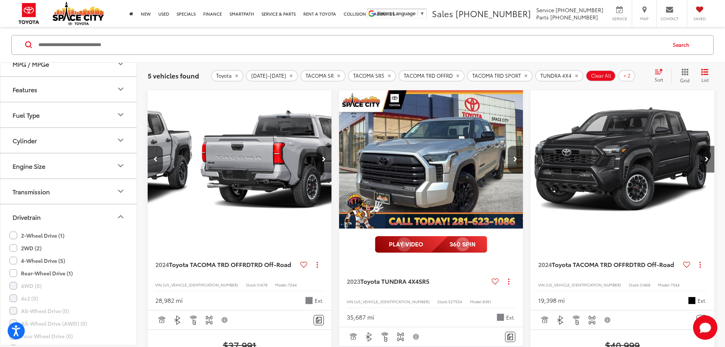
click at [316, 146] on button "Next image" at bounding box center [323, 159] width 15 height 27
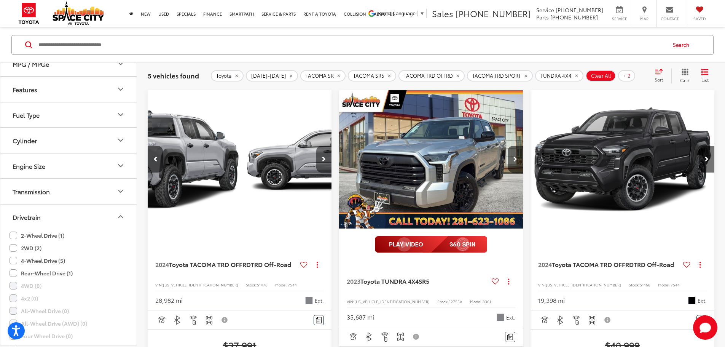
click at [316, 146] on button "Next image" at bounding box center [323, 159] width 15 height 27
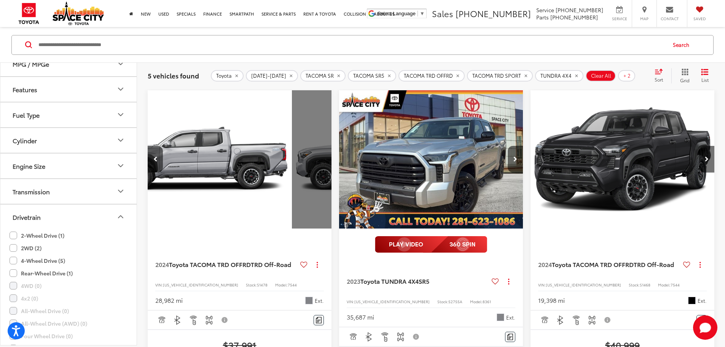
click at [292, 144] on div "View More" at bounding box center [384, 159] width 185 height 139
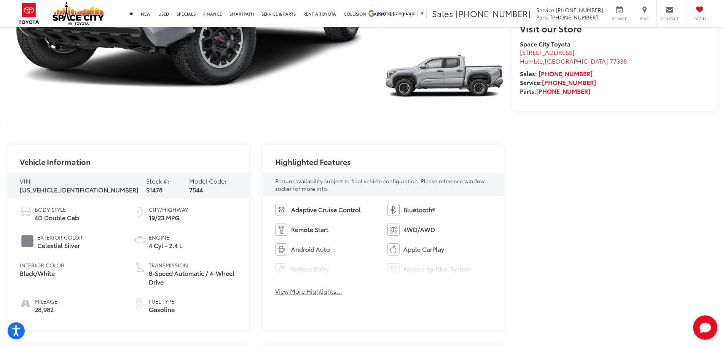
scroll to position [228, 0]
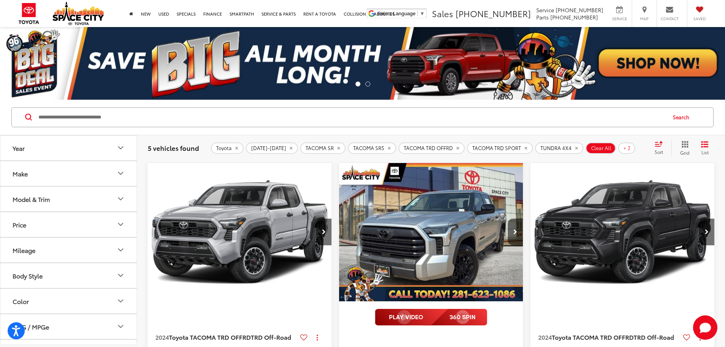
click at [325, 148] on button "TACOMA SR" at bounding box center [322, 147] width 45 height 11
click at [340, 149] on icon "remove TACOMA%20SR5" at bounding box center [341, 147] width 3 height 3
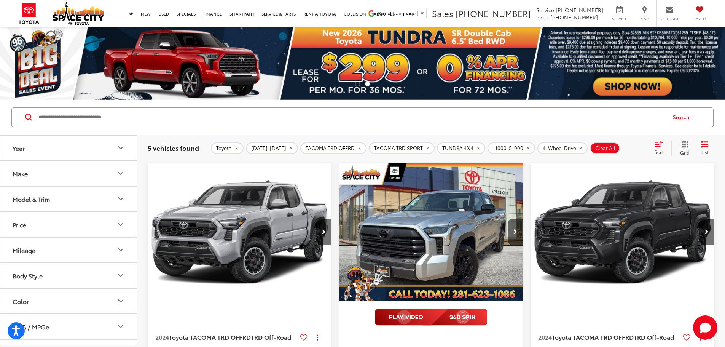
click at [329, 149] on span "TACOMA TRD OFFRD" at bounding box center [329, 148] width 49 height 6
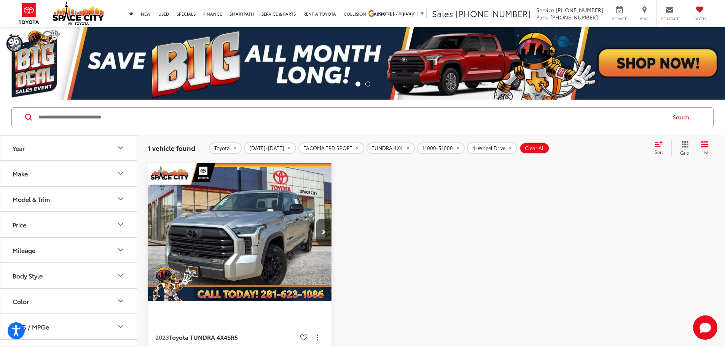
click at [342, 148] on button "TACOMA TRD SPORT" at bounding box center [331, 147] width 66 height 11
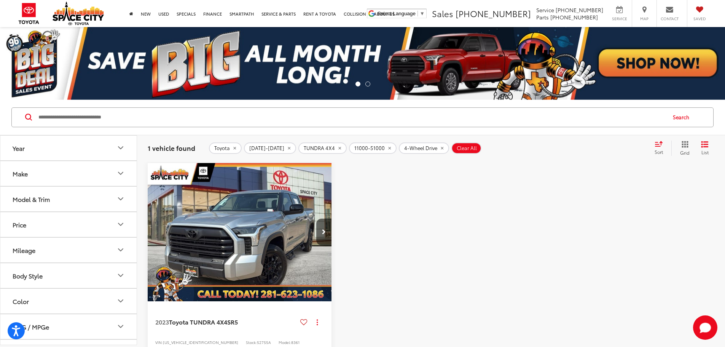
click at [337, 149] on icon "remove TUNDRA%204X4" at bounding box center [339, 148] width 5 height 5
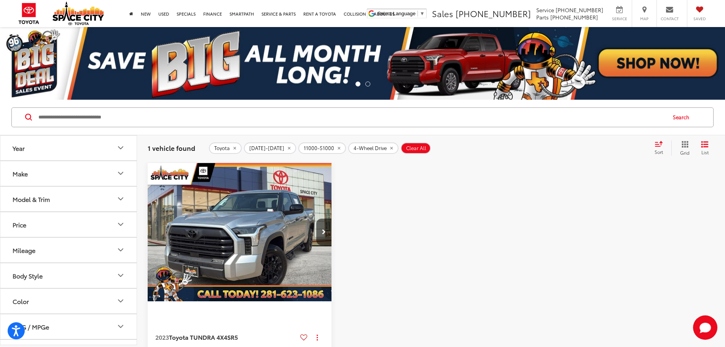
click at [336, 149] on icon "remove 11000-51000" at bounding box center [338, 148] width 5 height 5
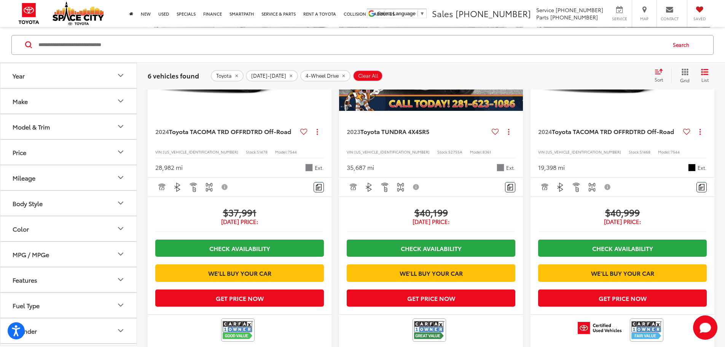
scroll to position [38, 0]
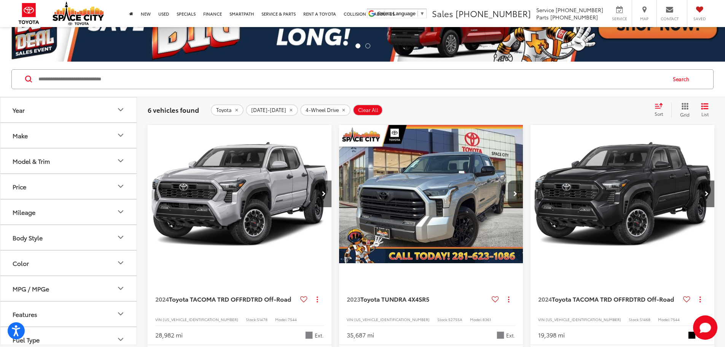
click at [59, 214] on button "Mileage" at bounding box center [68, 211] width 137 height 25
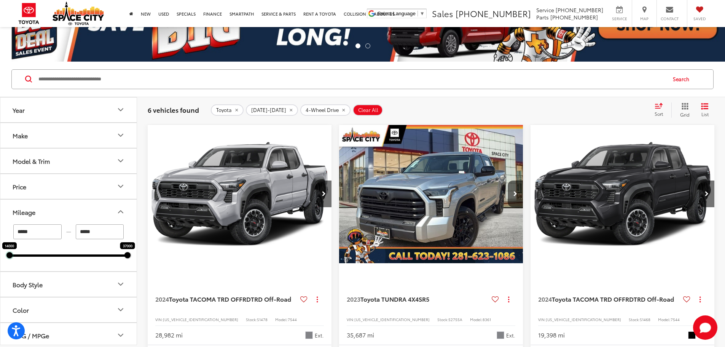
drag, startPoint x: 9, startPoint y: 255, endPoint x: 0, endPoint y: 256, distance: 8.8
click at [0, 256] on div "Year Make Model & Trim Price ****** — ****** 35000 51000 Special Offers Only On…" at bounding box center [68, 221] width 137 height 248
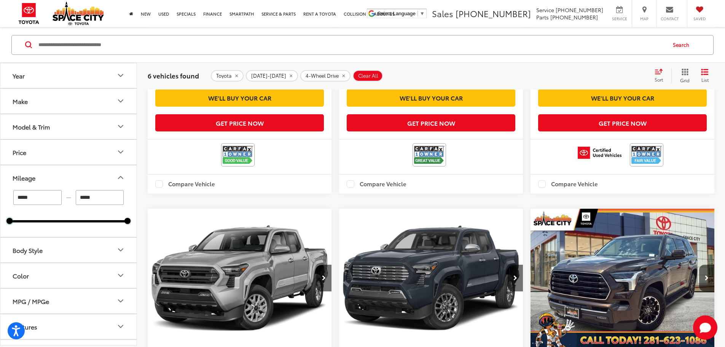
scroll to position [152, 0]
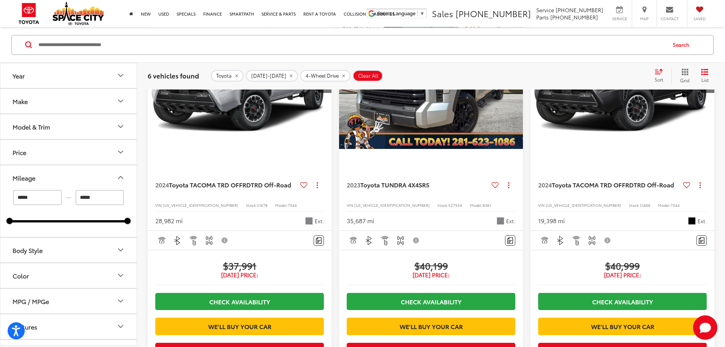
click at [342, 75] on icon "remove 4-Wheel%20Drive" at bounding box center [343, 75] width 3 height 3
type input "****"
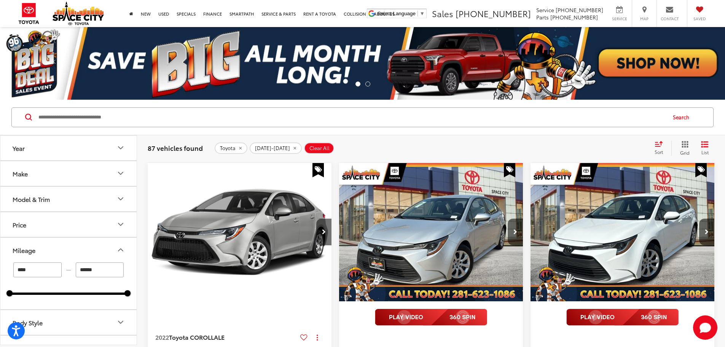
click at [104, 176] on button "Make" at bounding box center [68, 173] width 137 height 25
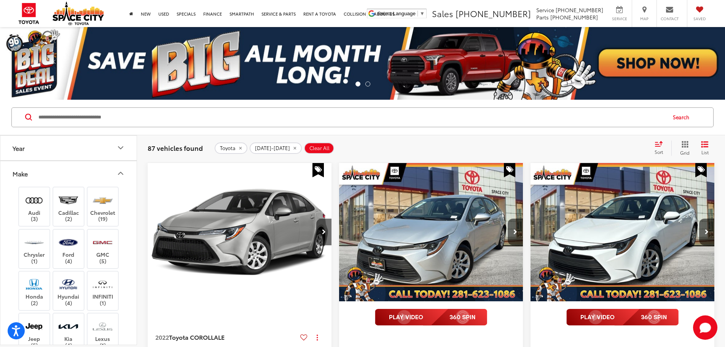
click at [74, 174] on button "Make" at bounding box center [68, 173] width 137 height 25
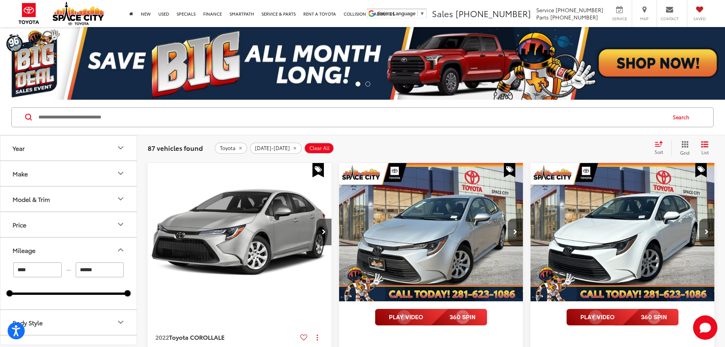
click at [240, 148] on icon "remove Toyota" at bounding box center [240, 148] width 5 height 5
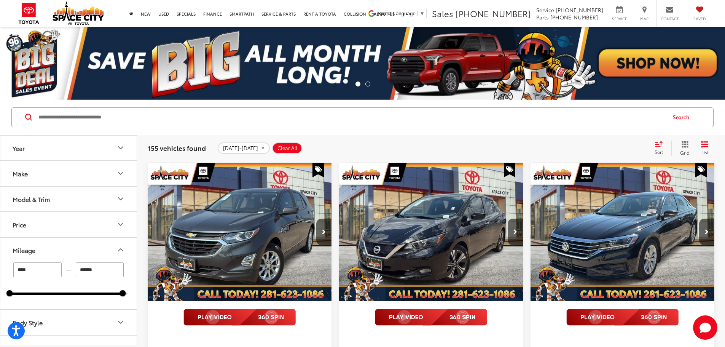
drag, startPoint x: 120, startPoint y: 293, endPoint x: 100, endPoint y: 295, distance: 19.9
click at [92, 296] on div "**** — ****** 7000 169000" at bounding box center [68, 285] width 136 height 47
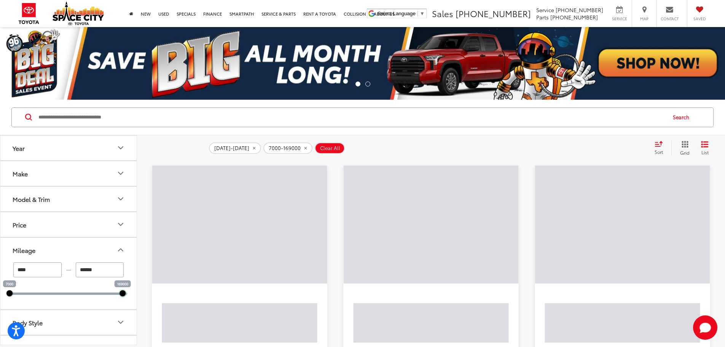
drag, startPoint x: 122, startPoint y: 293, endPoint x: 75, endPoint y: 294, distance: 46.8
click at [119, 294] on div at bounding box center [122, 293] width 6 height 6
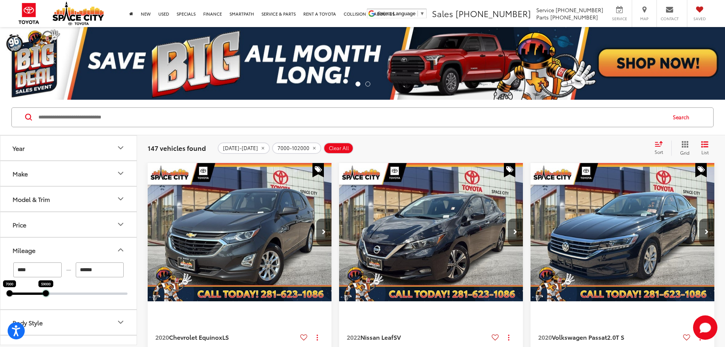
drag, startPoint x: 76, startPoint y: 295, endPoint x: 46, endPoint y: 295, distance: 29.7
click at [46, 295] on div at bounding box center [46, 293] width 6 height 6
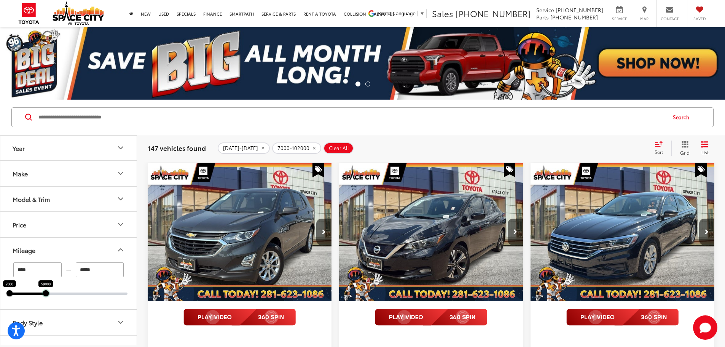
click at [46, 295] on div at bounding box center [46, 293] width 6 height 6
type input "*****"
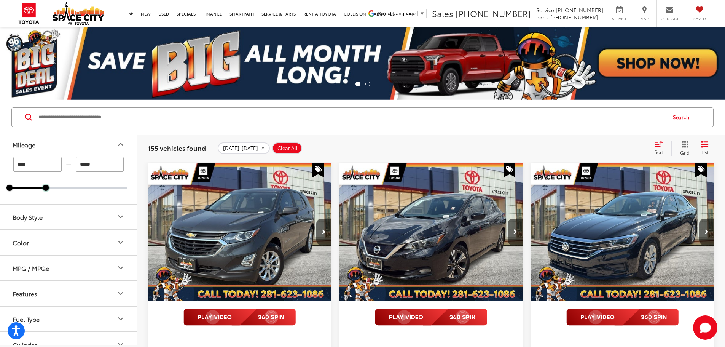
scroll to position [114, 0]
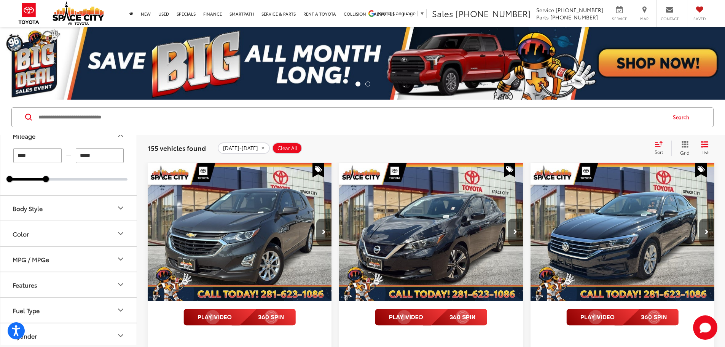
click at [54, 202] on button "Body Style" at bounding box center [68, 208] width 137 height 25
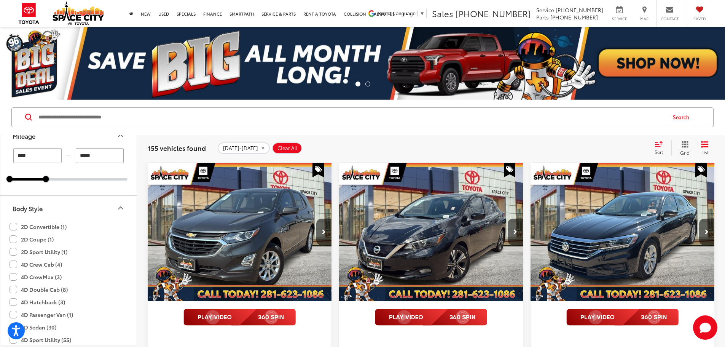
click at [59, 206] on button "Body Style" at bounding box center [68, 208] width 137 height 25
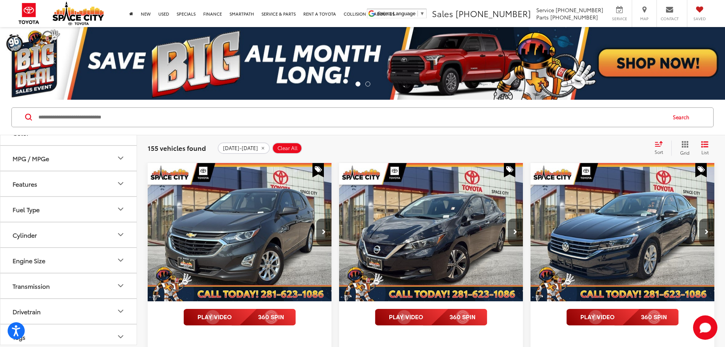
scroll to position [228, 0]
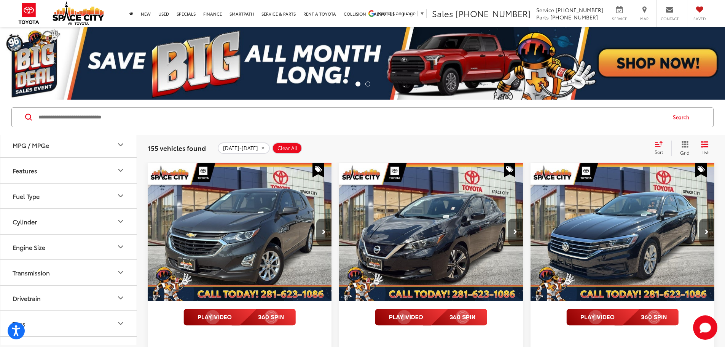
click at [48, 267] on button "Transmission" at bounding box center [68, 272] width 137 height 25
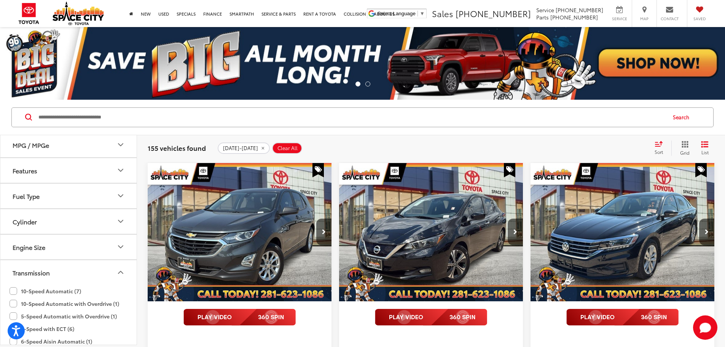
click at [48, 267] on button "Transmission" at bounding box center [68, 272] width 137 height 25
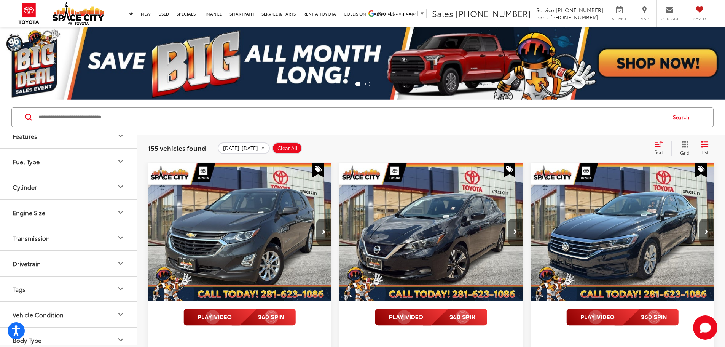
scroll to position [296, 0]
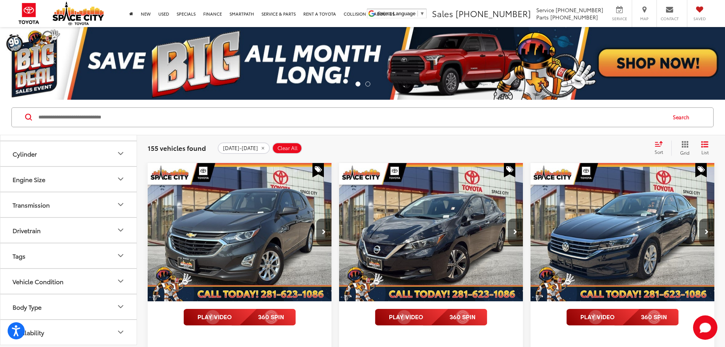
click at [51, 278] on div "Vehicle Condition" at bounding box center [38, 280] width 51 height 7
click at [51, 297] on button "Body Type" at bounding box center [68, 306] width 137 height 25
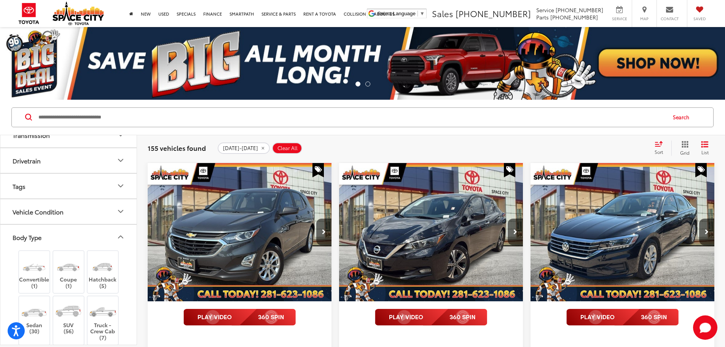
scroll to position [458, 0]
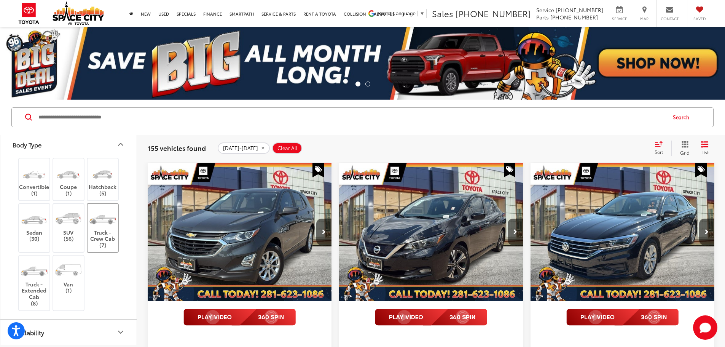
click at [103, 234] on label "Truck - Crew Cab (7)" at bounding box center [102, 227] width 31 height 41
type input "*****"
type input "******"
click at [38, 273] on img at bounding box center [34, 269] width 29 height 21
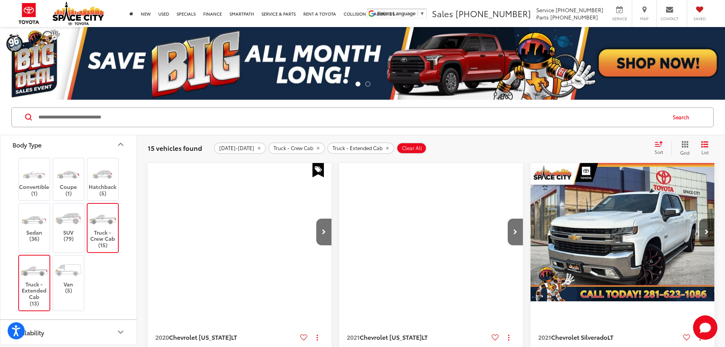
type input "*****"
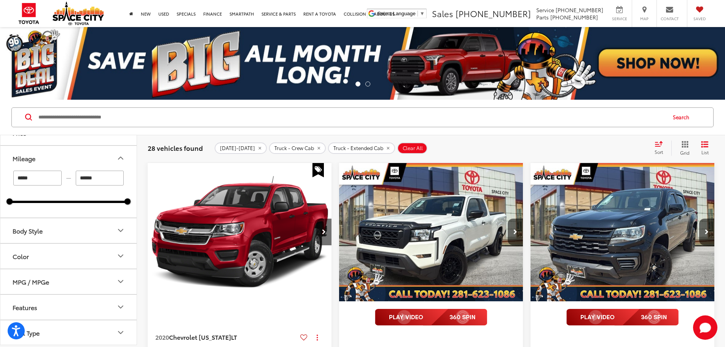
scroll to position [40, 0]
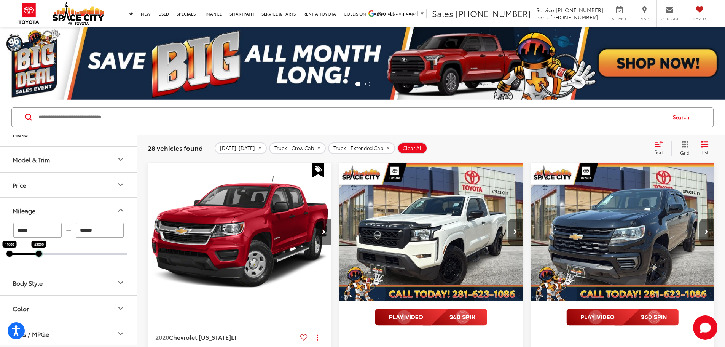
drag, startPoint x: 128, startPoint y: 252, endPoint x: 40, endPoint y: 256, distance: 88.3
click at [40, 256] on div at bounding box center [39, 253] width 6 height 6
type input "*****"
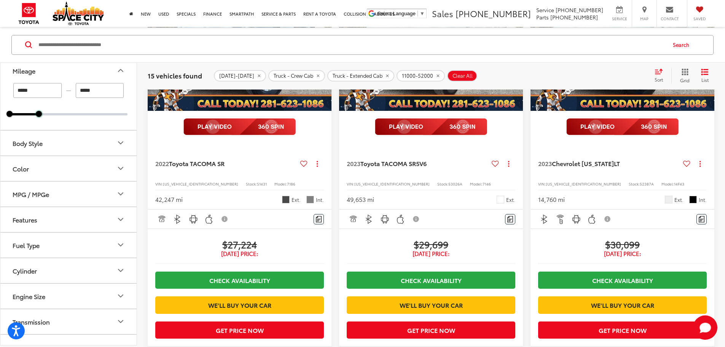
scroll to position [154, 0]
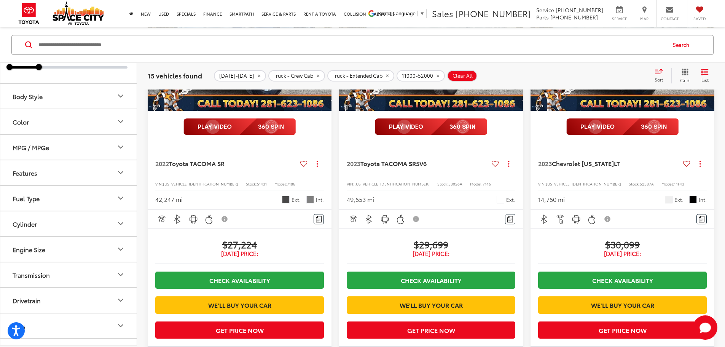
click at [41, 294] on button "Drivetrain" at bounding box center [68, 299] width 137 height 25
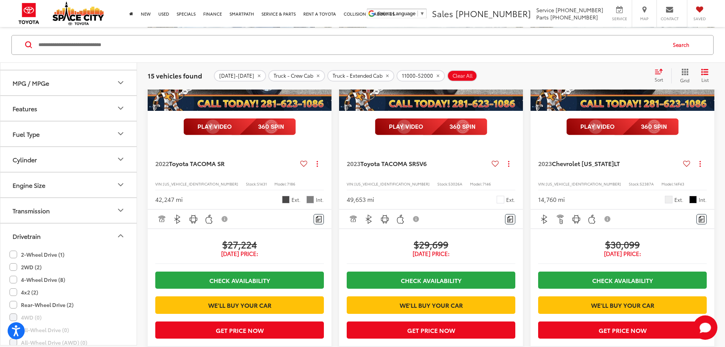
scroll to position [268, 0]
click at [35, 233] on label "4-Wheel Drive (8)" at bounding box center [38, 229] width 56 height 13
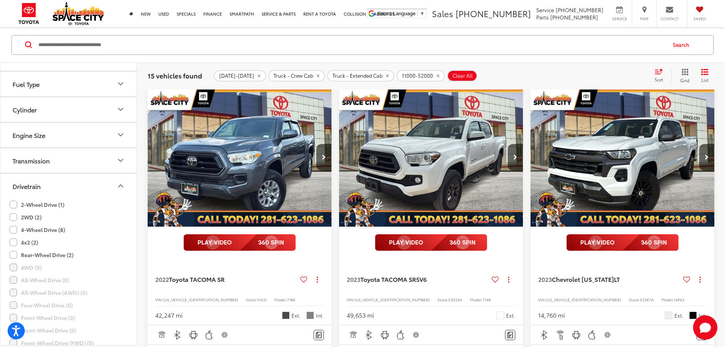
scroll to position [73, 0]
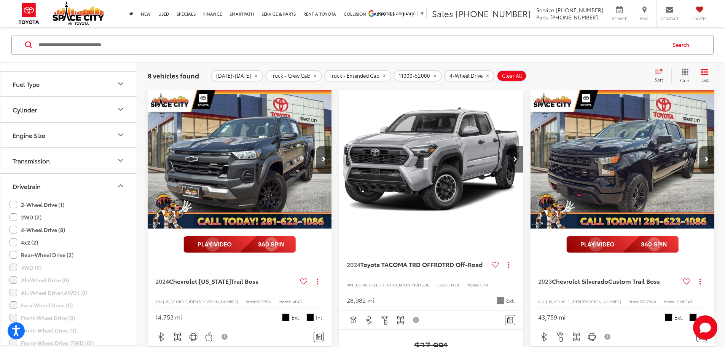
click at [614, 74] on div "2020-2024 Truck - Crew Cab Truck - Extended Cab 11000-52000 4-Wheel Drive Clear…" at bounding box center [429, 75] width 437 height 11
click at [699, 146] on button "Next image" at bounding box center [706, 159] width 15 height 27
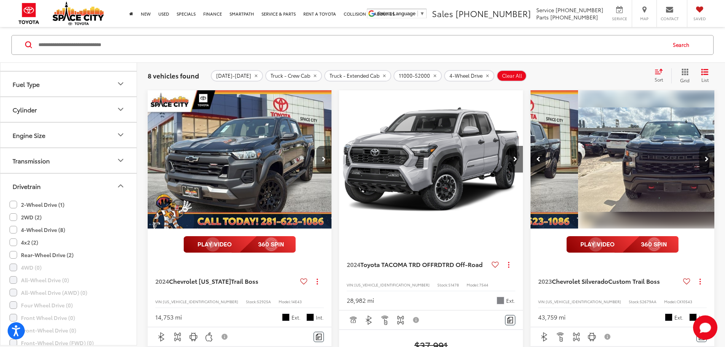
click at [699, 146] on button "Next image" at bounding box center [706, 159] width 15 height 27
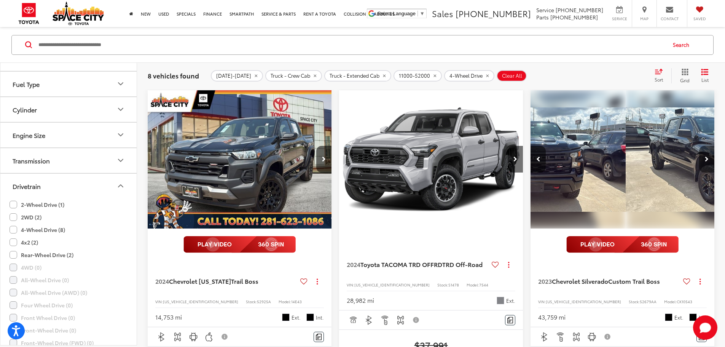
click at [699, 146] on button "Next image" at bounding box center [706, 159] width 15 height 27
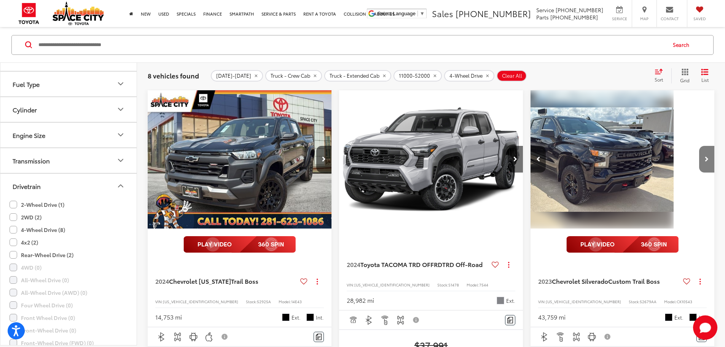
click at [699, 146] on button "Next image" at bounding box center [706, 159] width 15 height 27
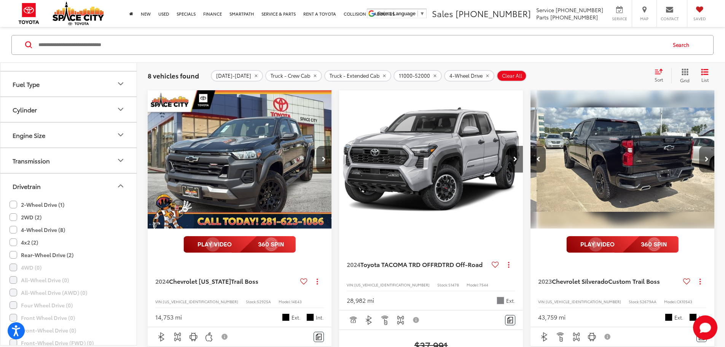
click at [699, 146] on button "Next image" at bounding box center [706, 159] width 15 height 27
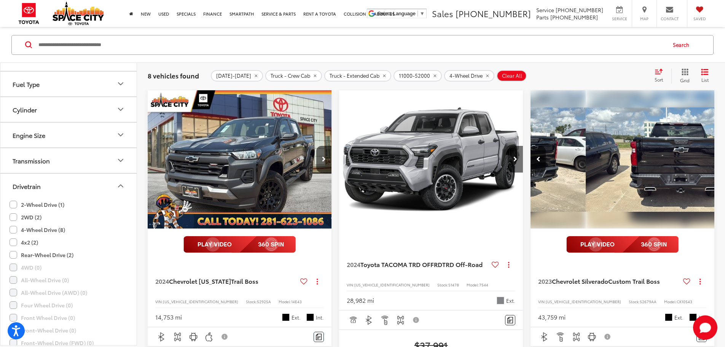
scroll to position [0, 685]
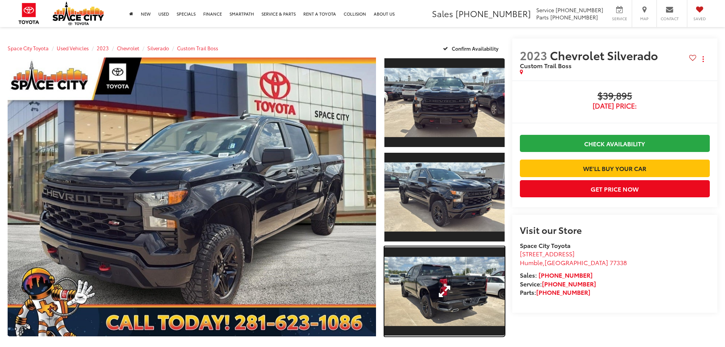
click at [437, 285] on link "Expand Photo 3" at bounding box center [444, 291] width 120 height 90
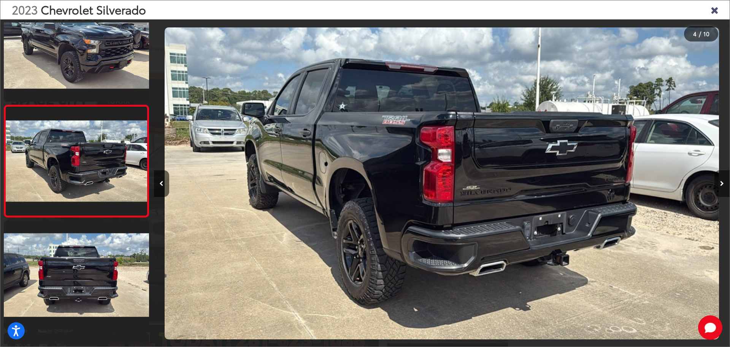
click at [722, 182] on icon "Next image" at bounding box center [722, 183] width 4 height 5
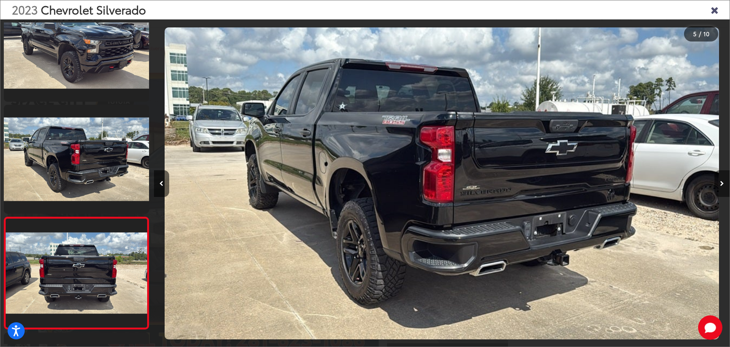
click at [722, 182] on icon "Next image" at bounding box center [722, 183] width 4 height 5
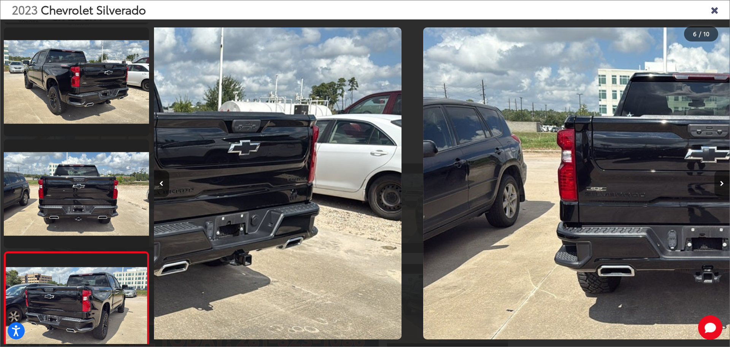
click at [722, 182] on icon "Next image" at bounding box center [722, 183] width 4 height 5
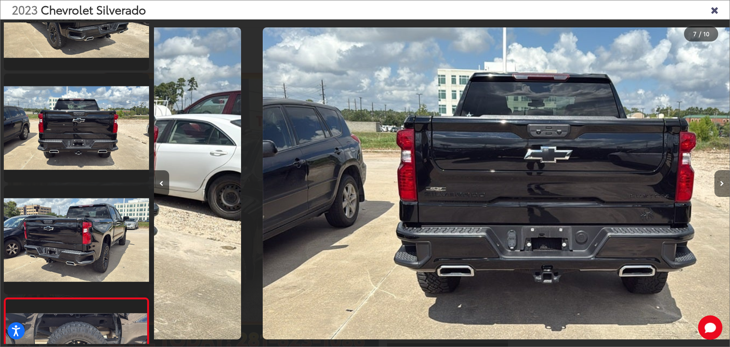
click at [722, 182] on icon "Next image" at bounding box center [722, 183] width 4 height 5
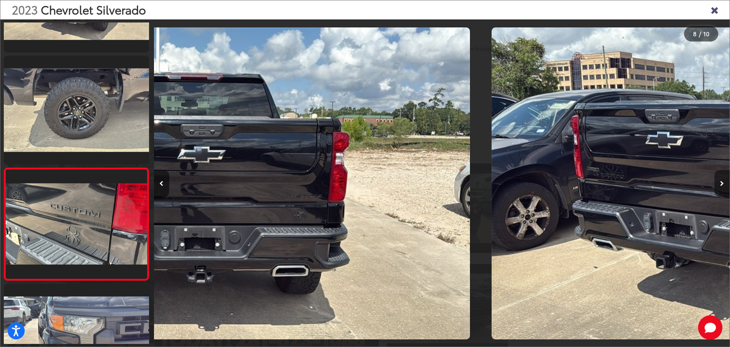
click at [722, 182] on icon "Next image" at bounding box center [722, 183] width 4 height 5
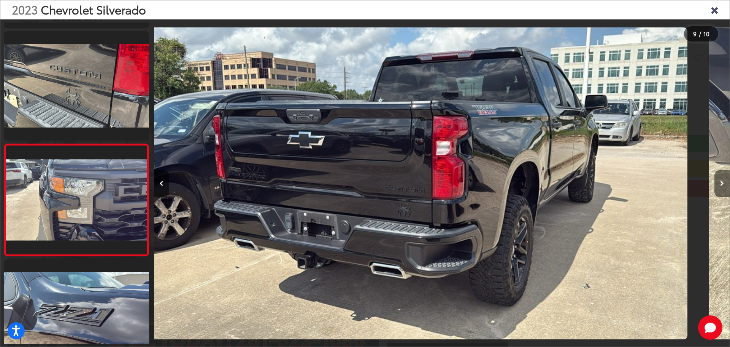
scroll to position [799, 0]
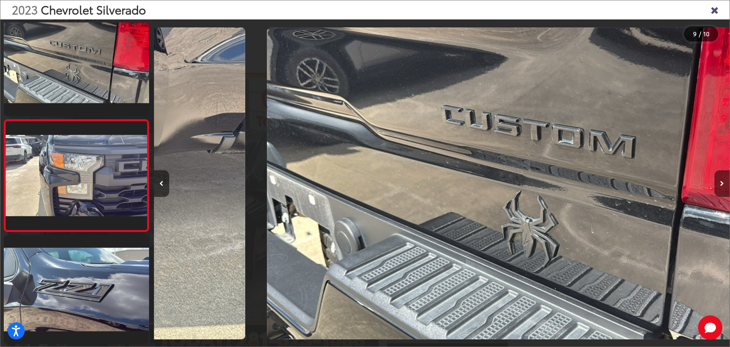
click at [722, 182] on icon "Next image" at bounding box center [722, 183] width 4 height 5
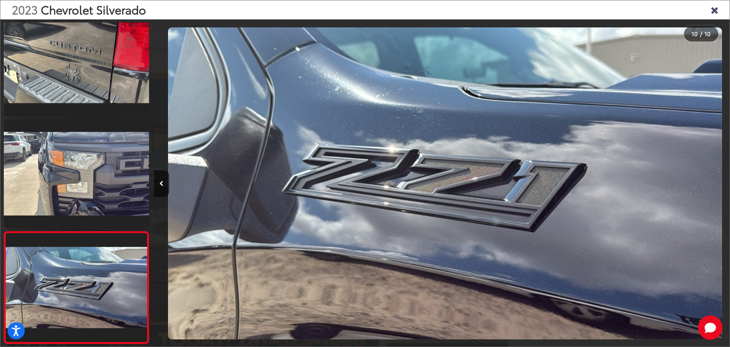
scroll to position [0, 5184]
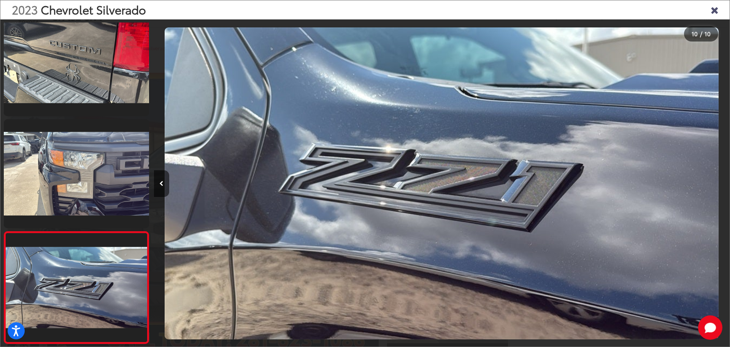
click at [722, 182] on div at bounding box center [658, 182] width 144 height 327
